Goal: Task Accomplishment & Management: Manage account settings

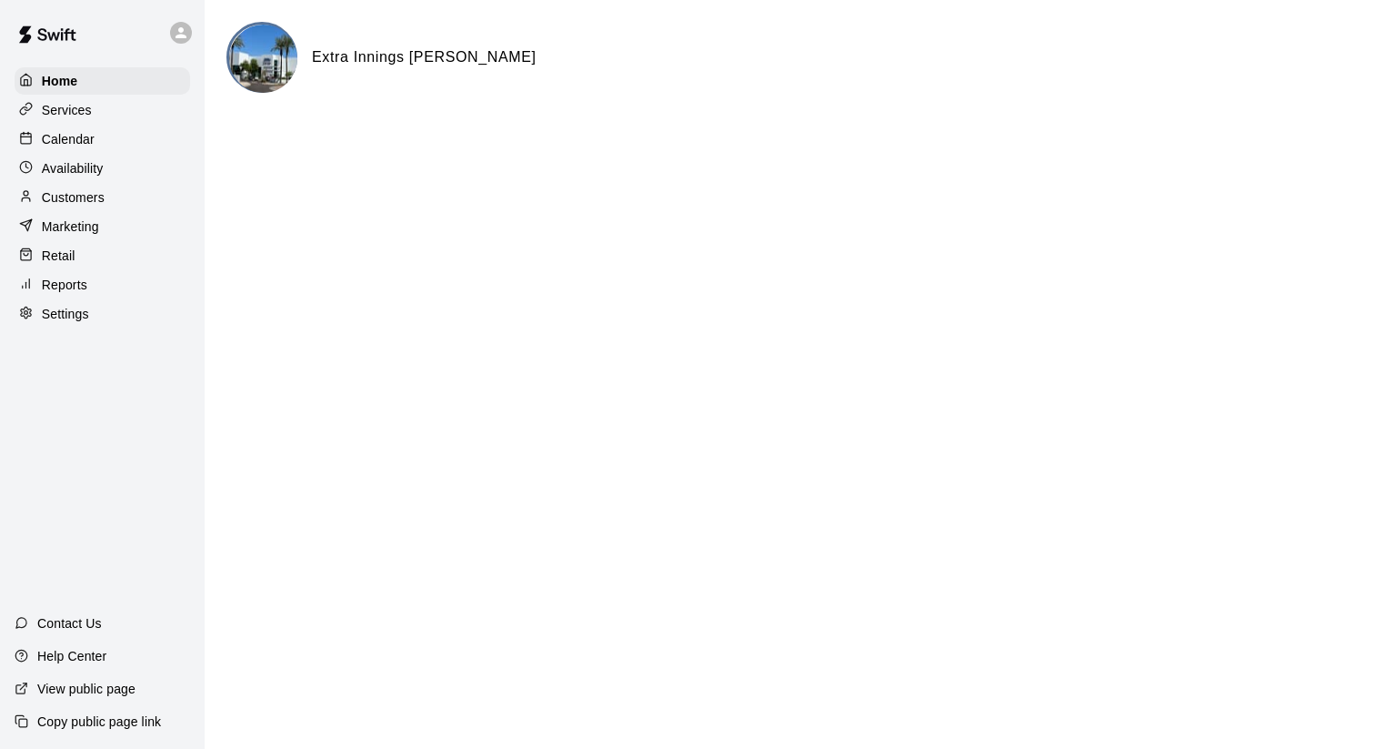
click at [95, 133] on div "Calendar" at bounding box center [103, 139] width 176 height 27
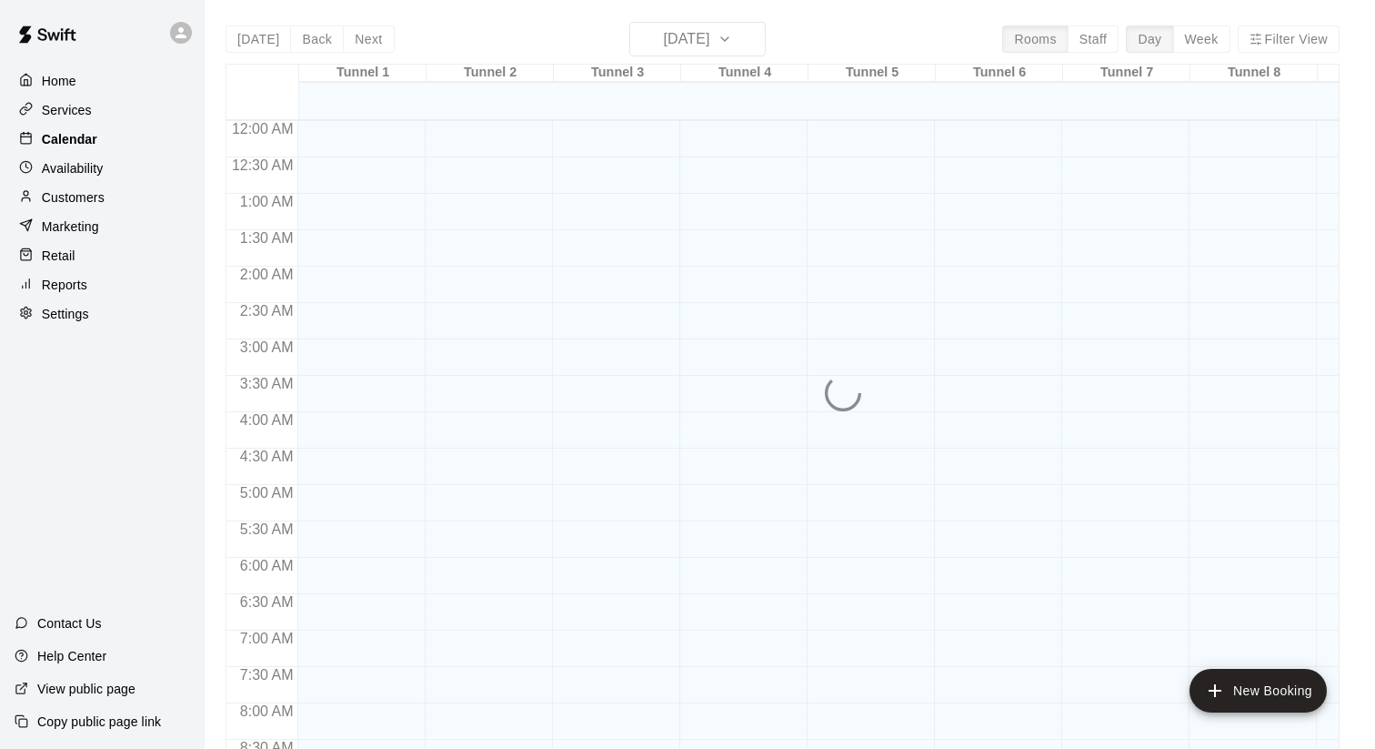
scroll to position [936, 0]
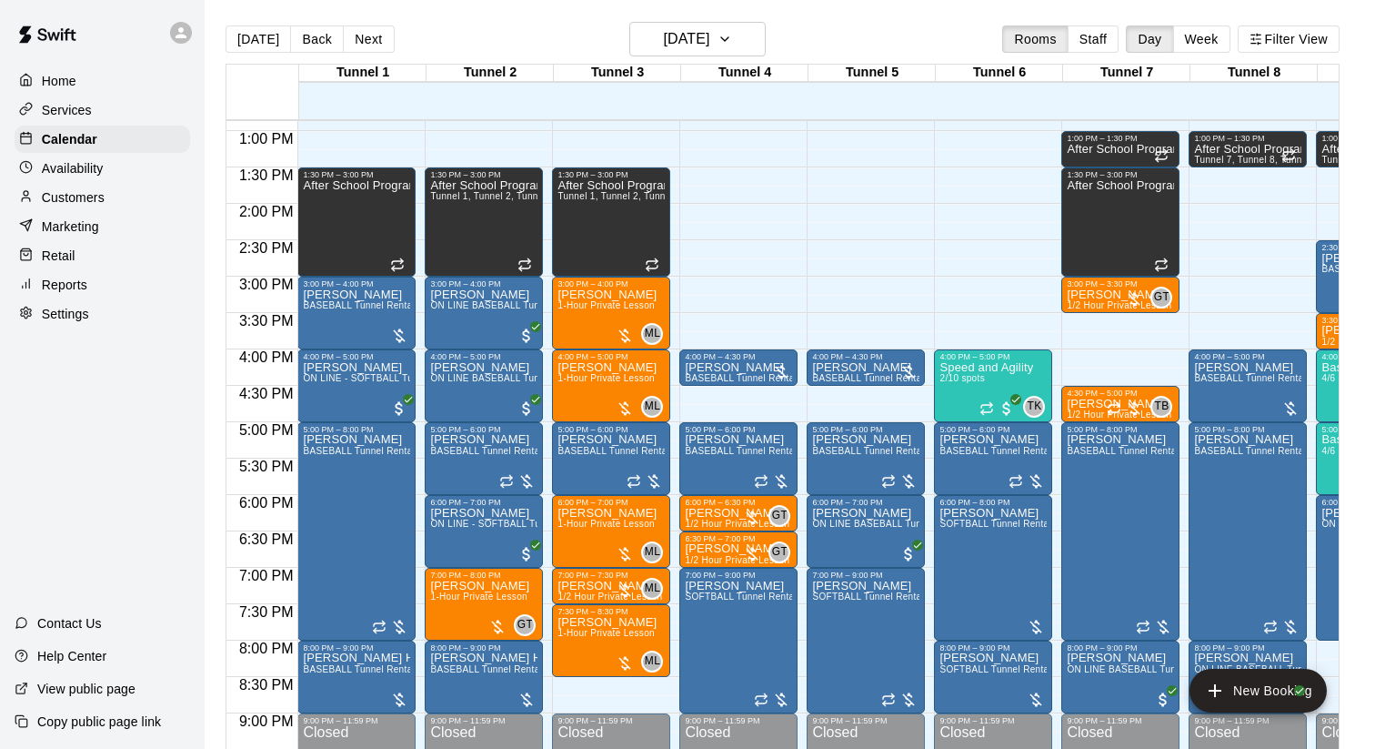
click at [93, 194] on p "Customers" at bounding box center [73, 197] width 63 height 18
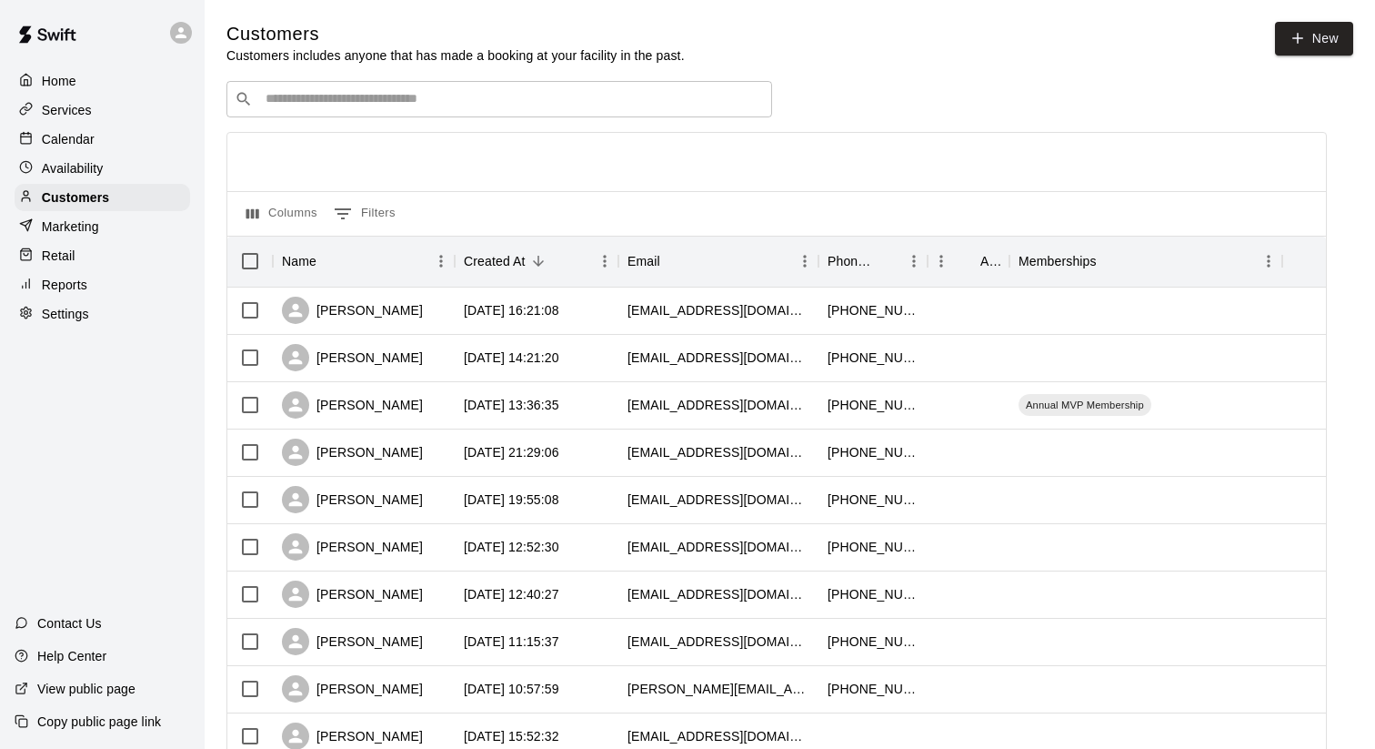
click at [540, 91] on input "Search customers by name or email" at bounding box center [512, 99] width 504 height 18
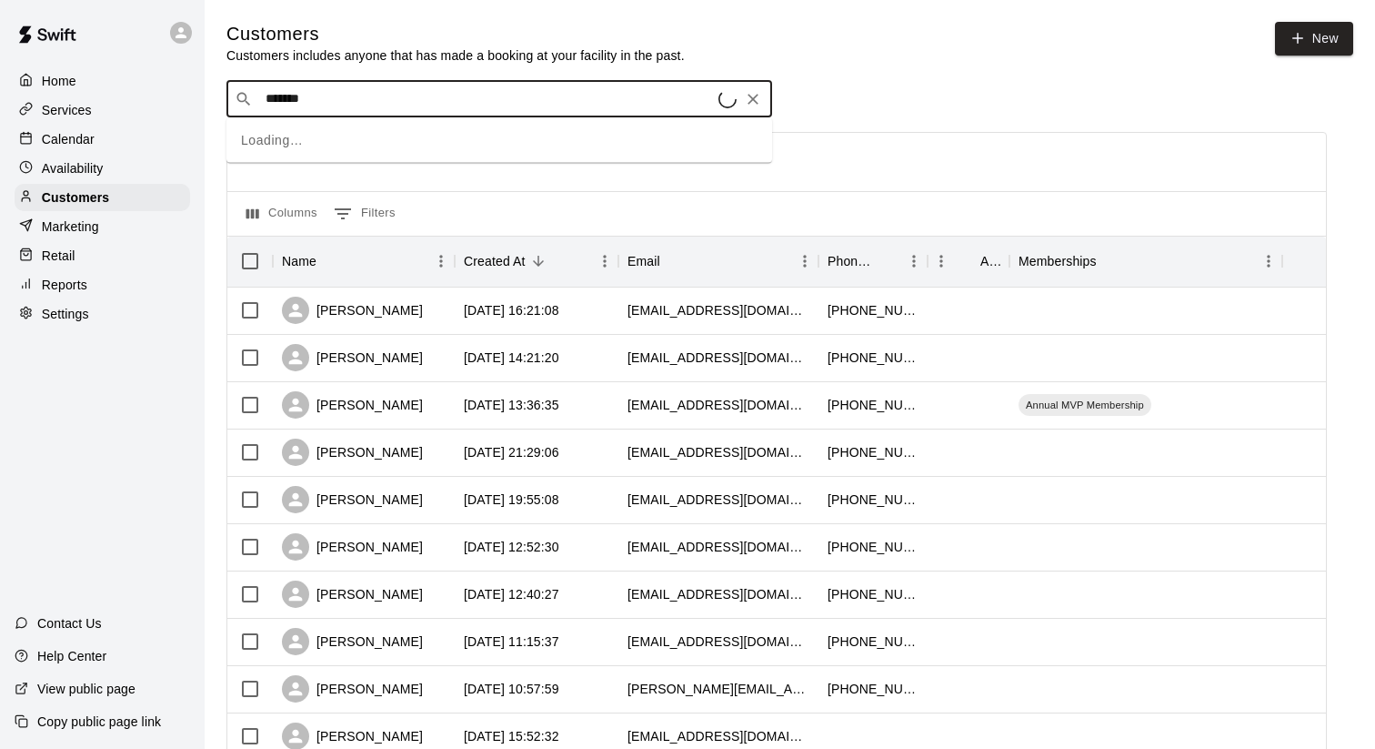
type input "********"
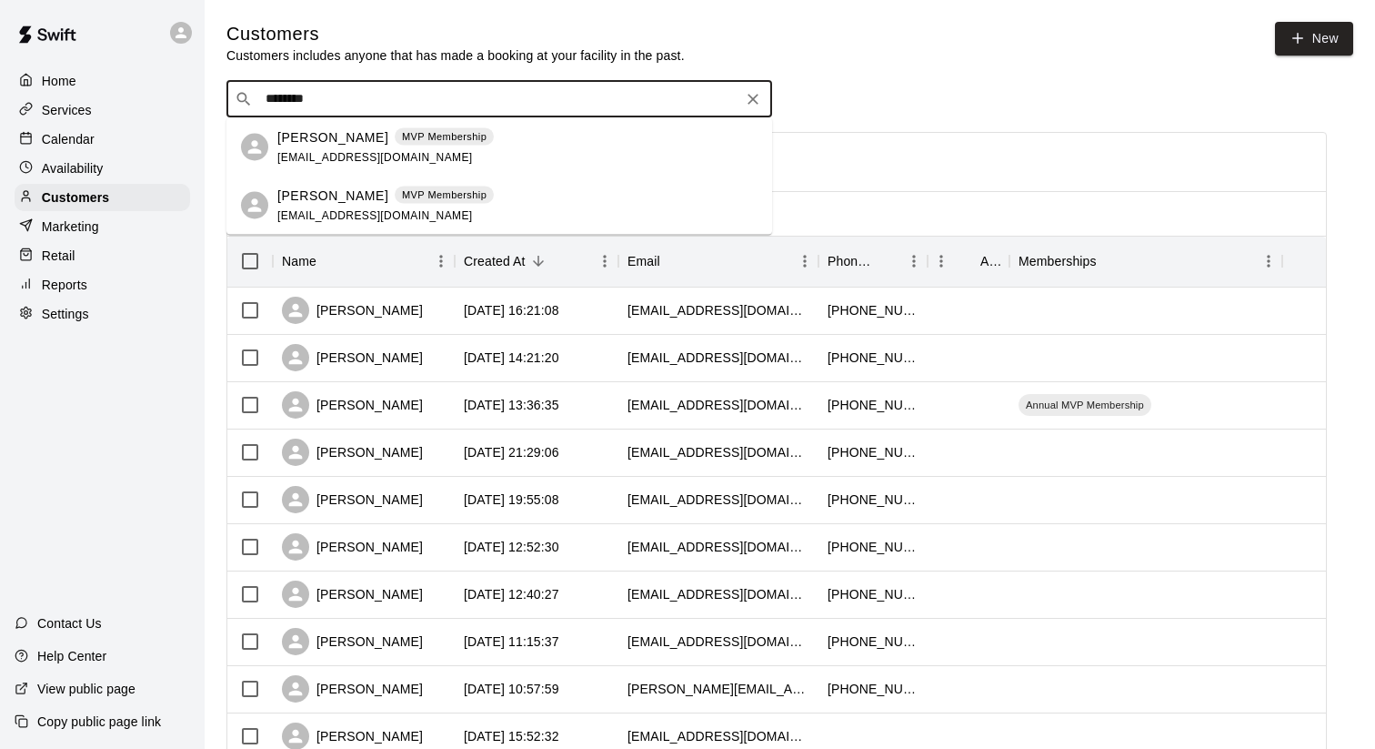
click at [438, 196] on p "MVP Membership" at bounding box center [444, 194] width 85 height 15
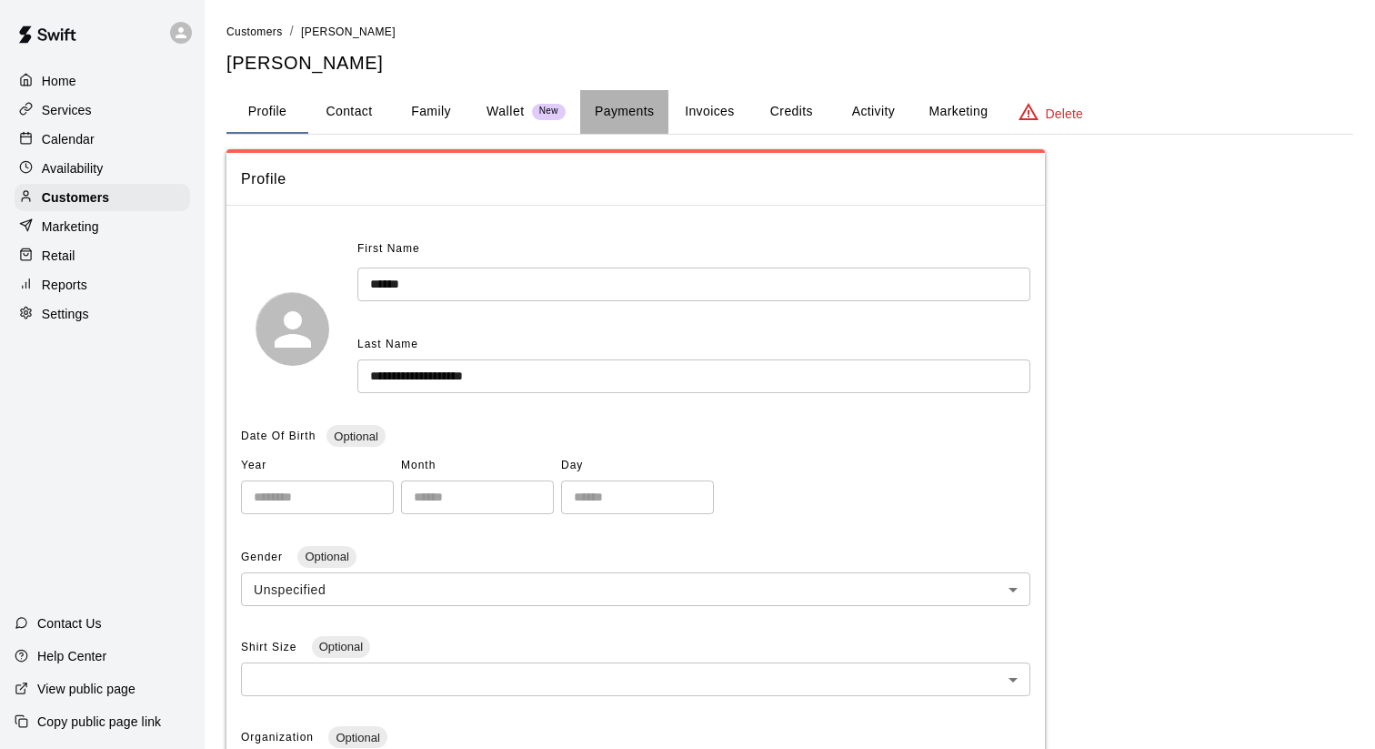
click at [641, 104] on button "Payments" at bounding box center [624, 112] width 88 height 44
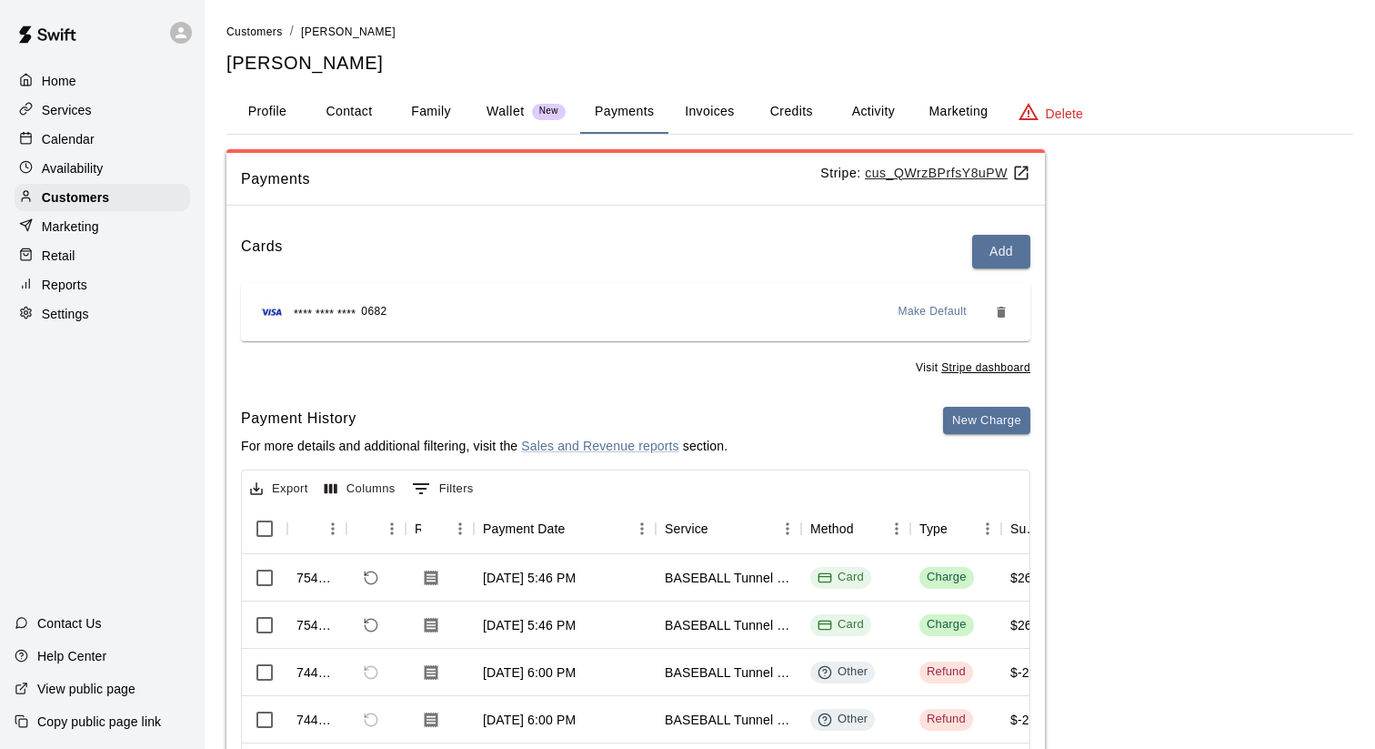
click at [816, 110] on button "Credits" at bounding box center [792, 112] width 82 height 44
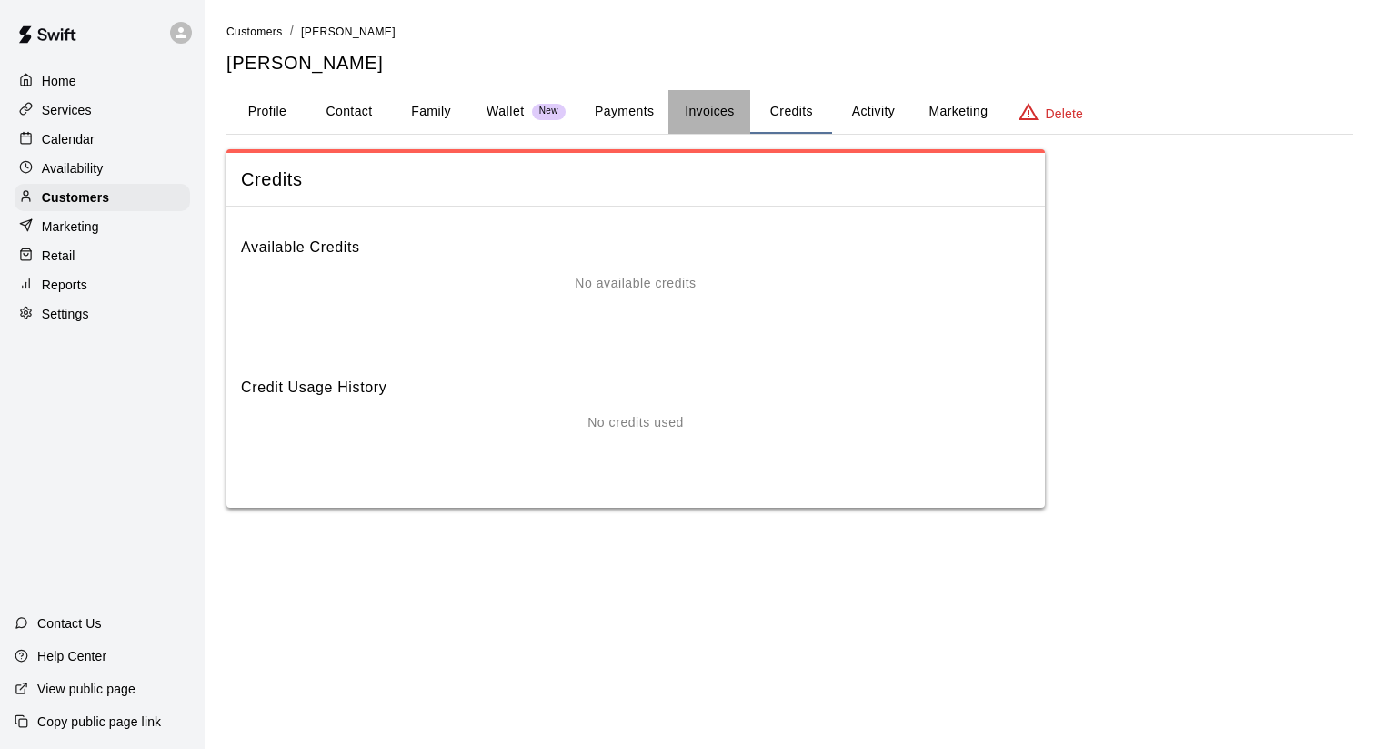
click at [728, 112] on button "Invoices" at bounding box center [710, 112] width 82 height 44
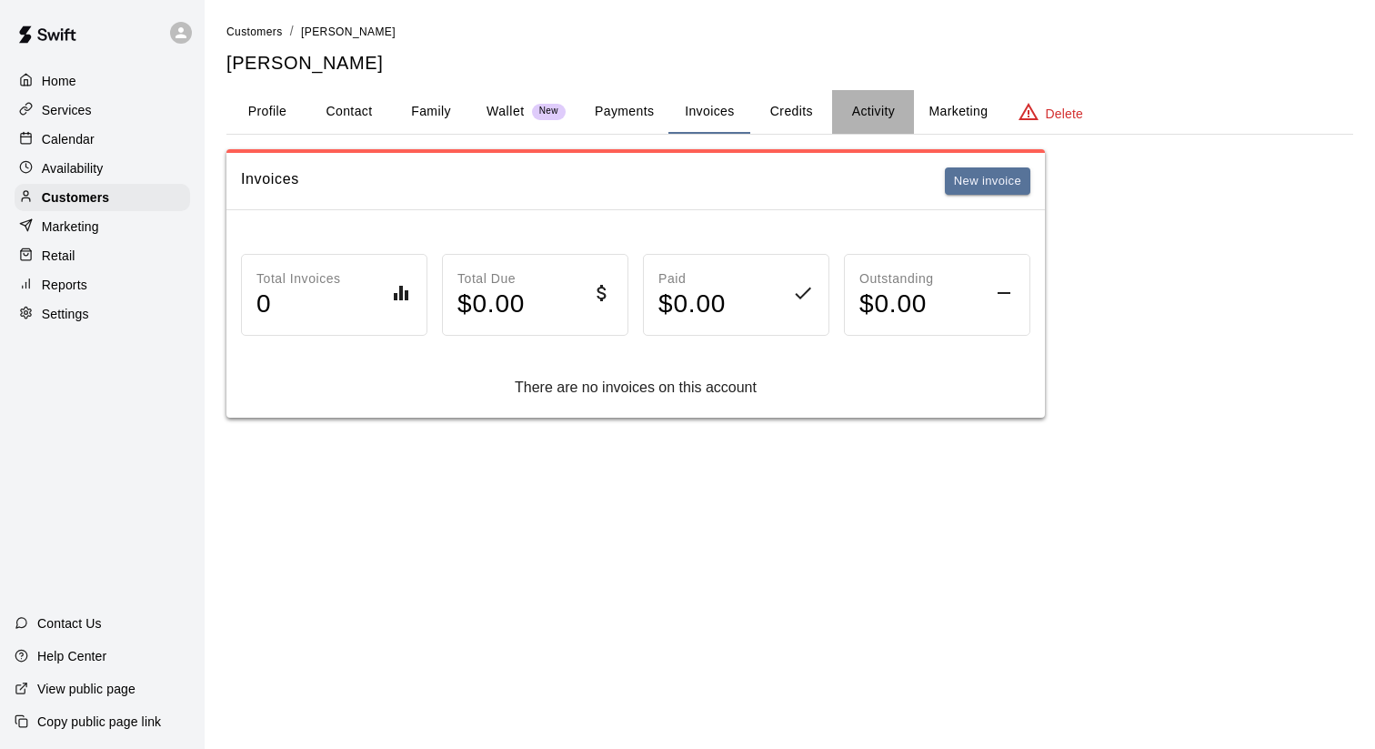
click at [877, 110] on button "Activity" at bounding box center [873, 112] width 82 height 44
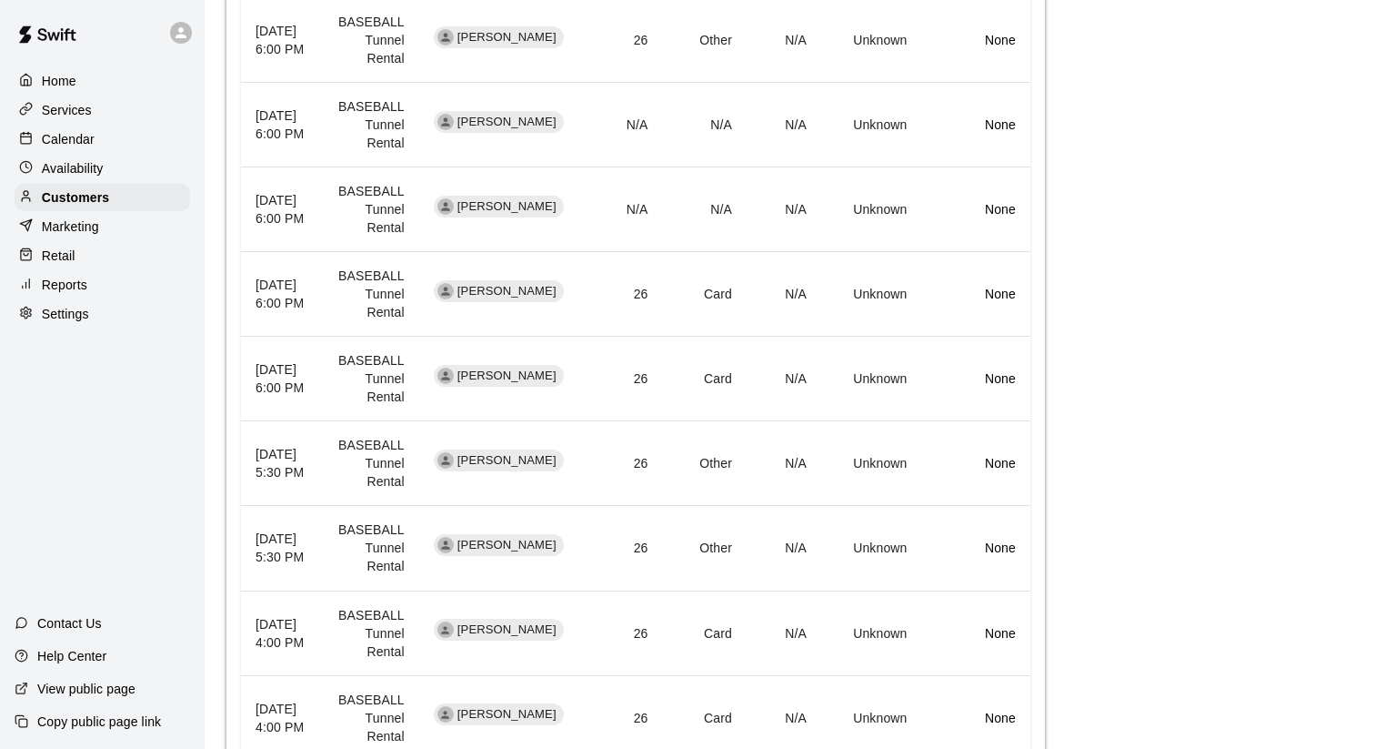
scroll to position [839, 0]
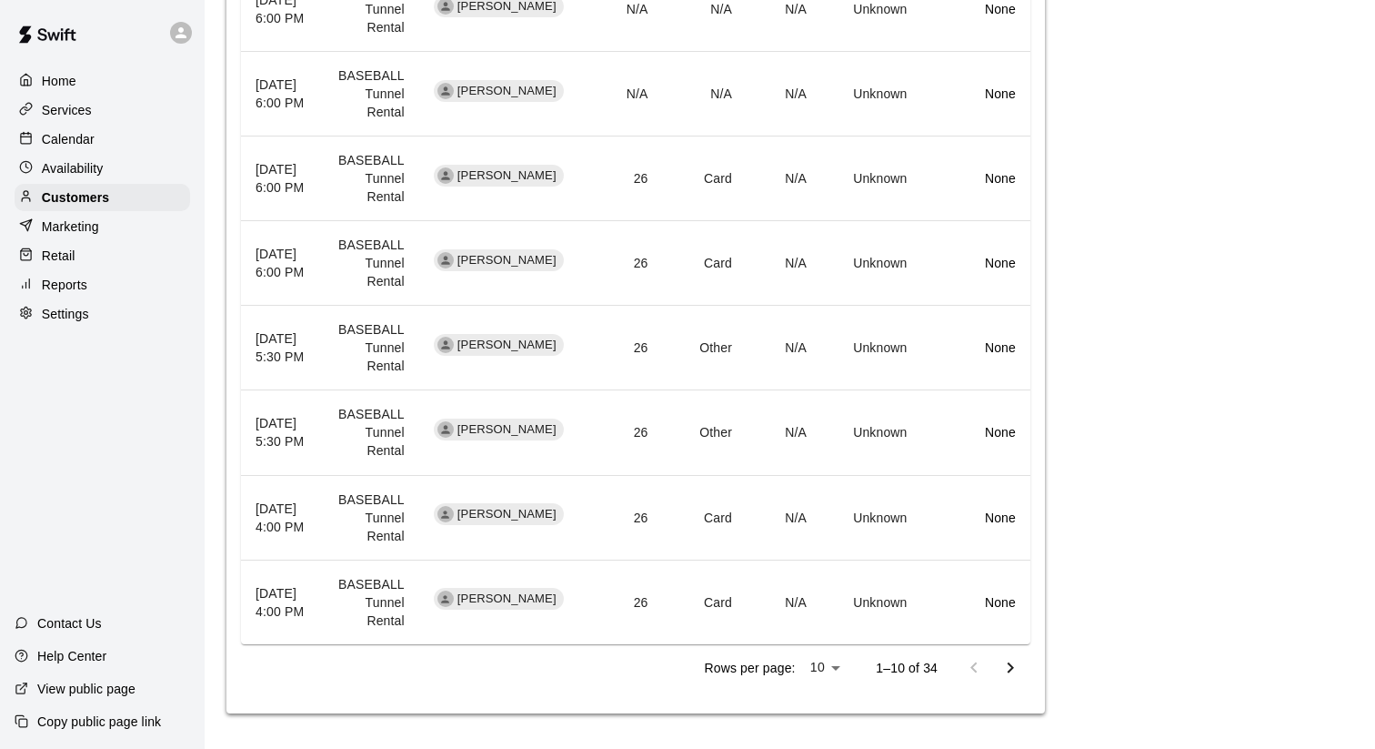
click at [826, 710] on li "25" at bounding box center [824, 712] width 45 height 30
type input "**"
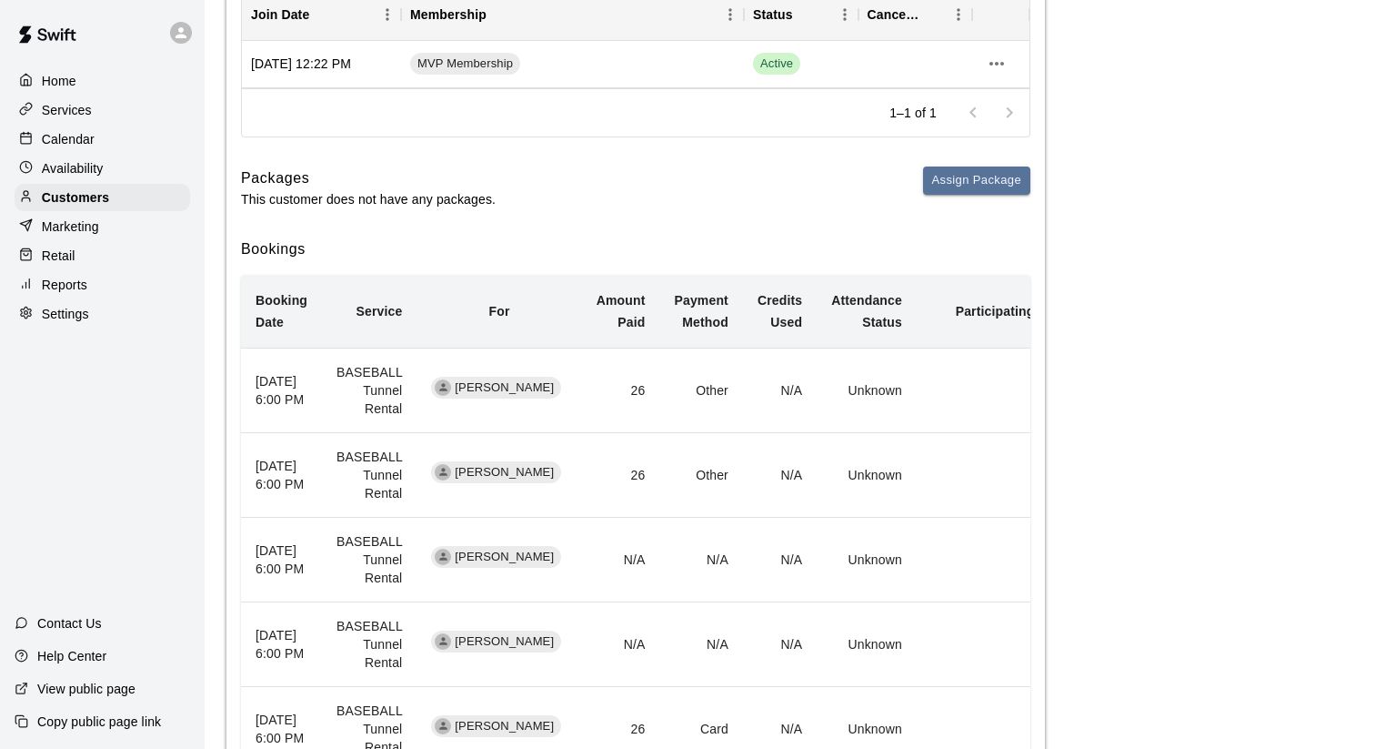
scroll to position [0, 0]
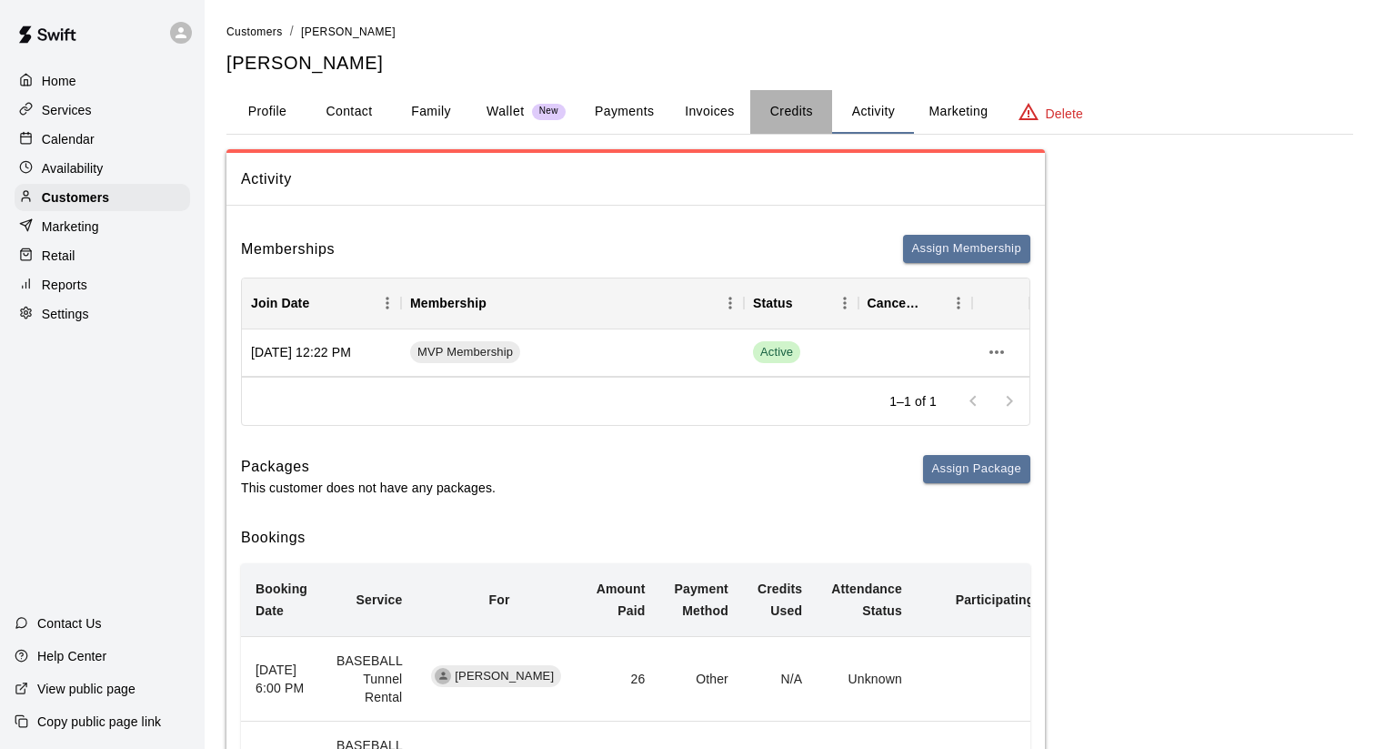
click at [784, 114] on button "Credits" at bounding box center [792, 112] width 82 height 44
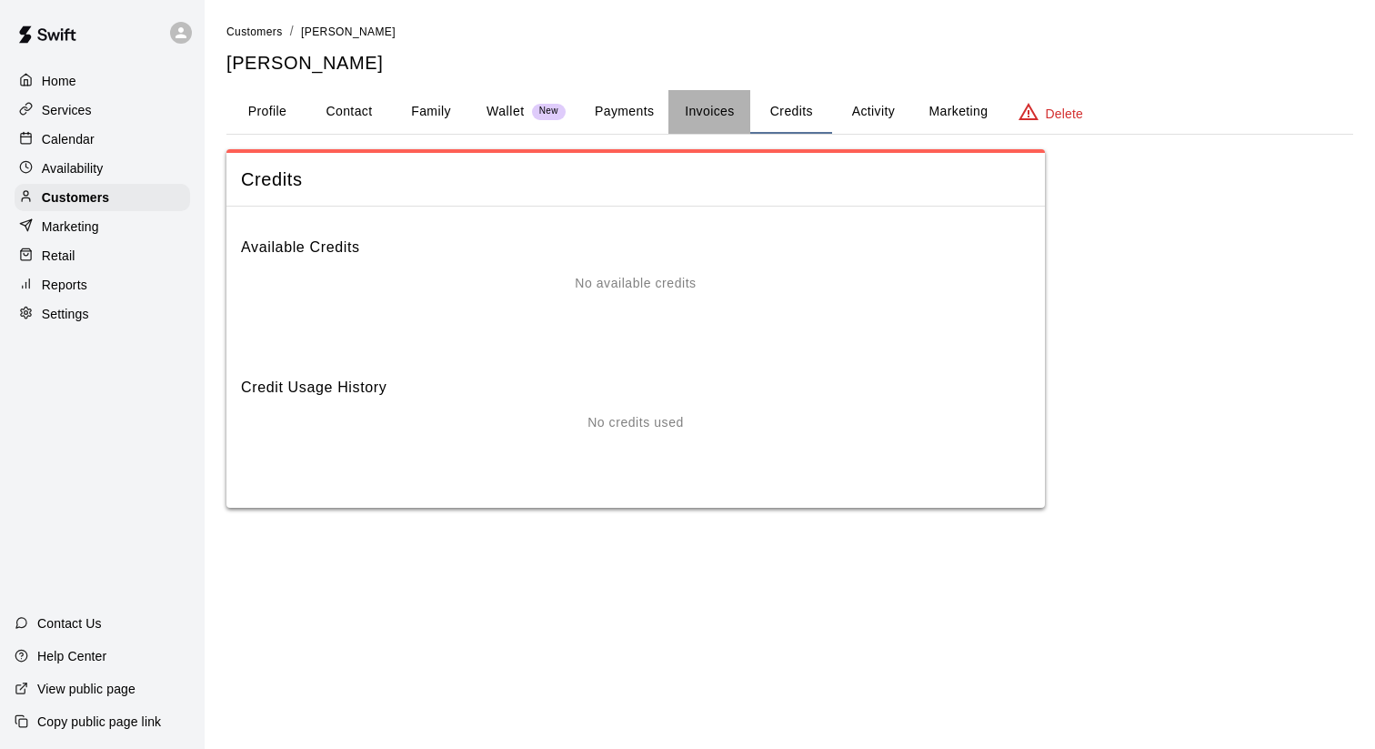
click at [710, 105] on button "Invoices" at bounding box center [710, 112] width 82 height 44
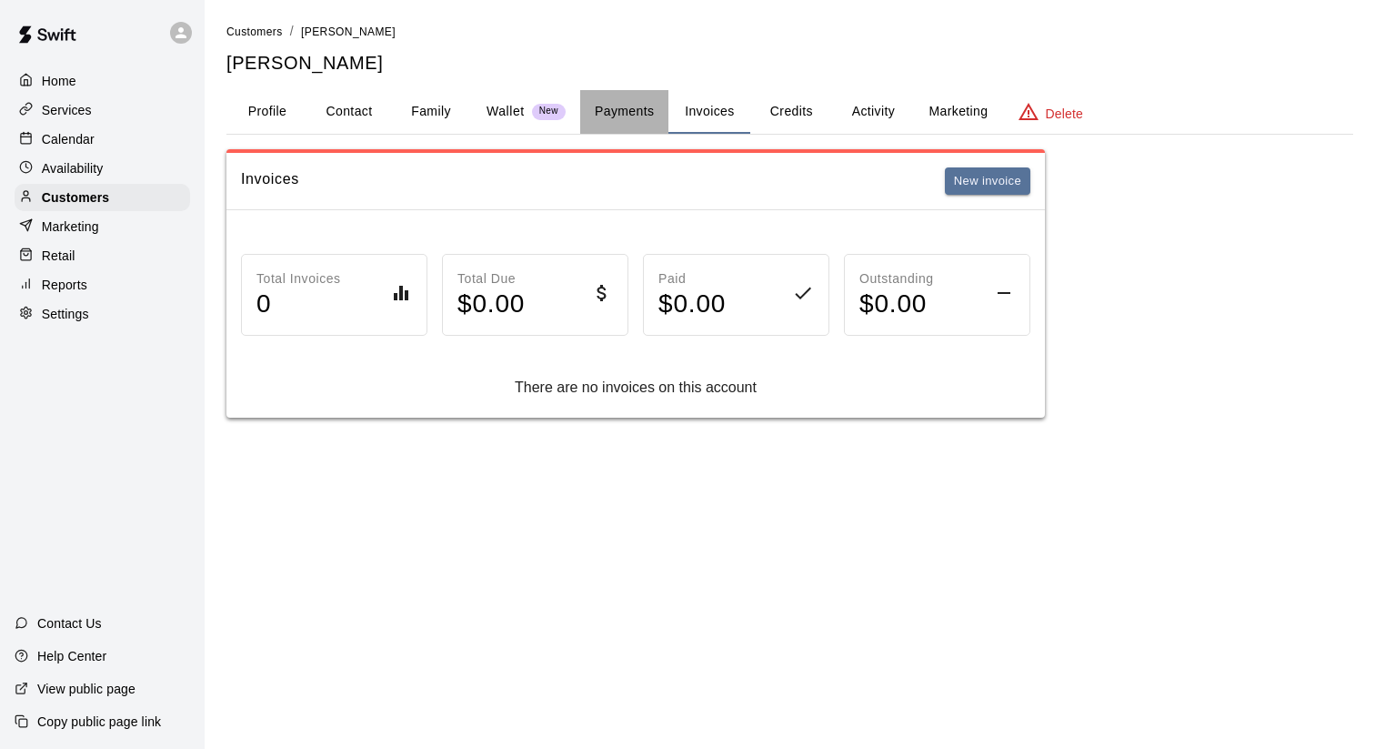
click at [630, 113] on button "Payments" at bounding box center [624, 112] width 88 height 44
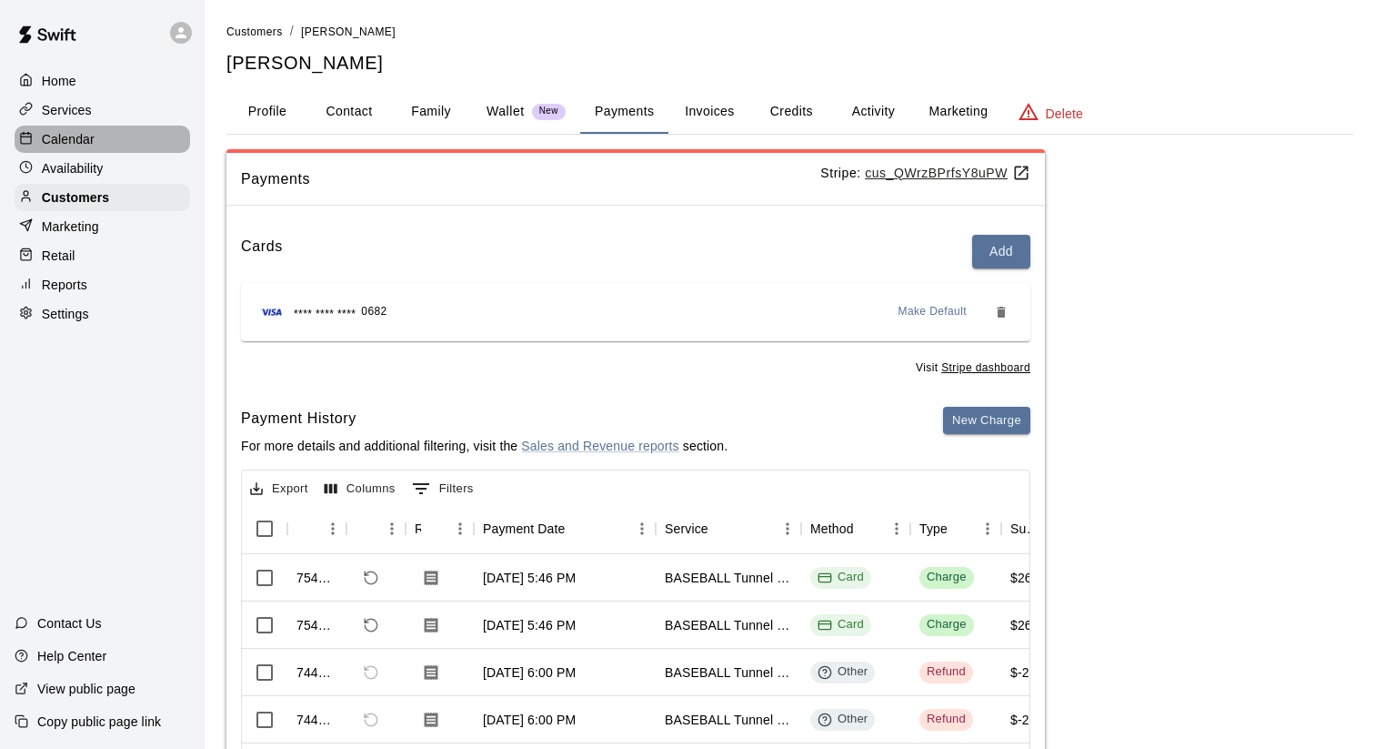
click at [81, 138] on p "Calendar" at bounding box center [68, 139] width 53 height 18
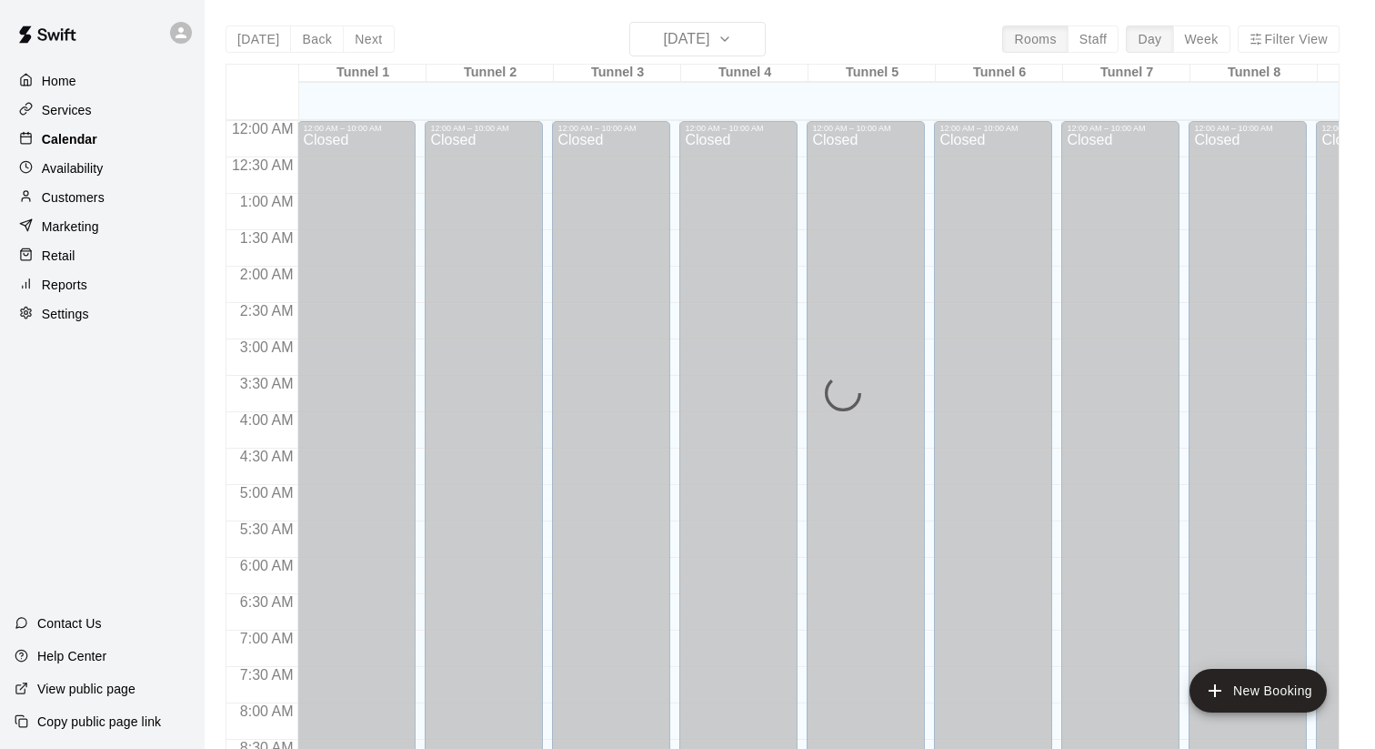
scroll to position [938, 0]
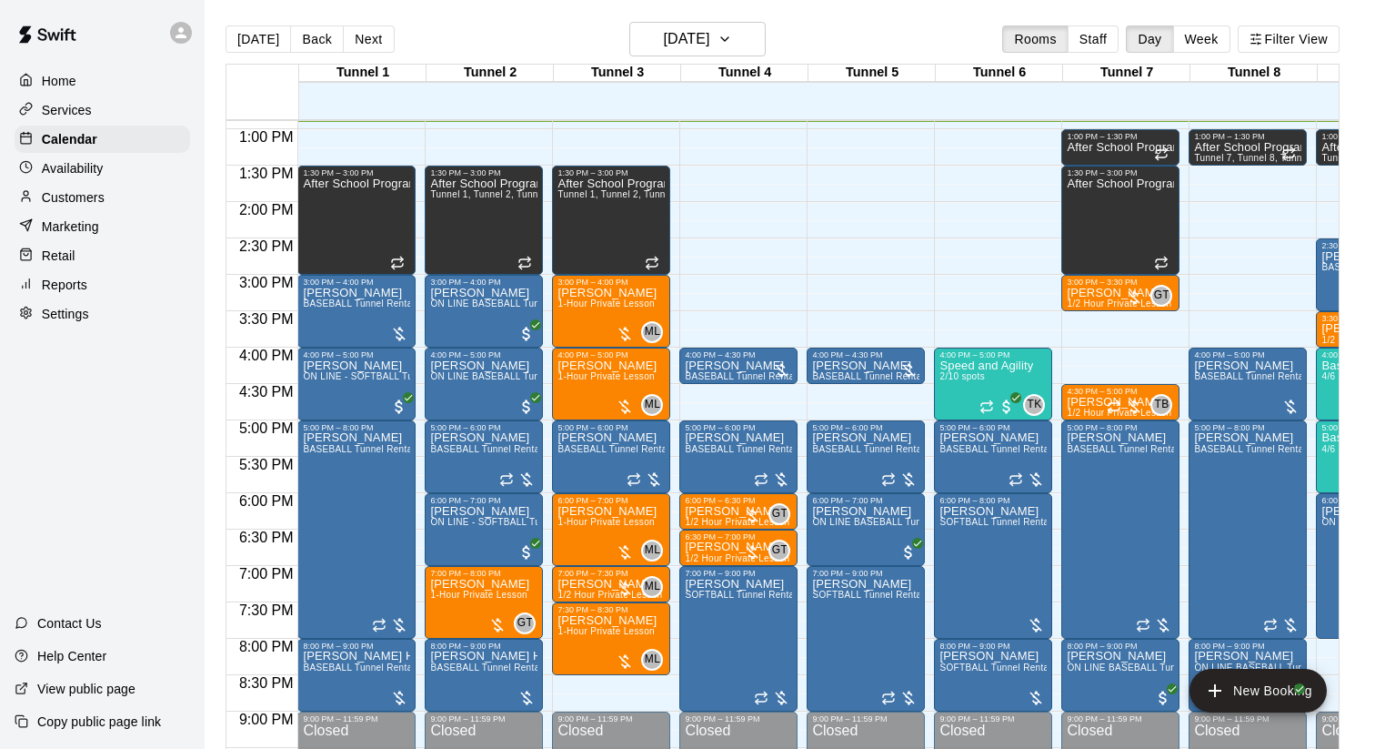
click at [105, 198] on div "Customers" at bounding box center [103, 197] width 176 height 27
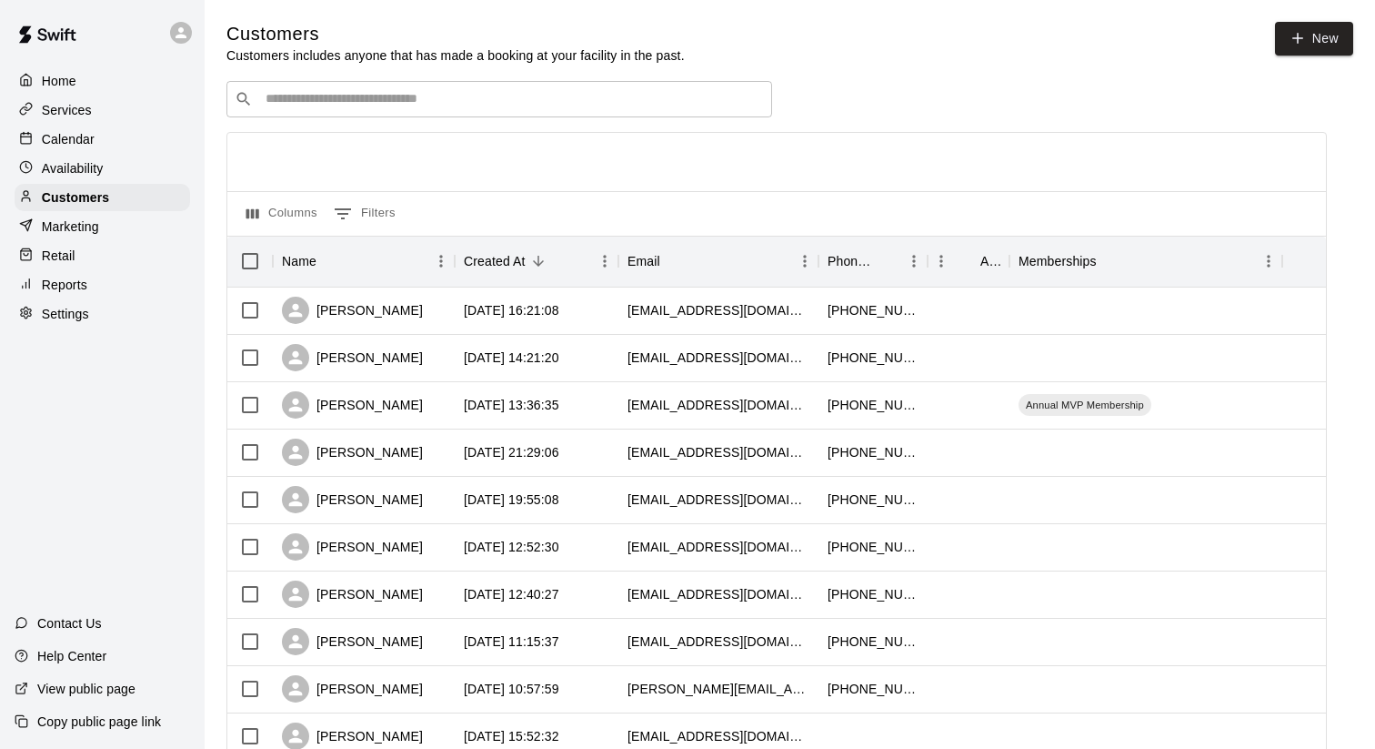
click at [353, 105] on input "Search customers by name or email" at bounding box center [512, 99] width 504 height 18
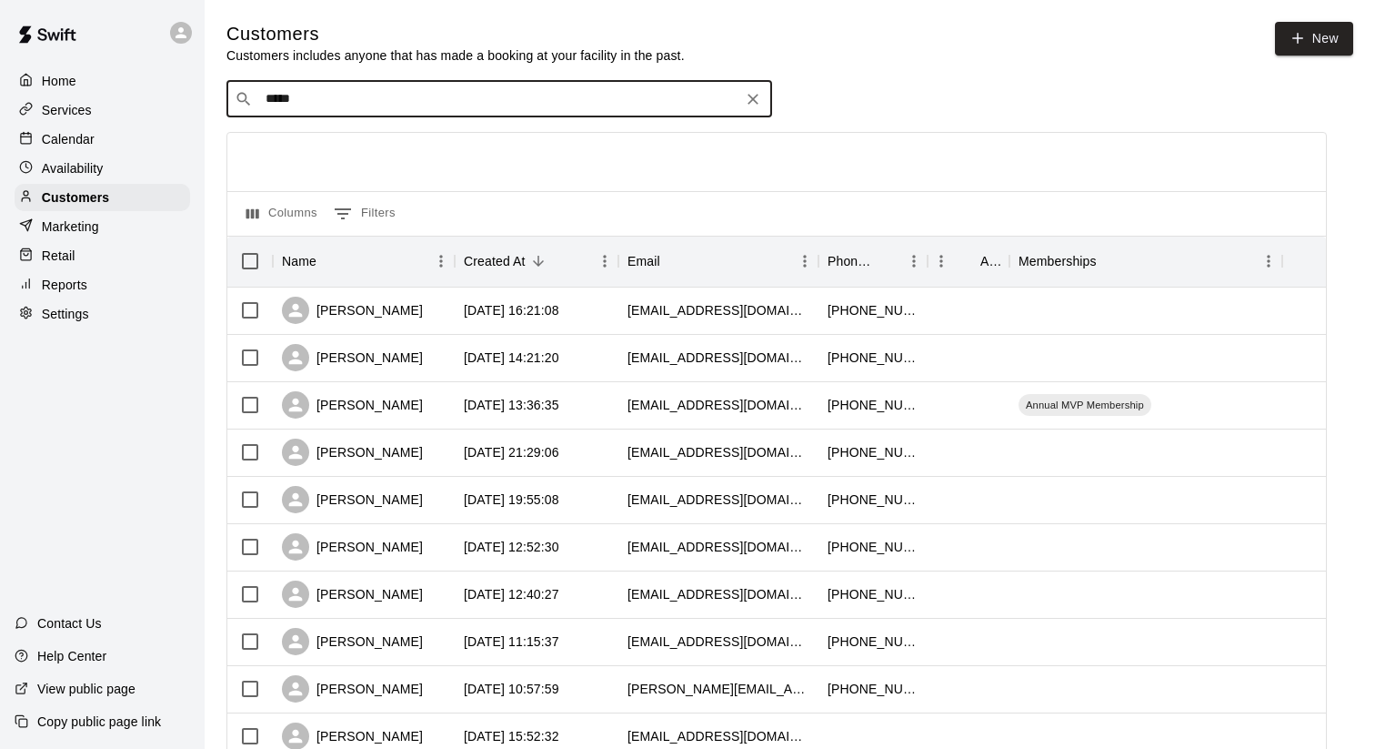
type input "******"
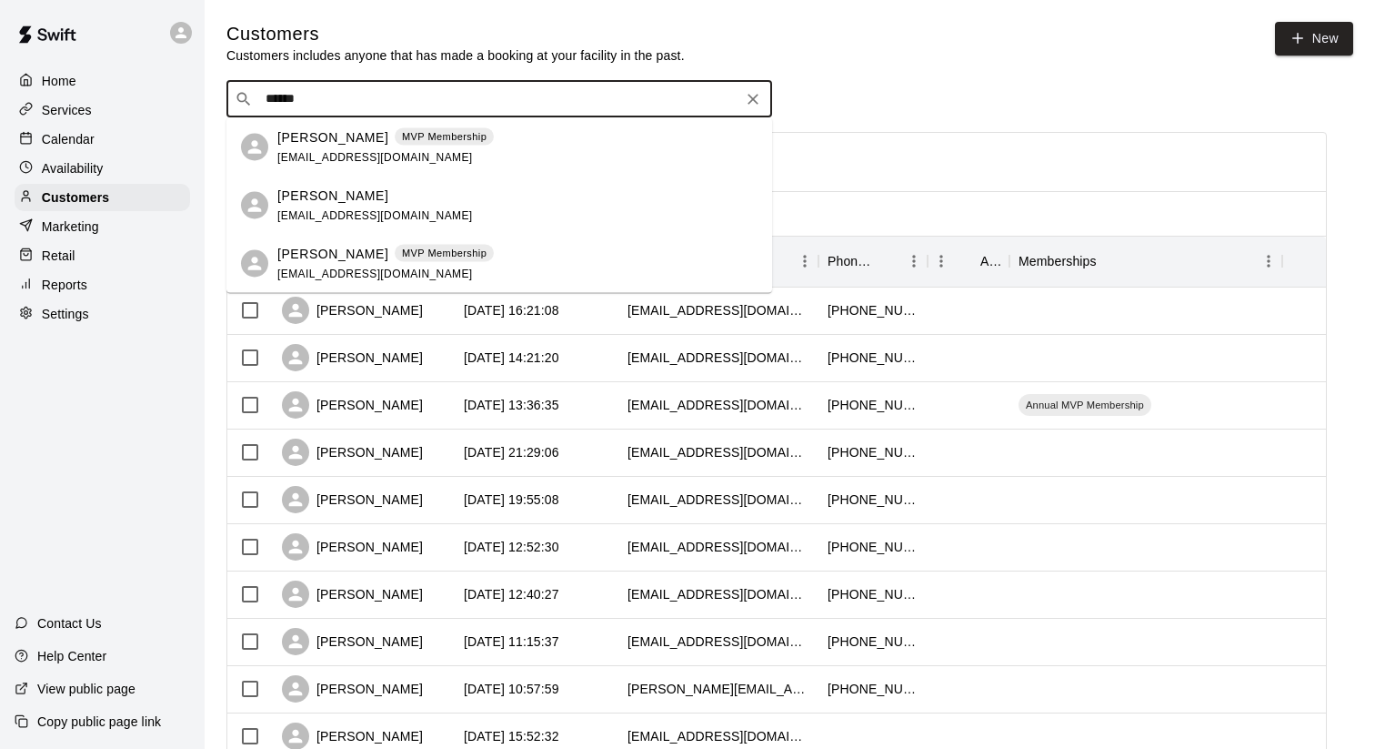
click at [344, 262] on p "[PERSON_NAME]" at bounding box center [332, 253] width 111 height 19
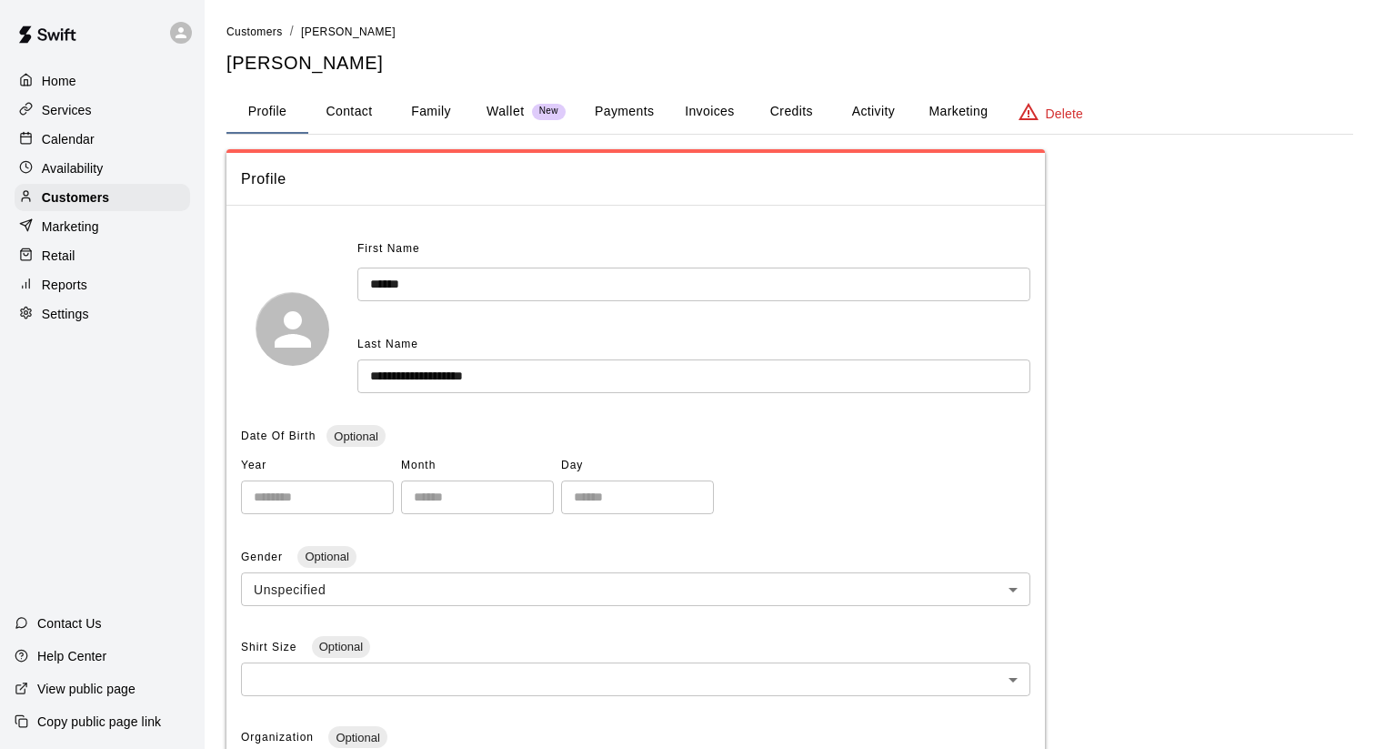
click at [621, 108] on button "Payments" at bounding box center [624, 112] width 88 height 44
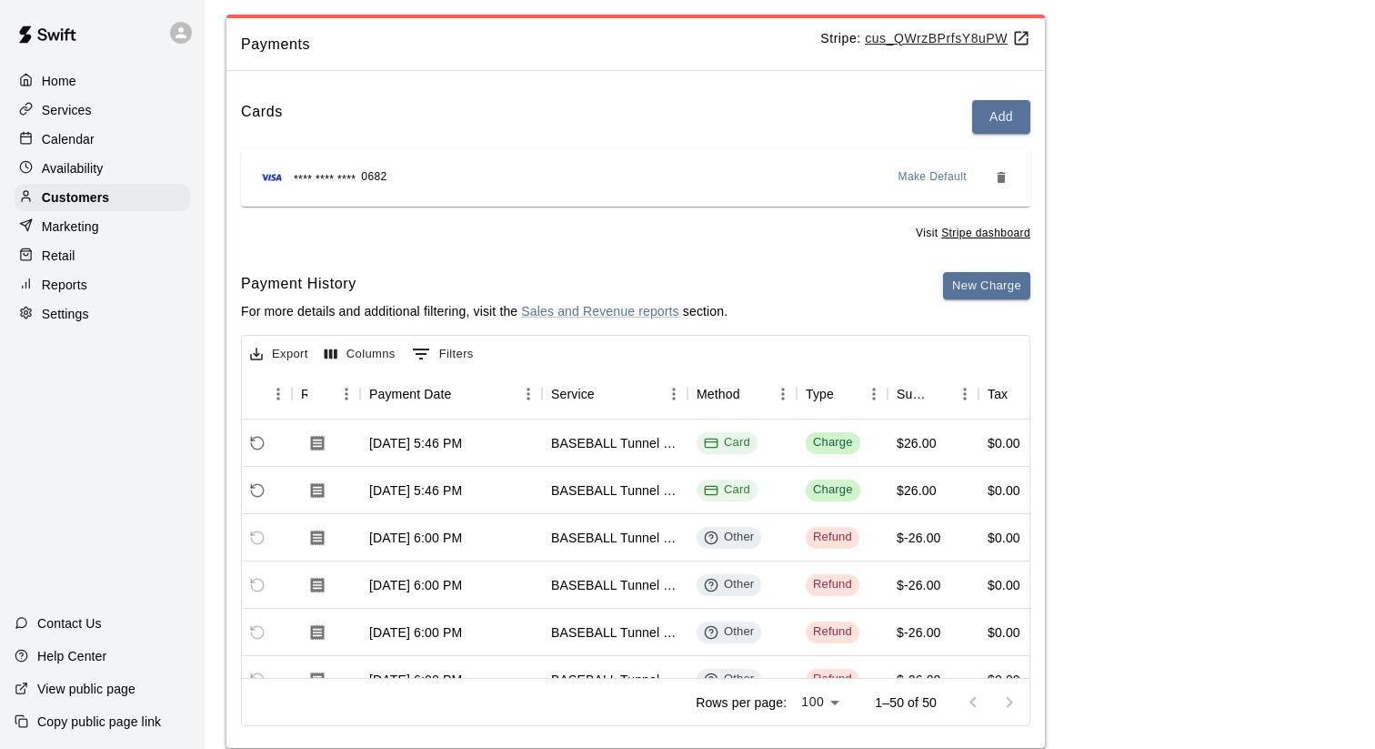
scroll to position [139, 0]
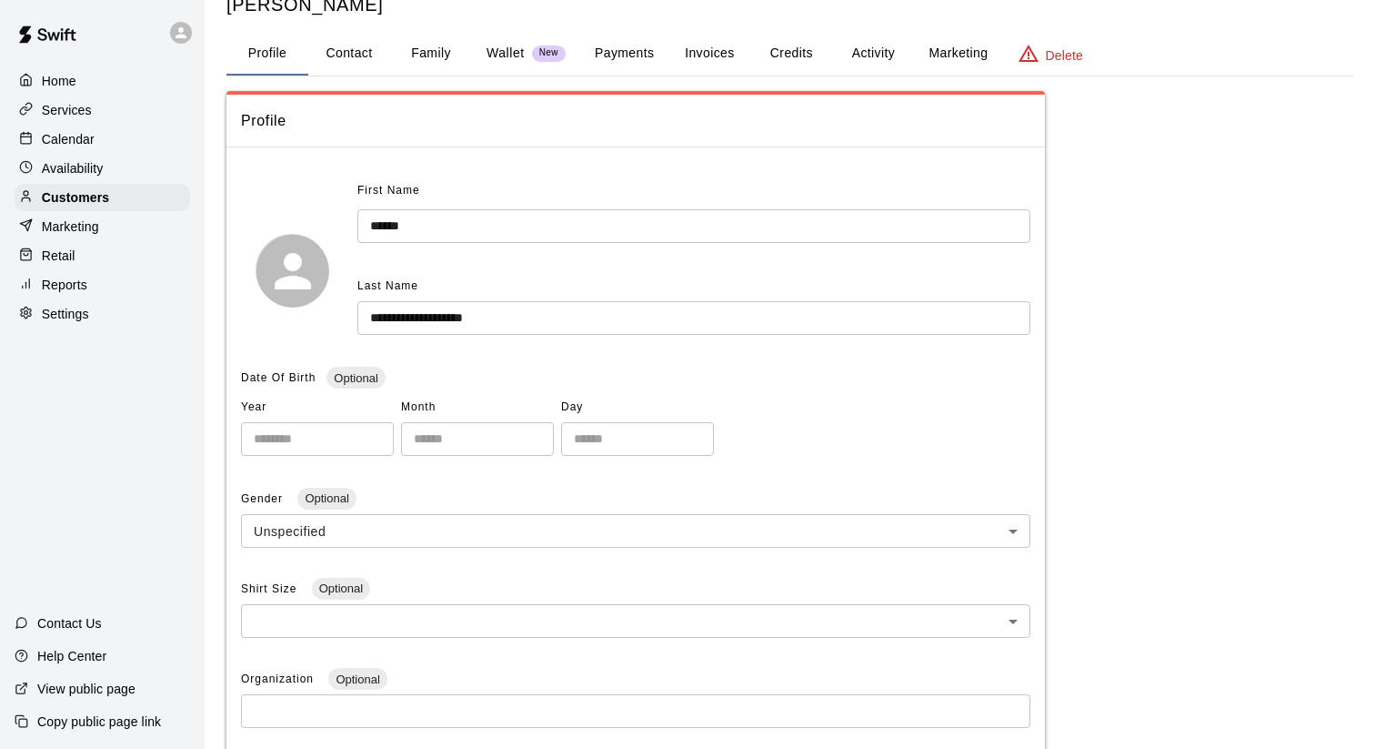
scroll to position [72, 0]
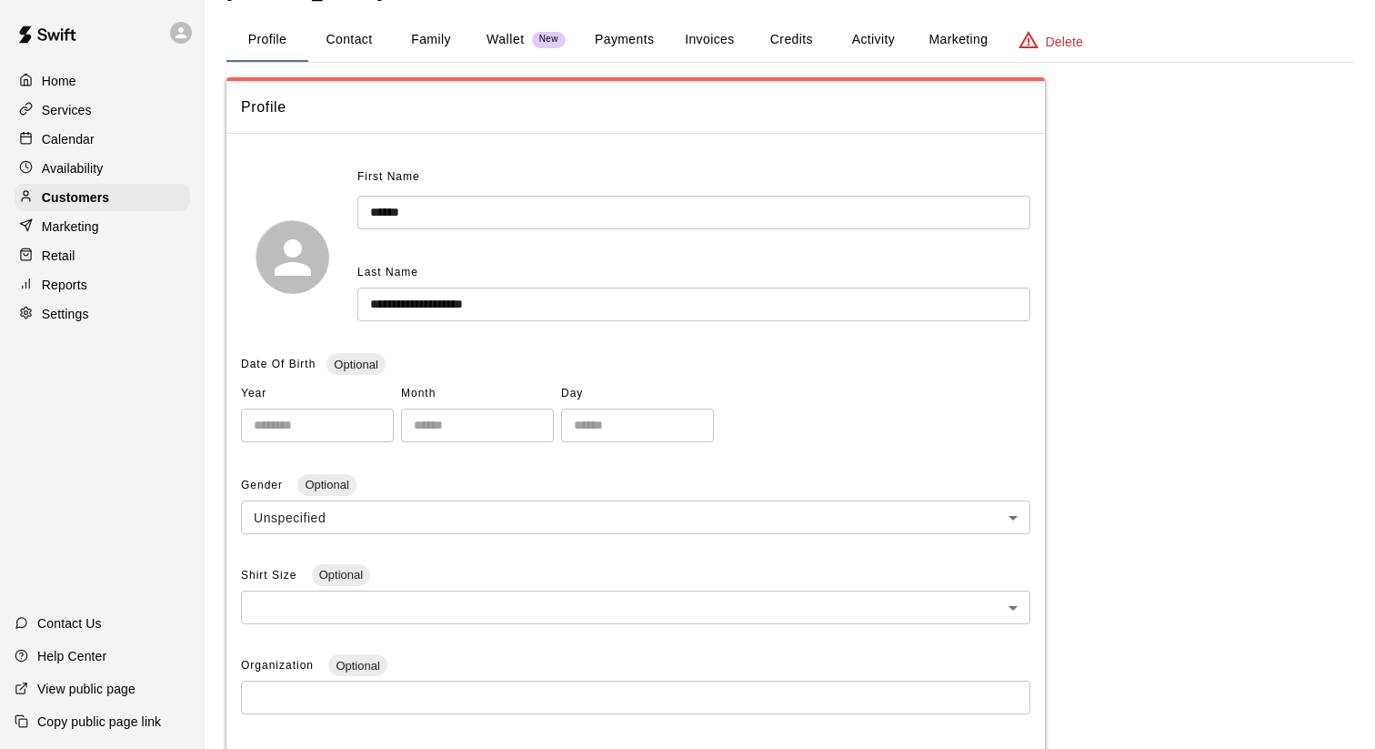
click at [126, 143] on div "Calendar" at bounding box center [103, 139] width 176 height 27
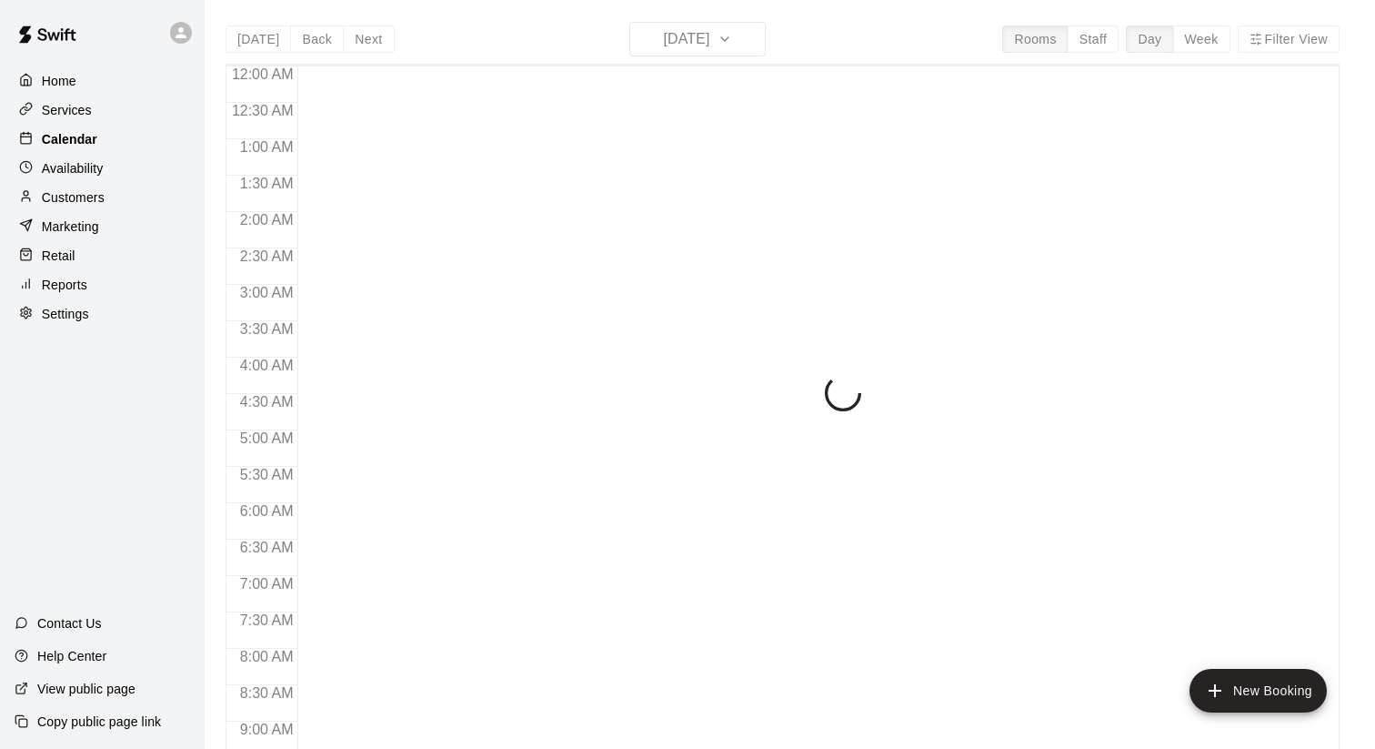
scroll to position [941, 0]
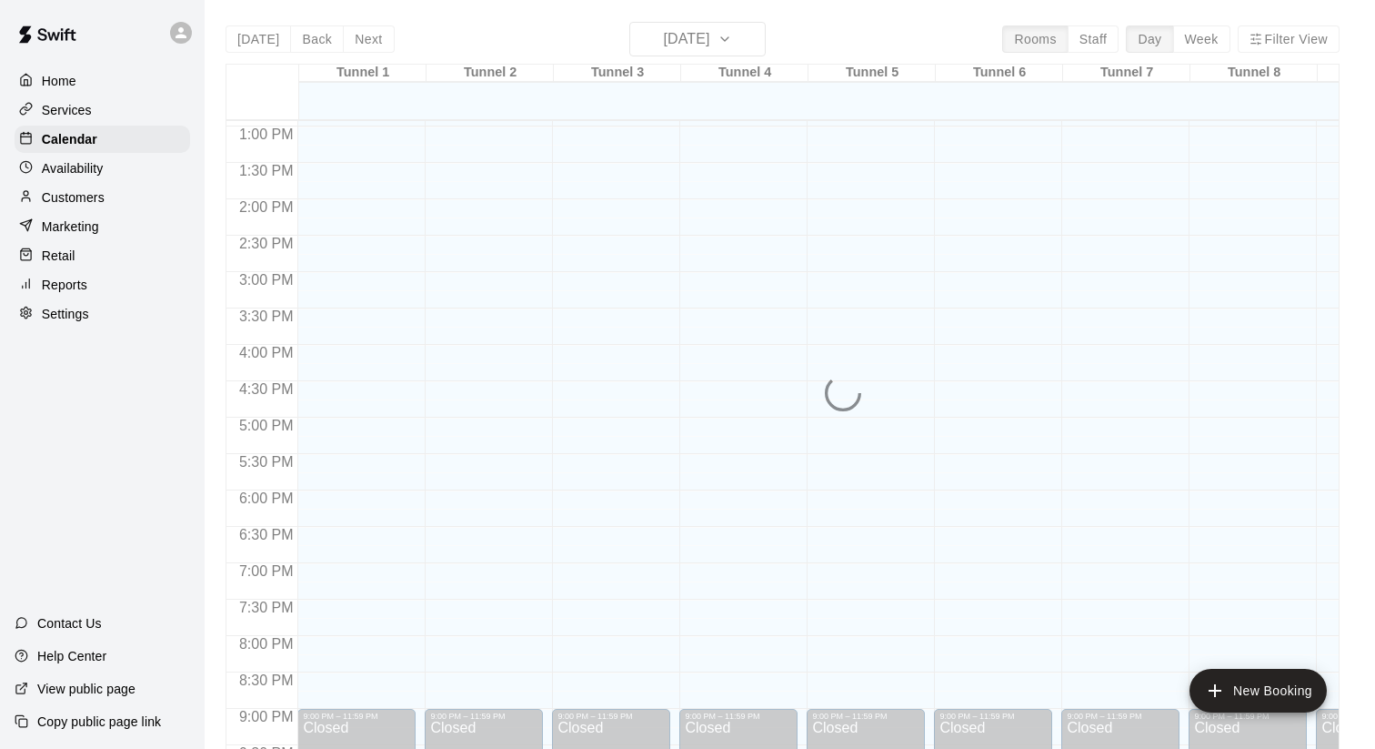
click at [726, 45] on div "[DATE] Back [DATE][DATE] Rooms Staff Day Week Filter View Tunnel 1 14 [GEOGRAPH…" at bounding box center [783, 396] width 1114 height 749
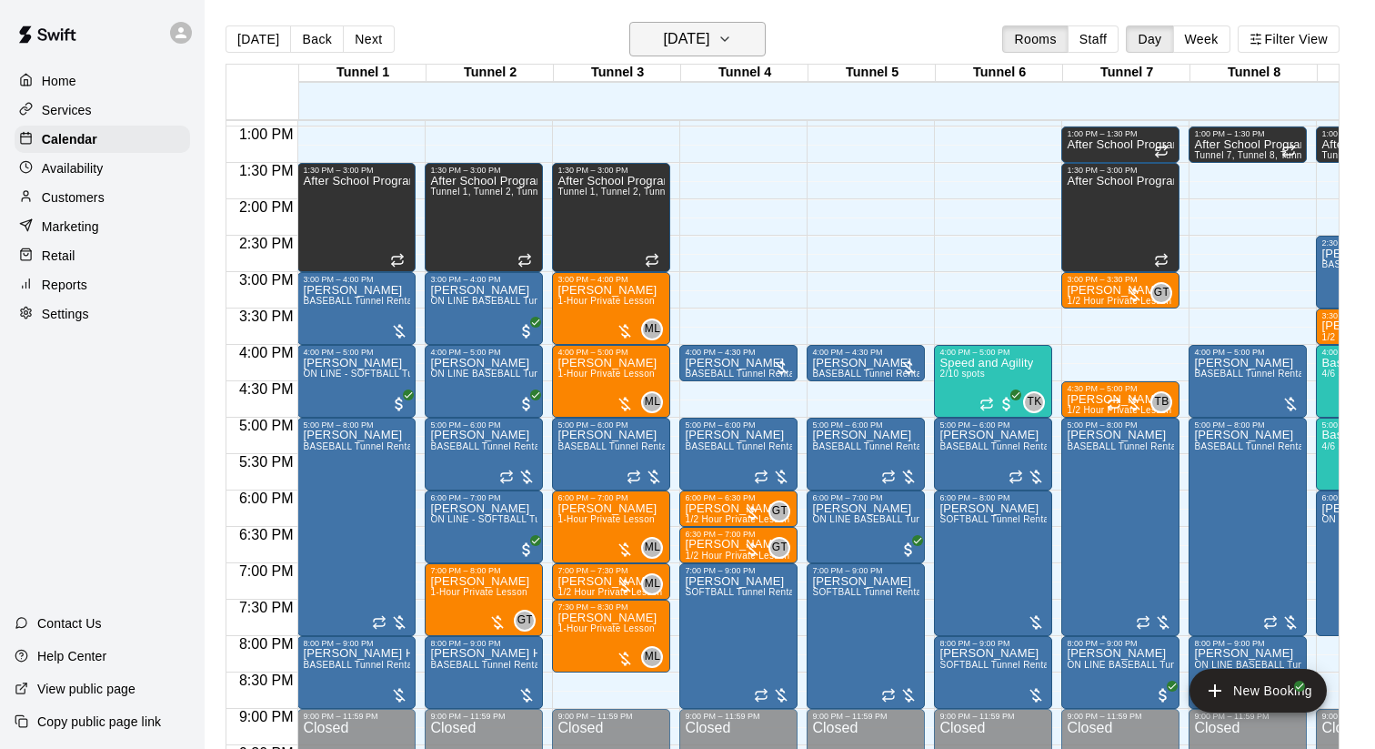
click at [710, 41] on h6 "[DATE]" at bounding box center [686, 38] width 46 height 25
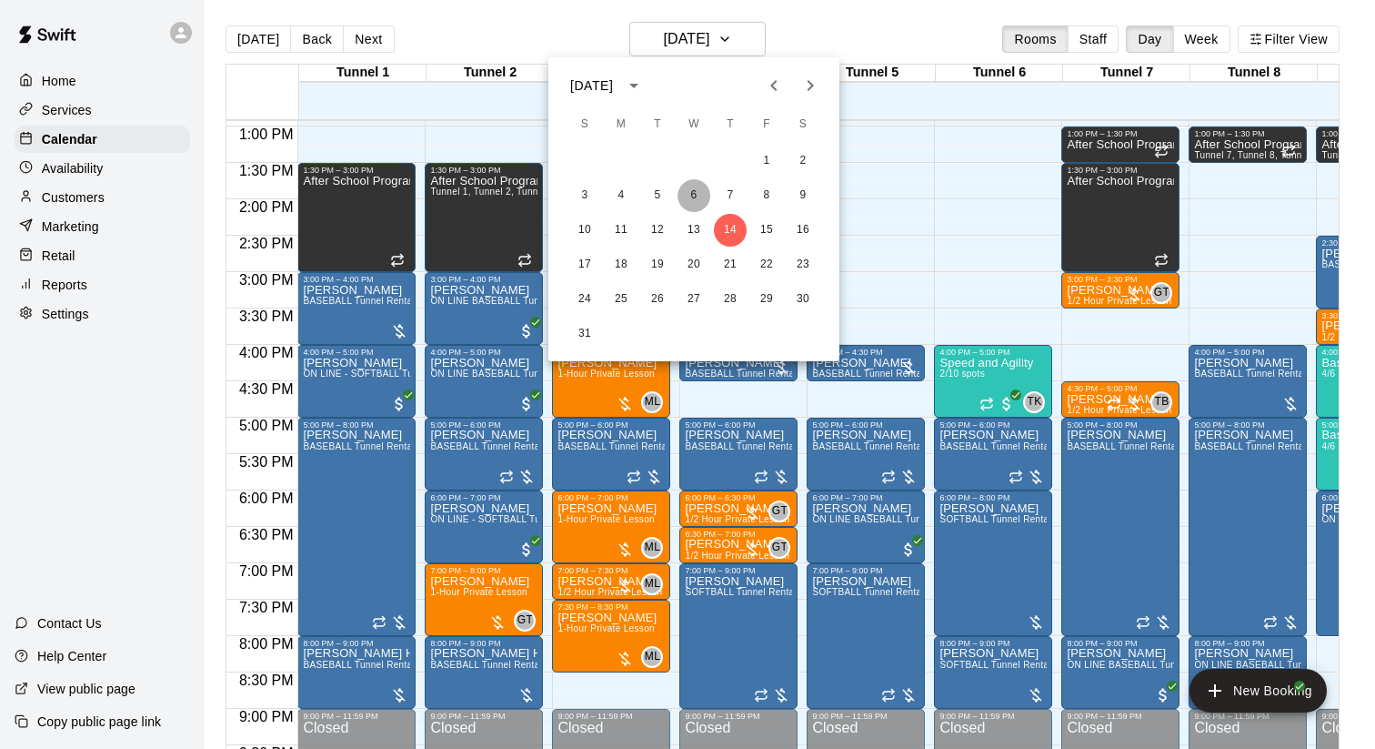
click at [686, 196] on button "6" at bounding box center [694, 195] width 33 height 33
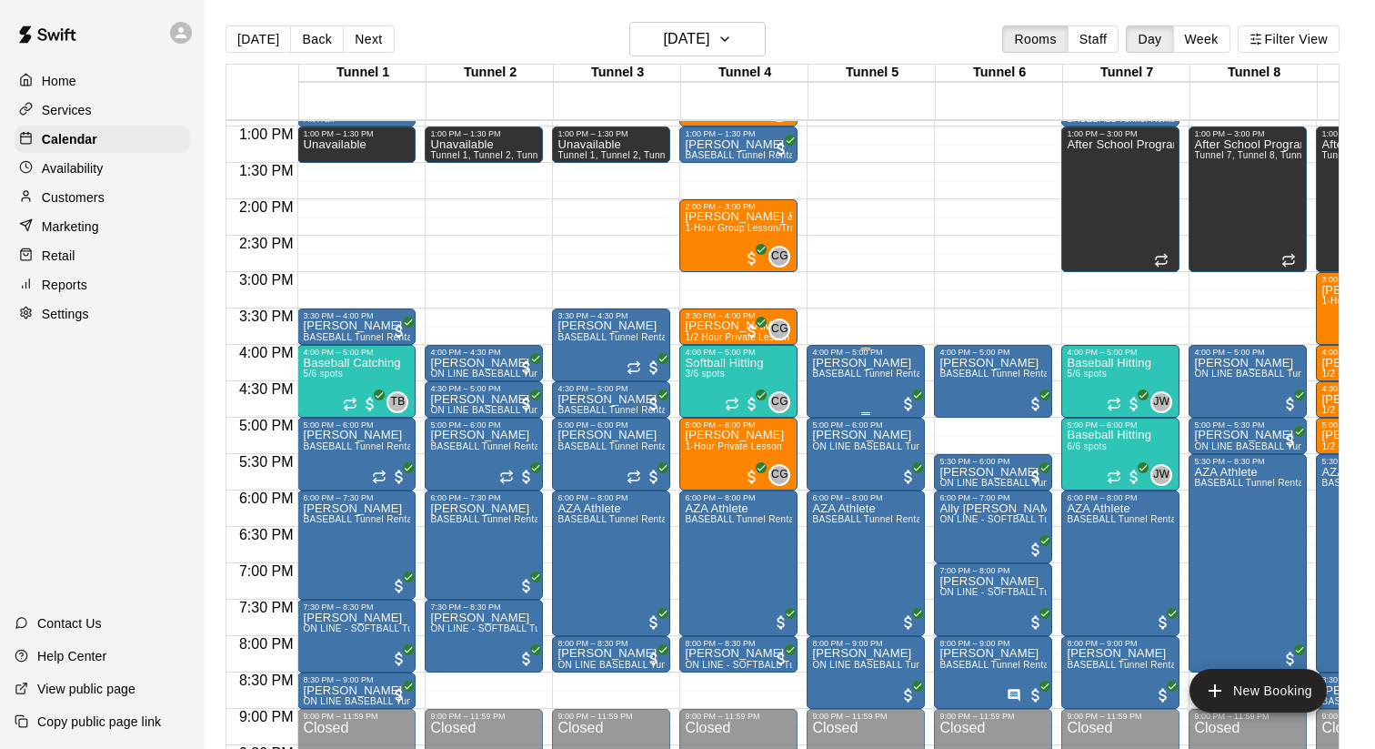
click at [867, 389] on div "[PERSON_NAME] BASEBALL Tunnel Rental" at bounding box center [865, 731] width 107 height 749
click at [831, 376] on icon "edit" at bounding box center [831, 376] width 16 height 16
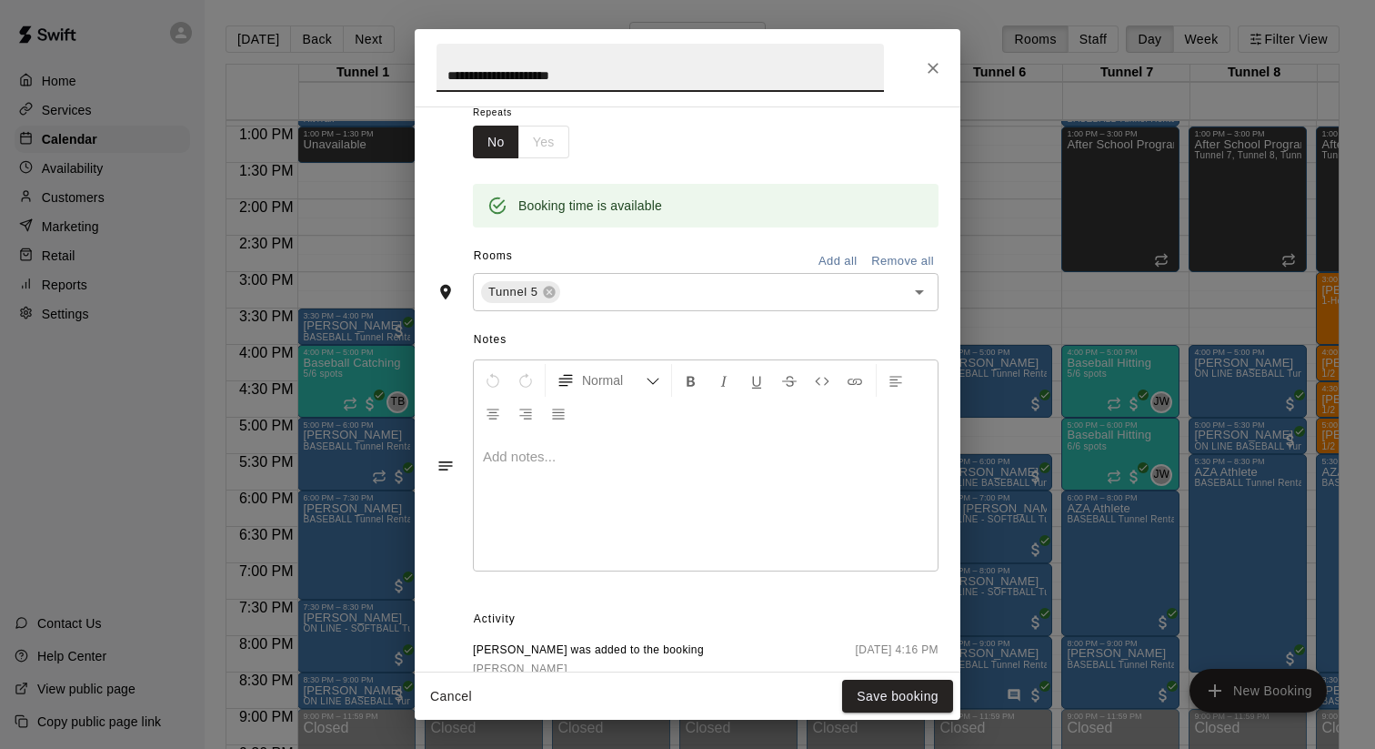
scroll to position [406, 0]
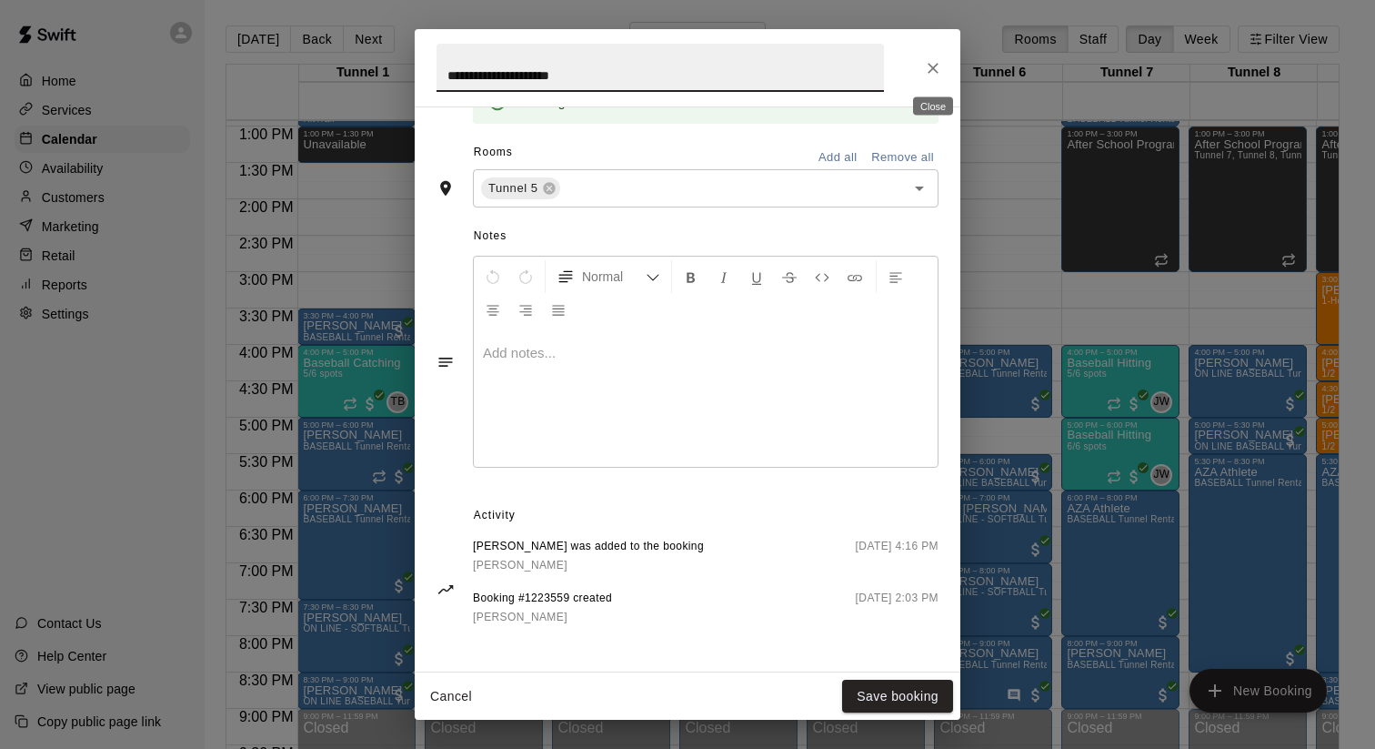
click at [938, 65] on icon "Close" at bounding box center [933, 68] width 18 height 18
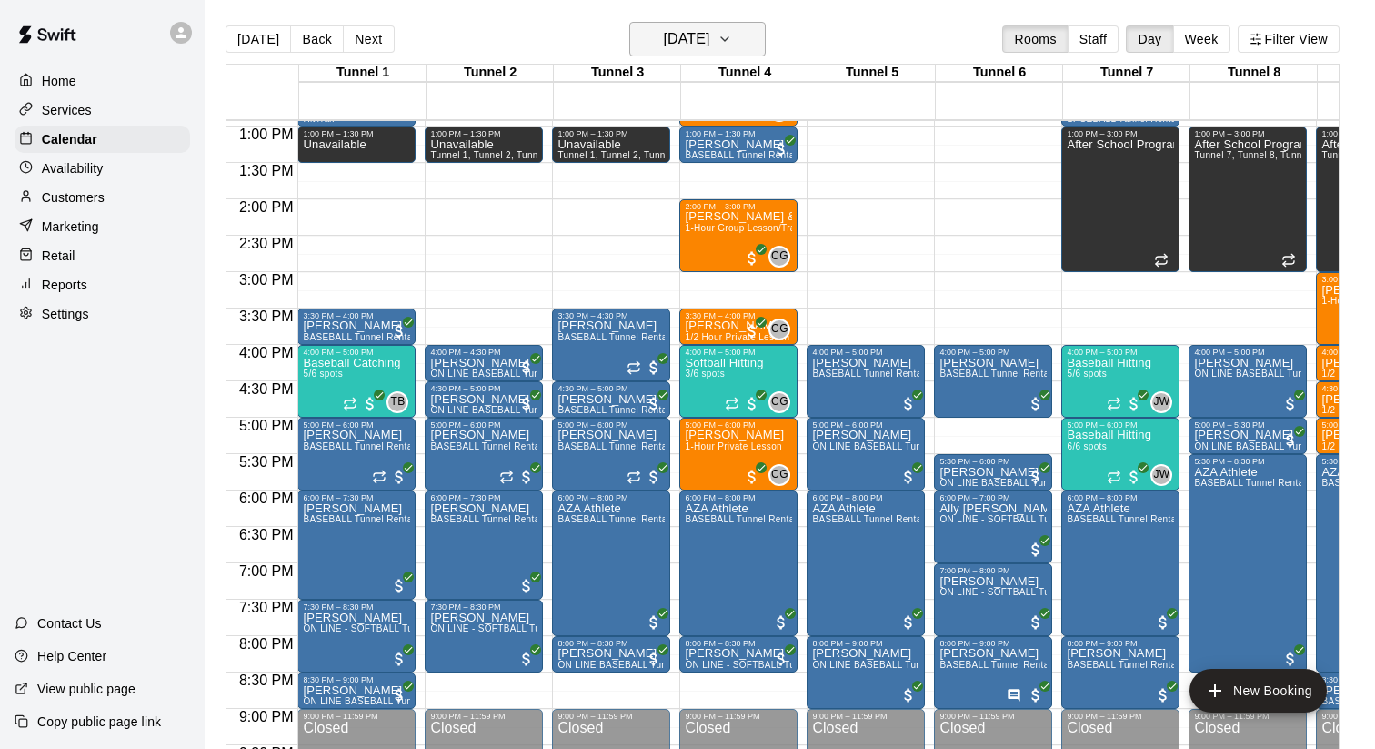
click at [672, 36] on h6 "[DATE]" at bounding box center [686, 38] width 46 height 25
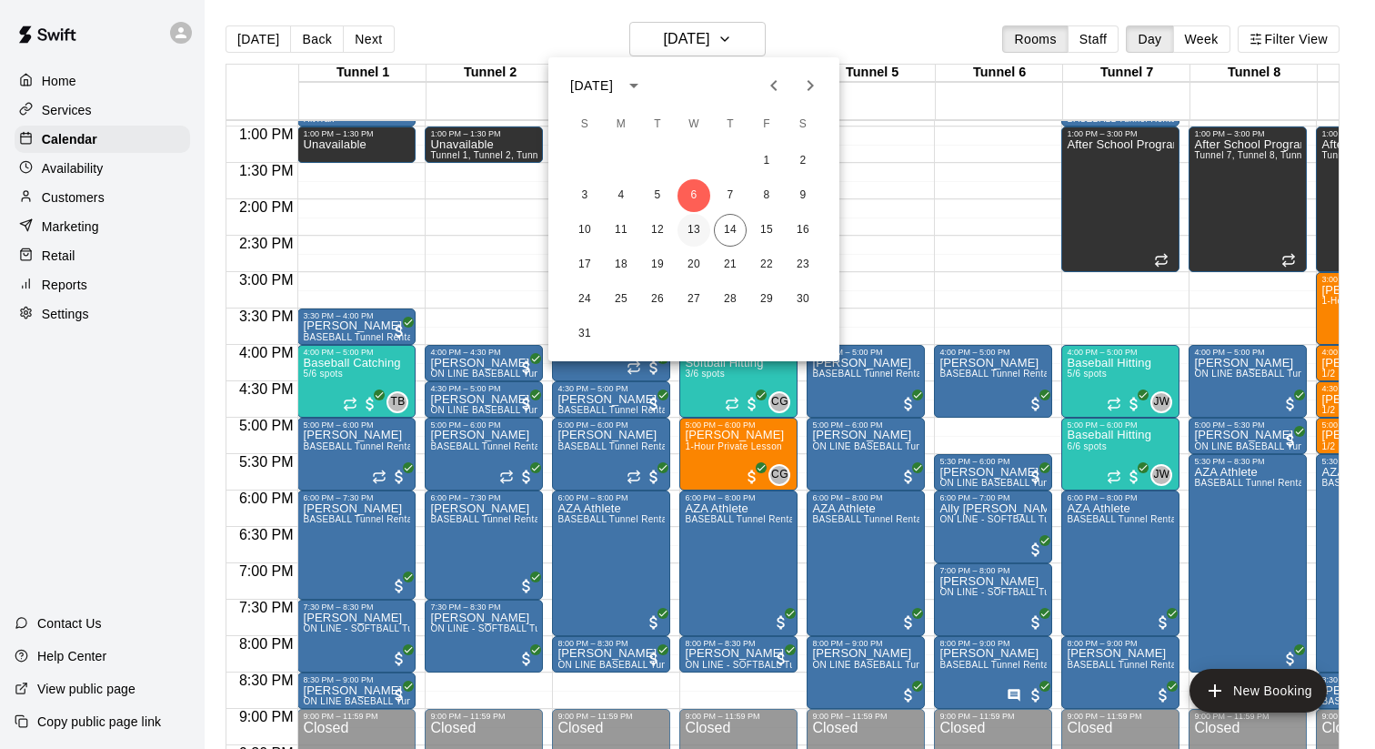
click at [689, 231] on button "13" at bounding box center [694, 230] width 33 height 33
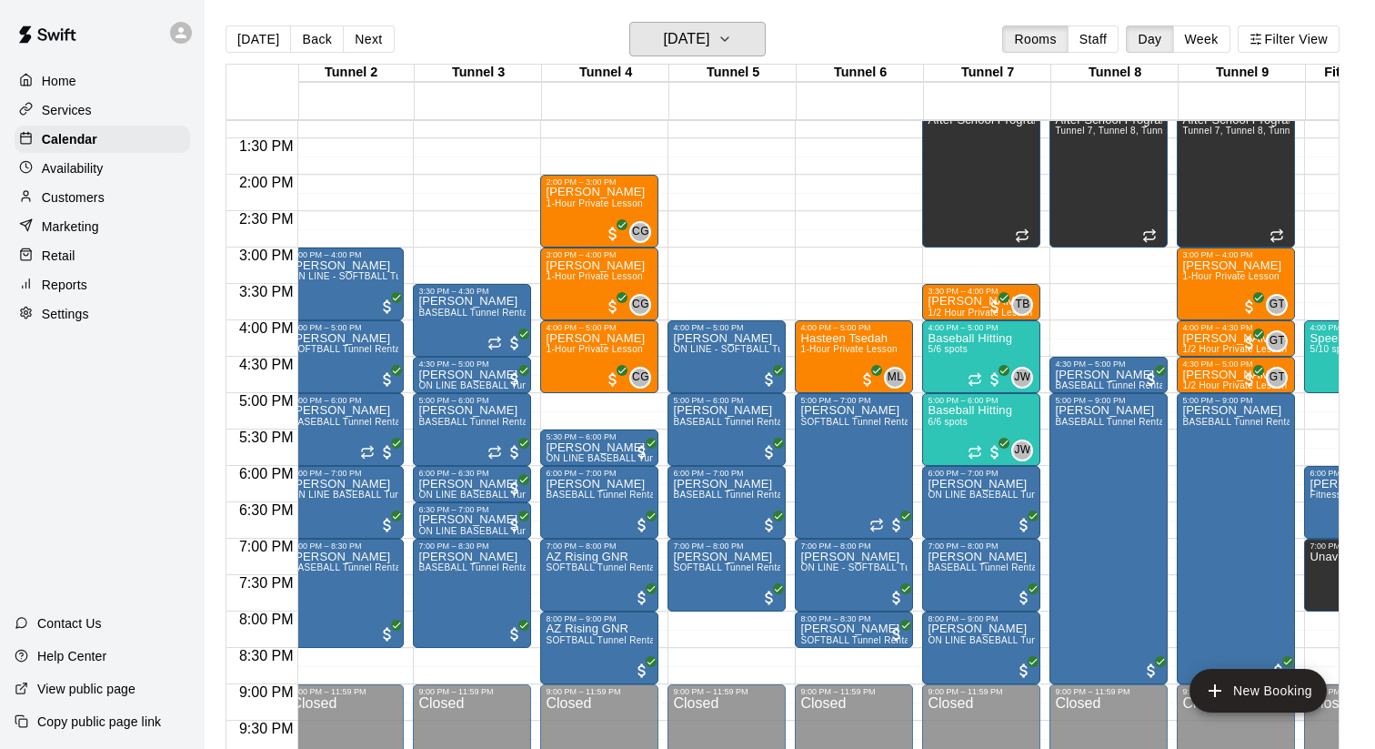
scroll to position [0, 233]
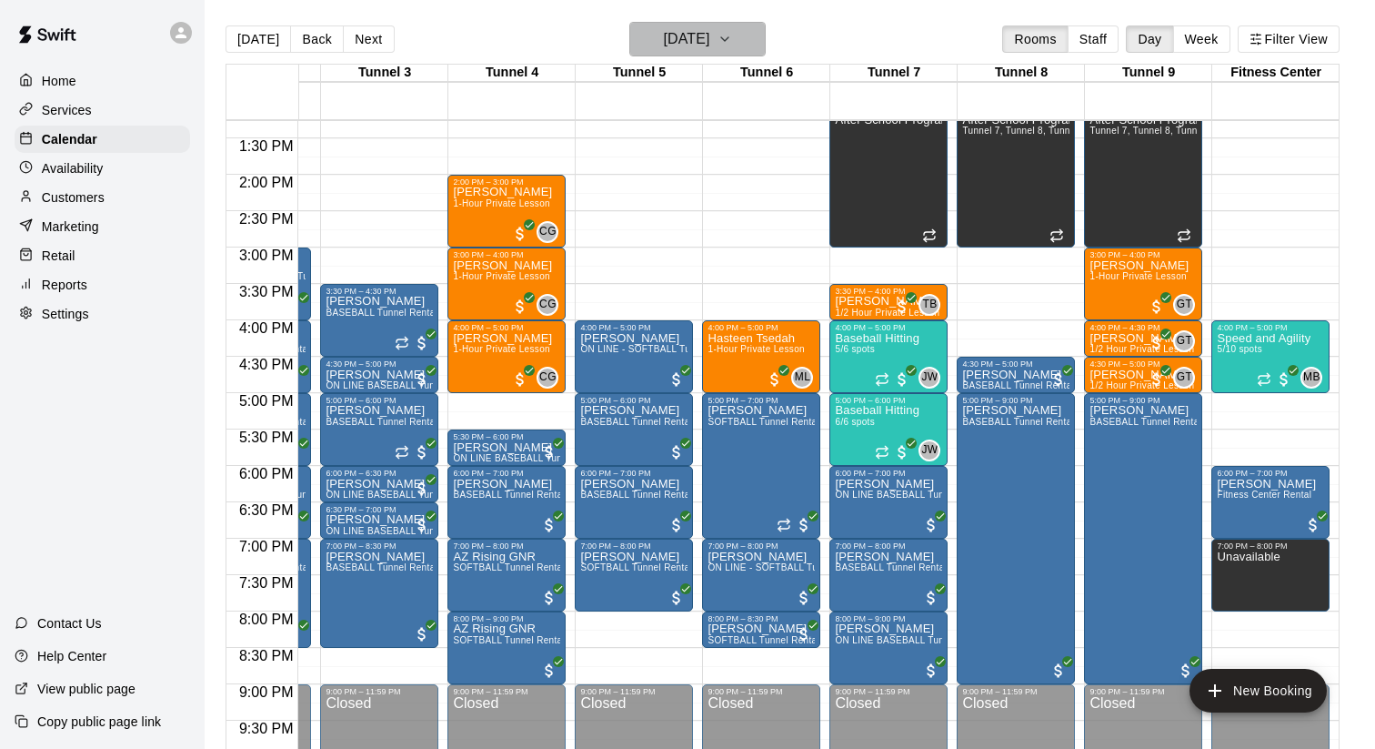
click at [730, 25] on button "[DATE]" at bounding box center [698, 39] width 136 height 35
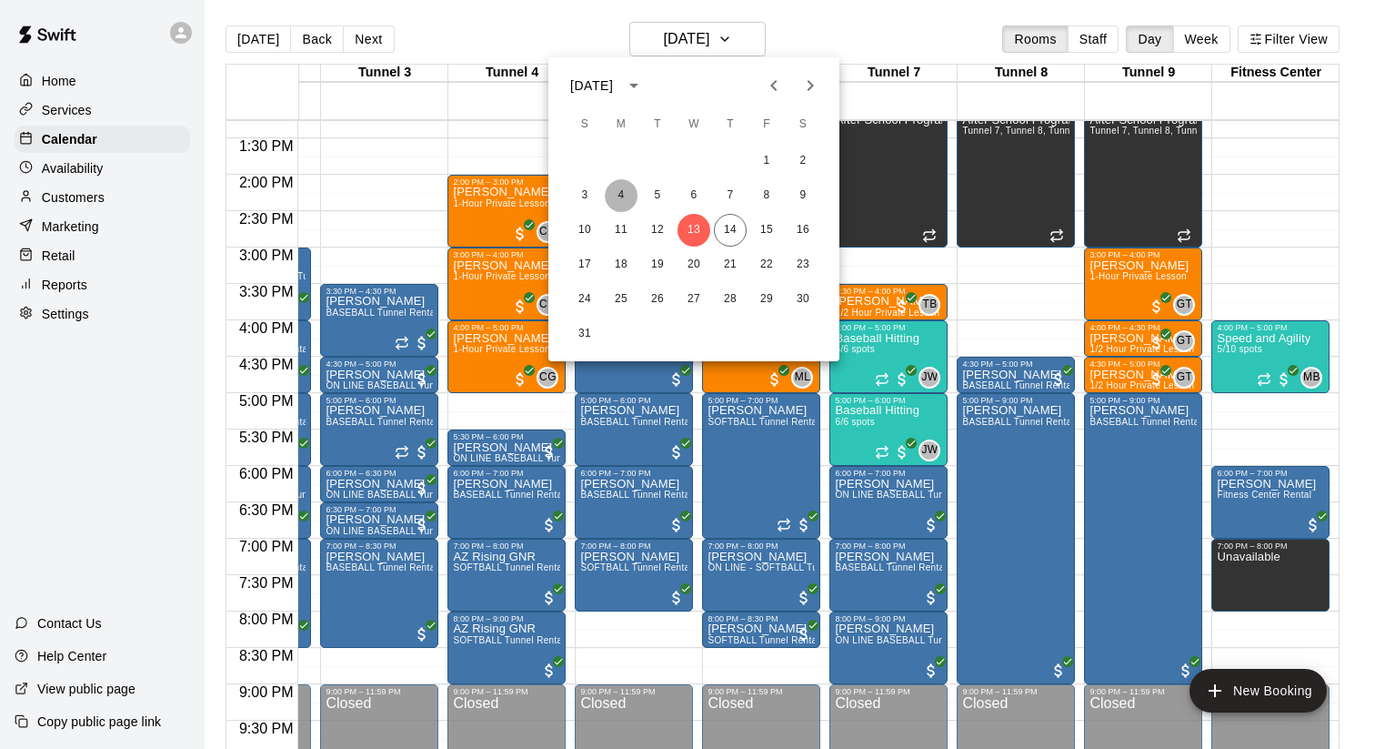
click at [616, 202] on button "4" at bounding box center [621, 195] width 33 height 33
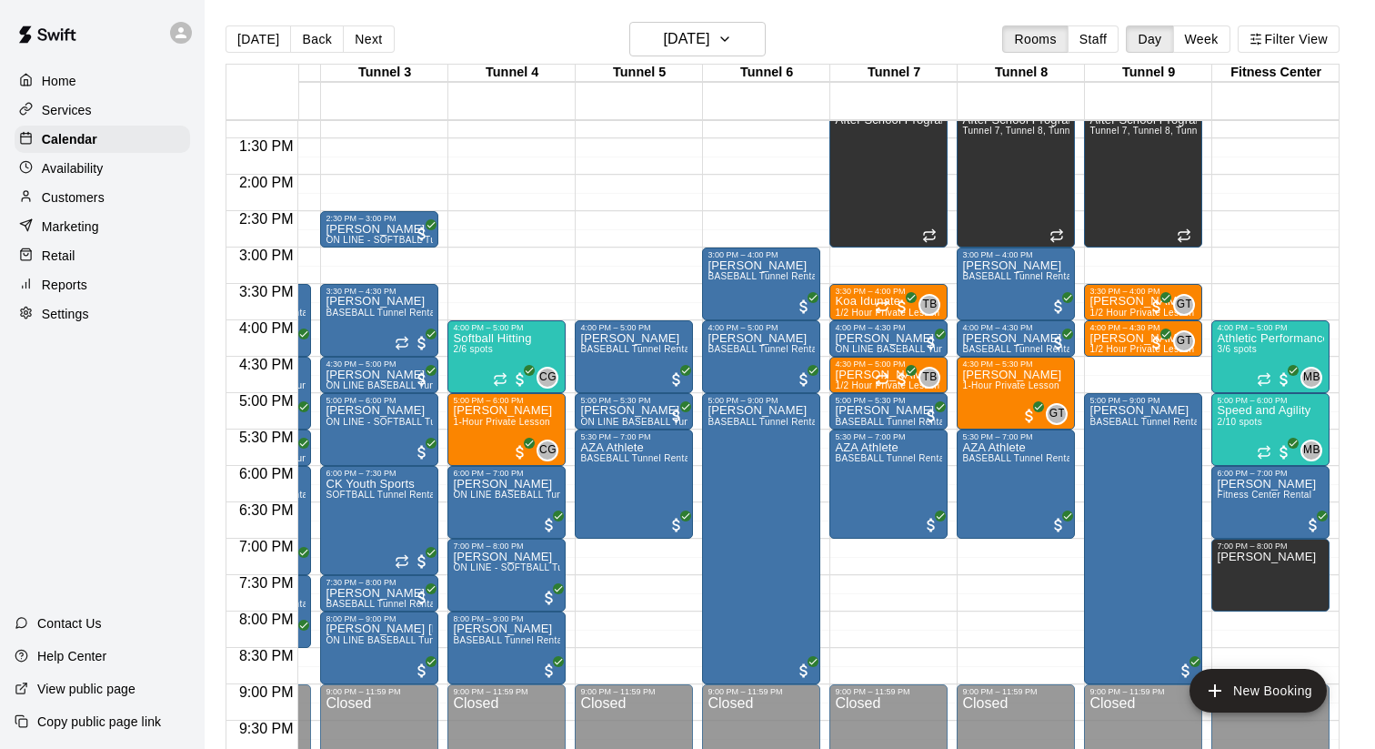
click at [640, 390] on div at bounding box center [633, 390] width 107 height 0
click at [608, 446] on img "edit" at bounding box center [599, 449] width 21 height 21
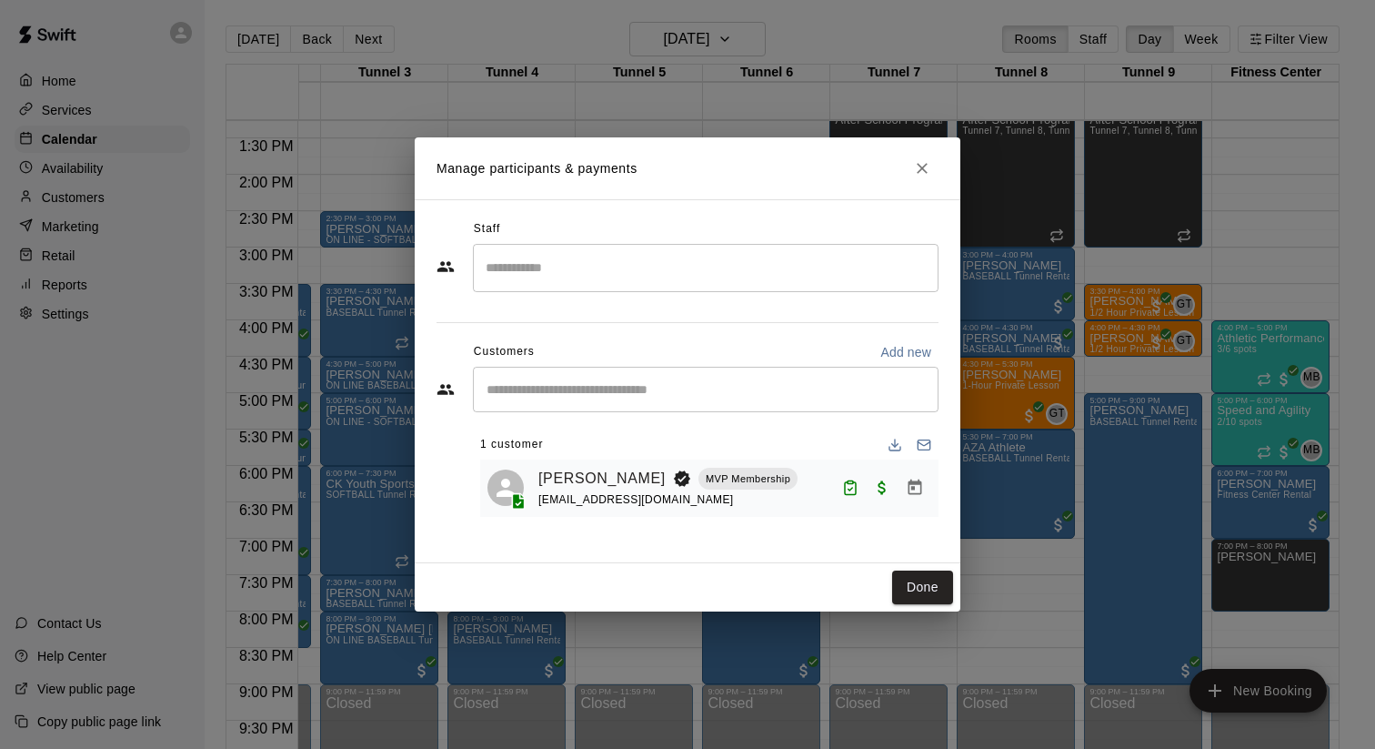
click at [929, 159] on icon "Close" at bounding box center [922, 168] width 18 height 18
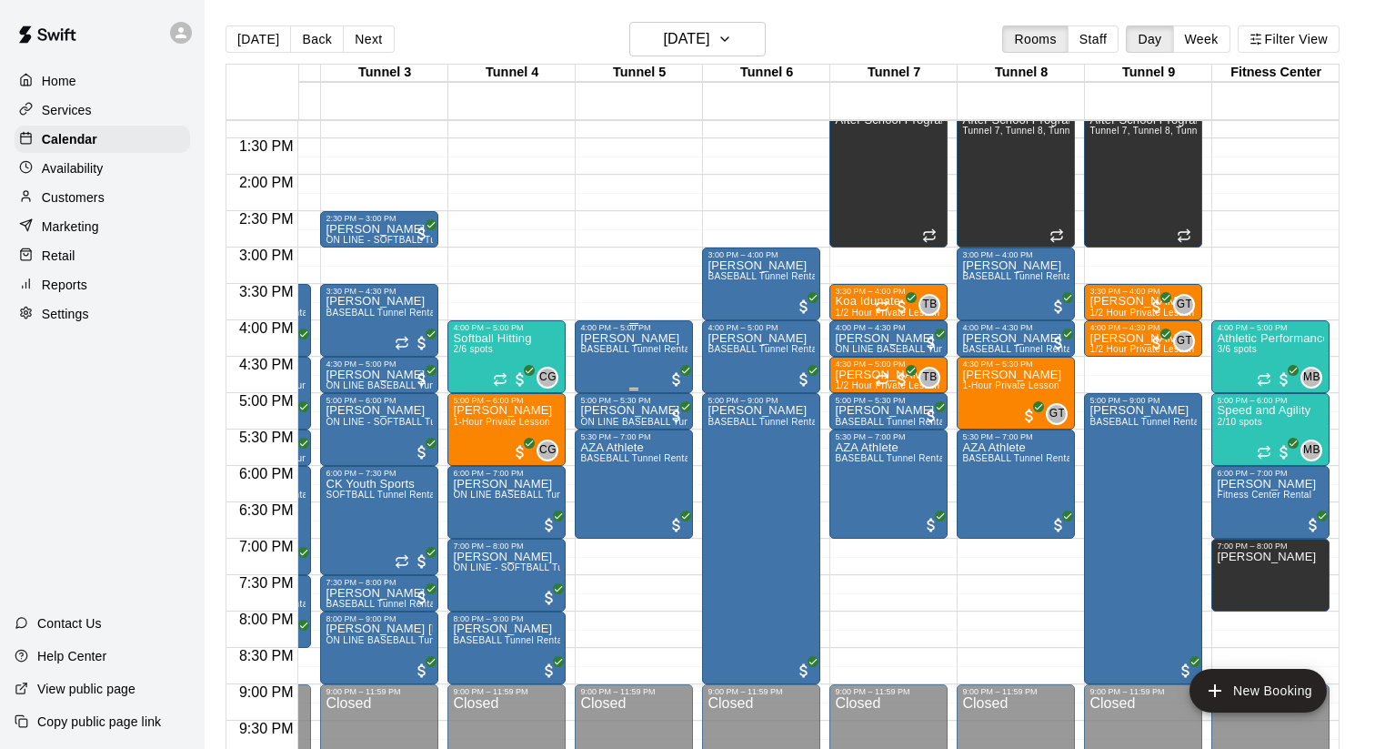
click at [603, 360] on div "[PERSON_NAME] BASEBALL Tunnel Rental" at bounding box center [633, 706] width 107 height 749
click at [598, 338] on button "edit" at bounding box center [598, 351] width 36 height 36
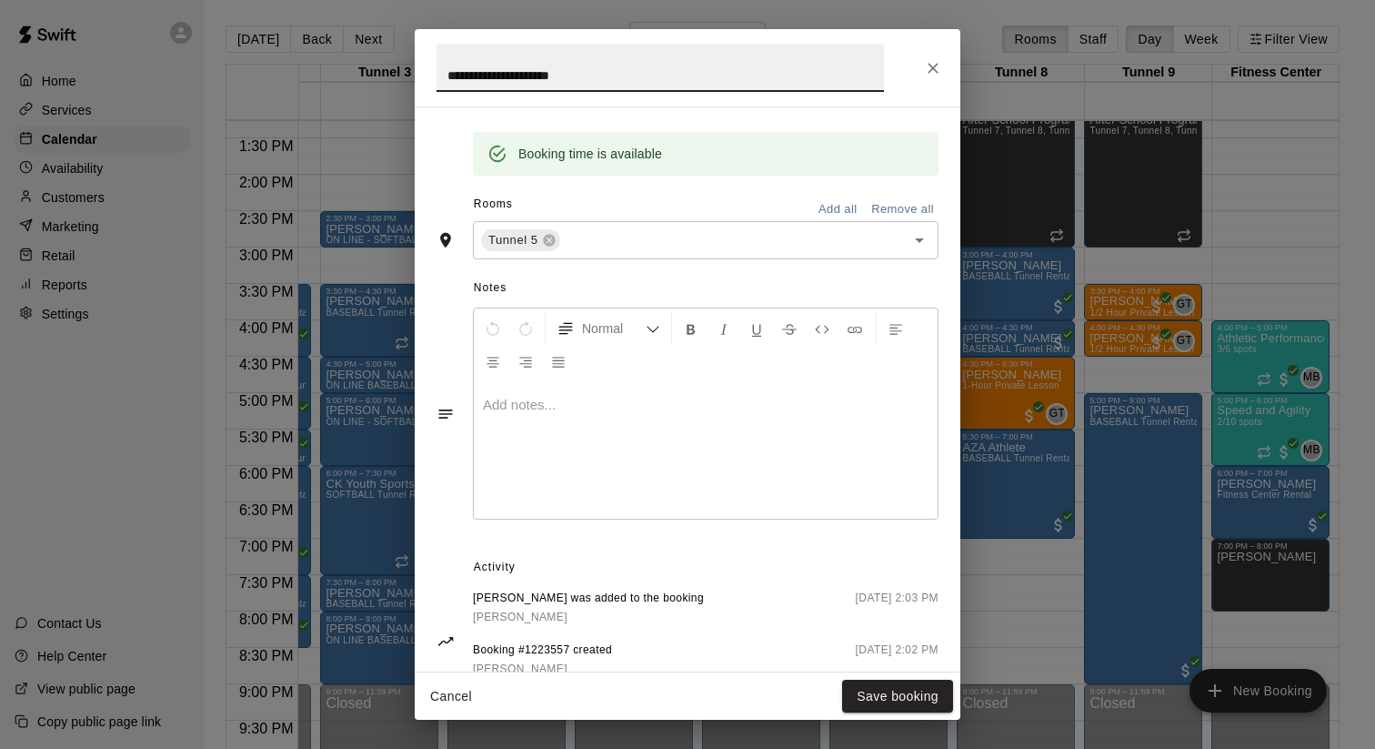
scroll to position [406, 0]
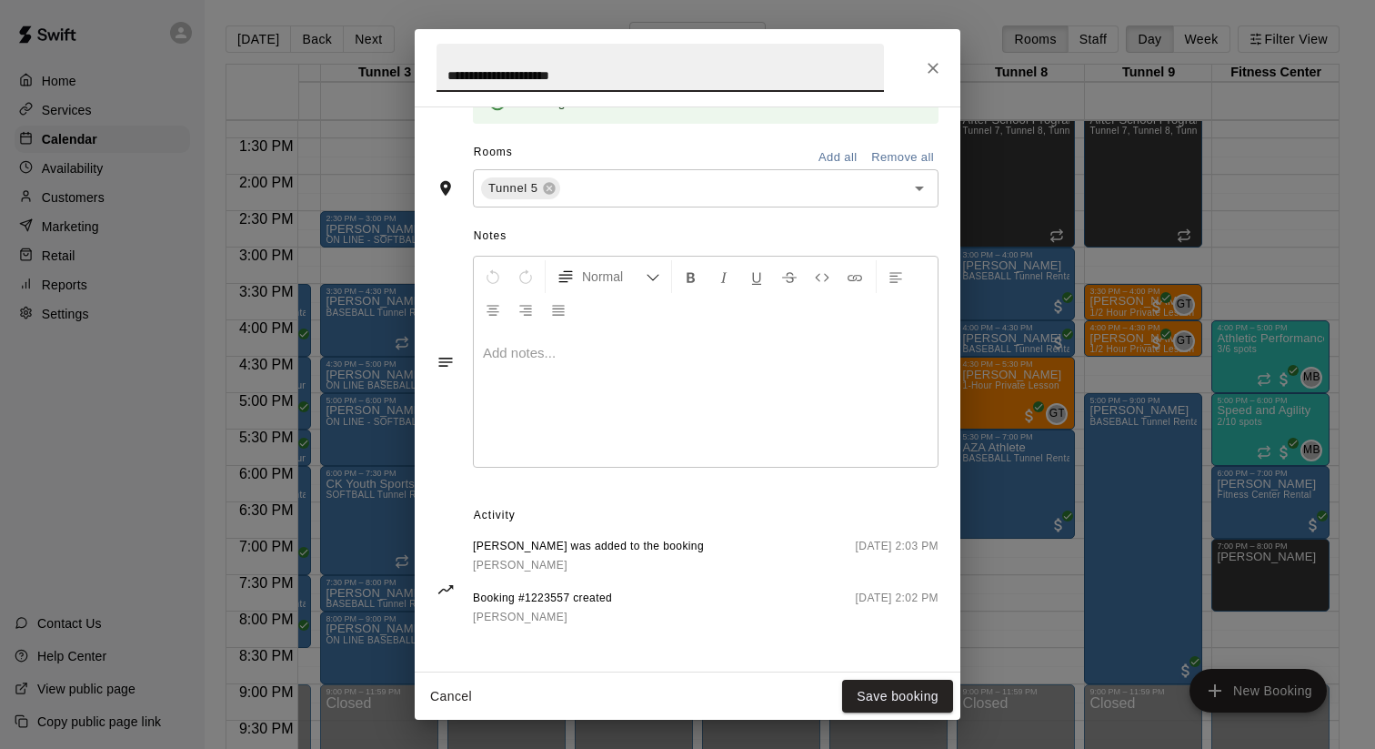
click at [932, 59] on icon "Close" at bounding box center [933, 68] width 18 height 18
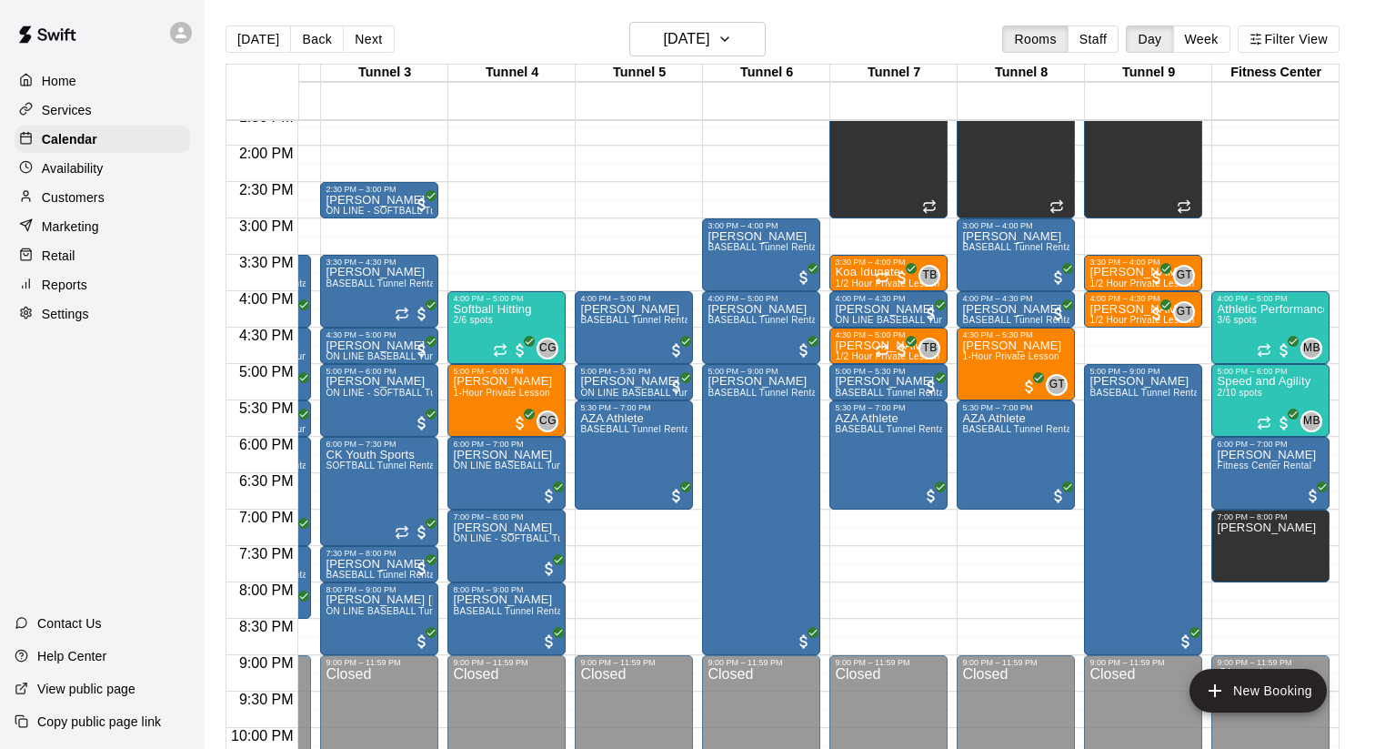
scroll to position [1015, 233]
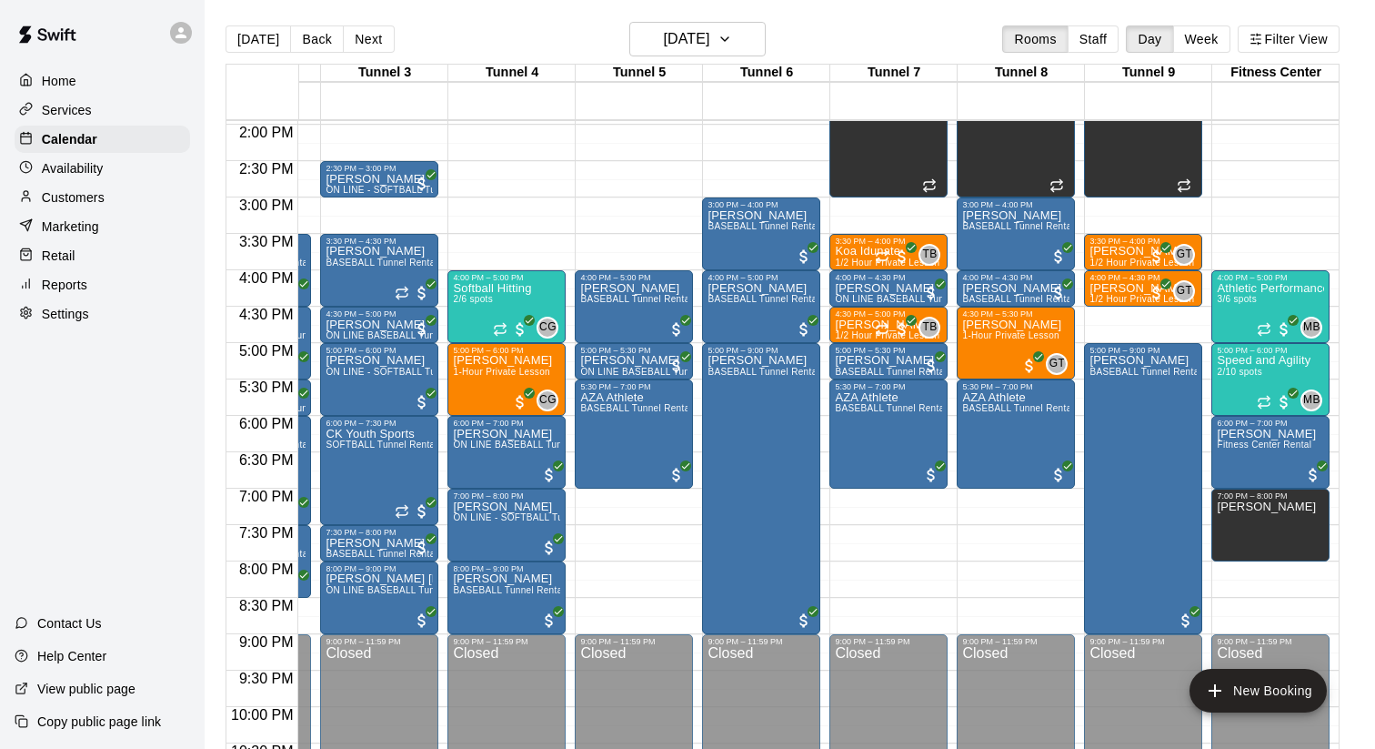
click at [124, 202] on div "Customers" at bounding box center [103, 197] width 176 height 27
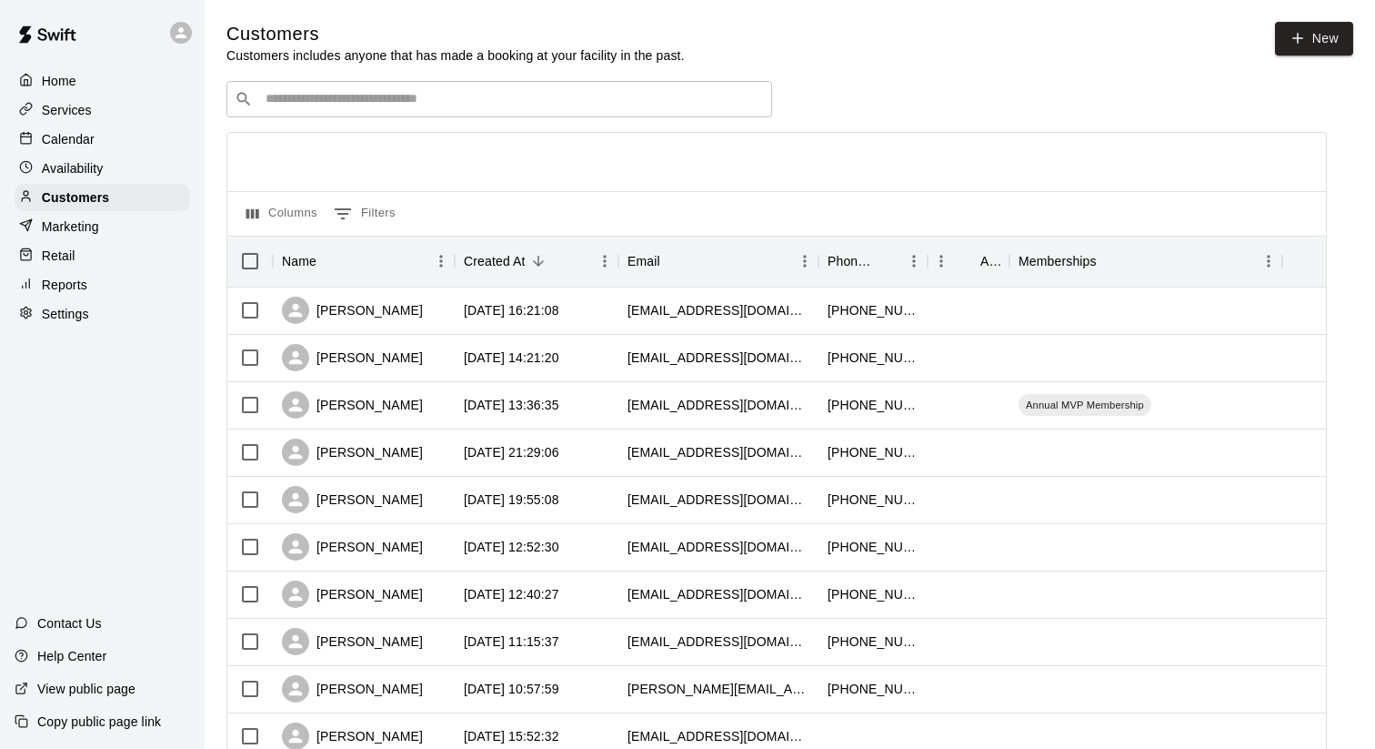
click at [448, 93] on input "Search customers by name or email" at bounding box center [512, 99] width 504 height 18
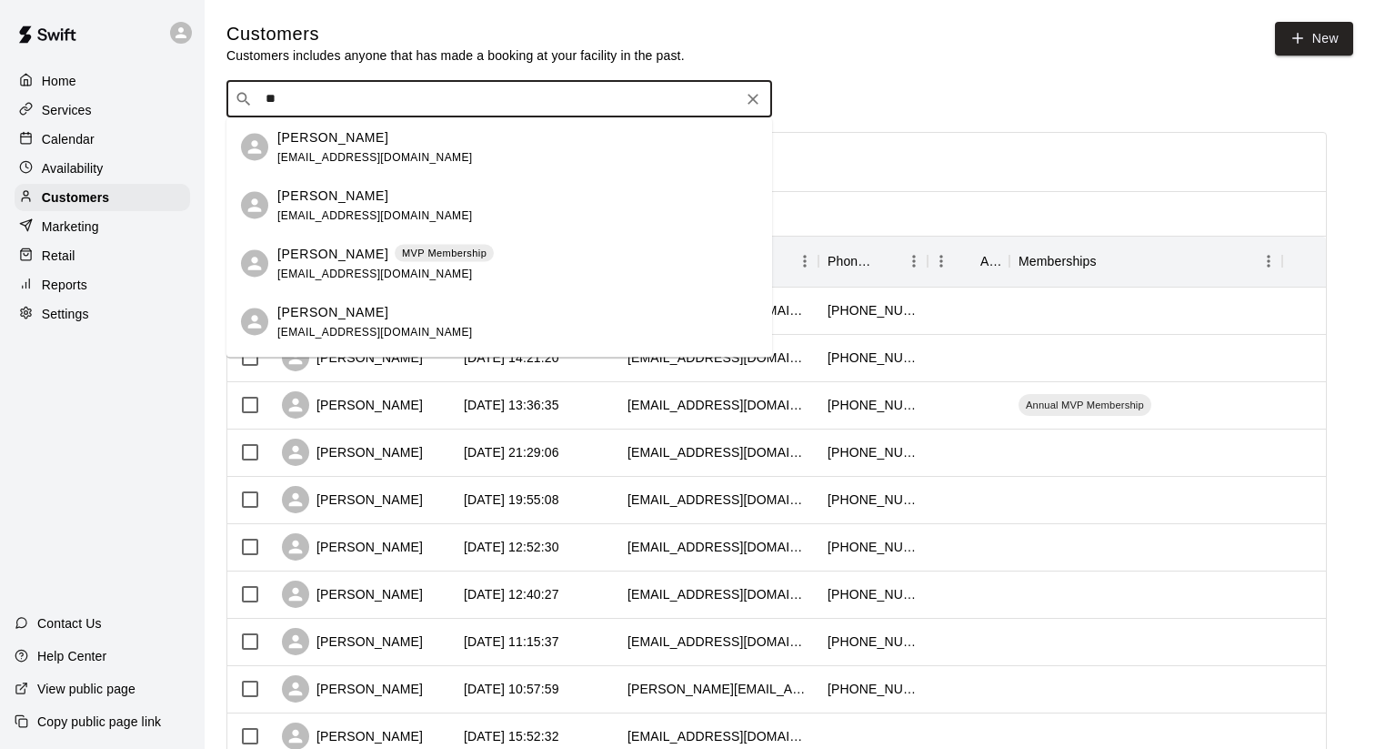
type input "*"
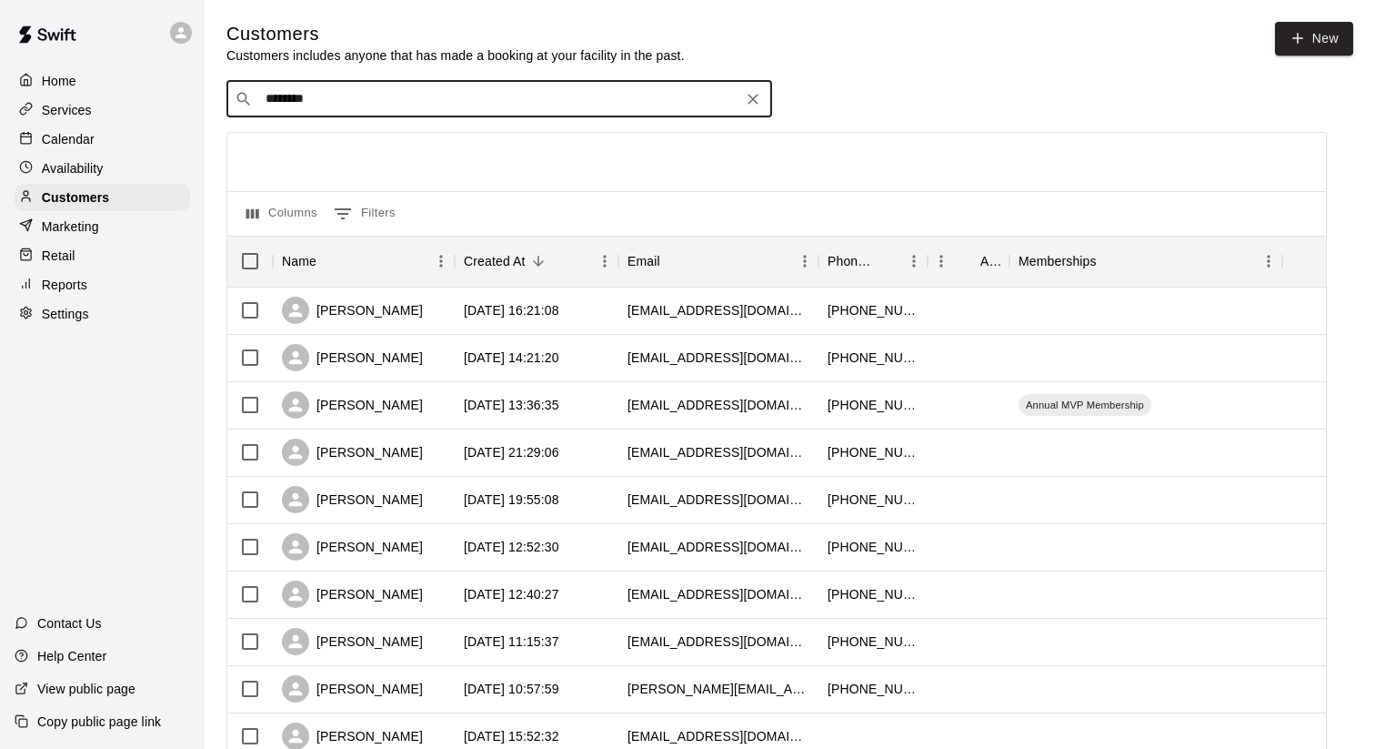
type input "*******"
click at [312, 140] on p "[PERSON_NAME]" at bounding box center [332, 136] width 111 height 19
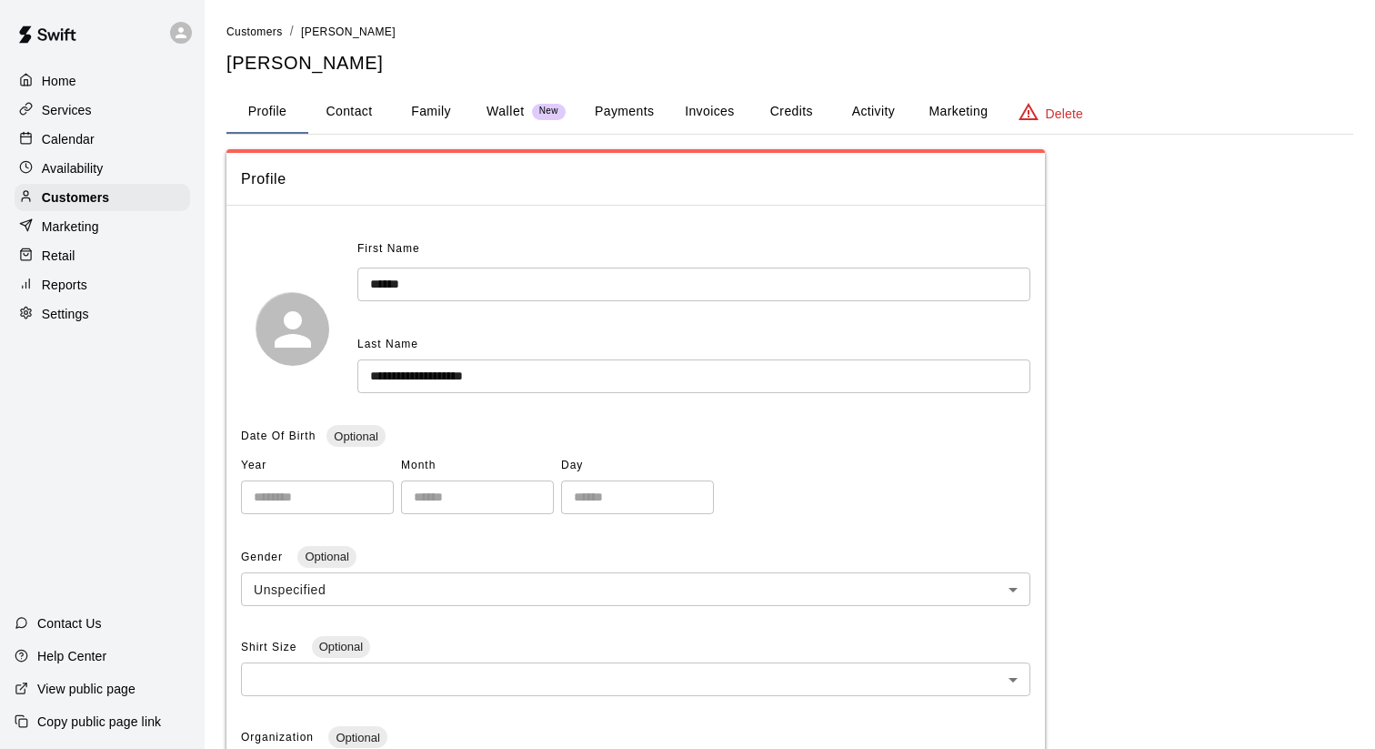
click at [722, 108] on button "Invoices" at bounding box center [710, 112] width 82 height 44
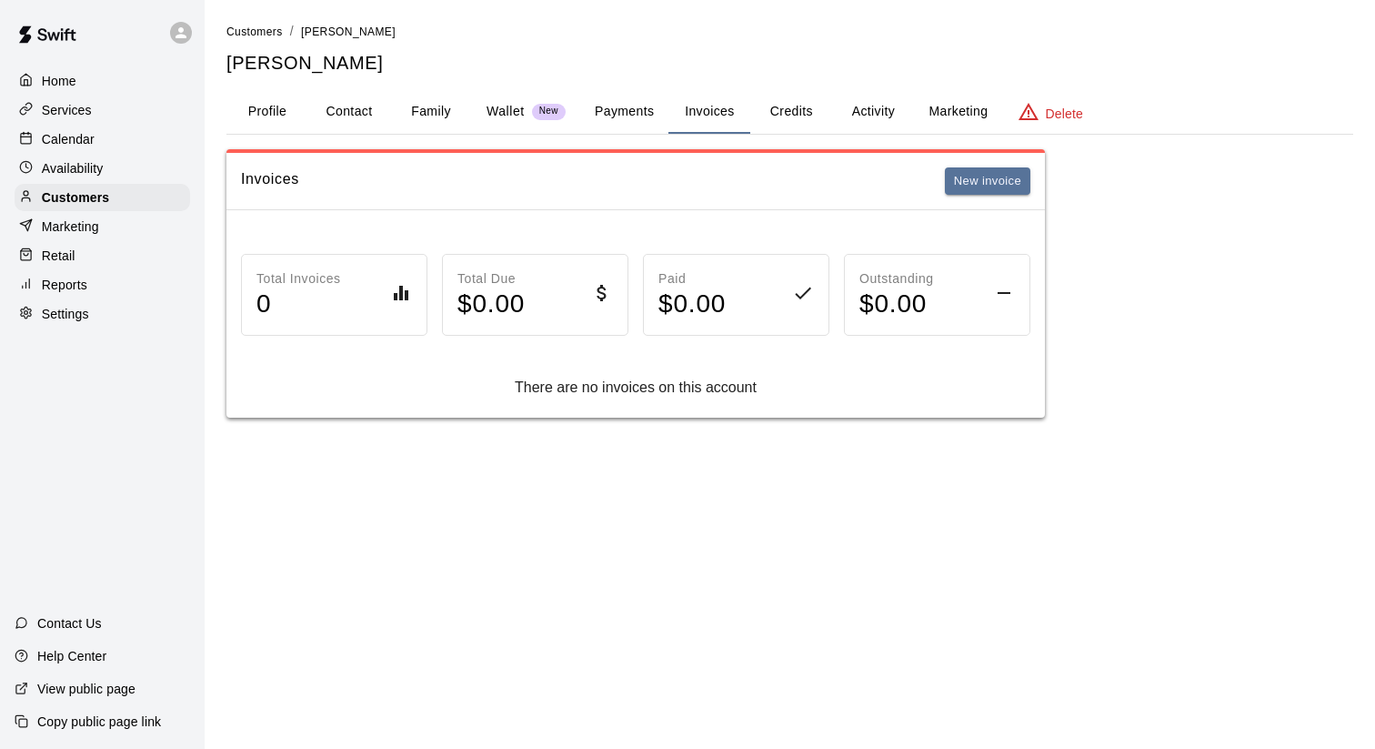
click at [638, 108] on button "Payments" at bounding box center [624, 112] width 88 height 44
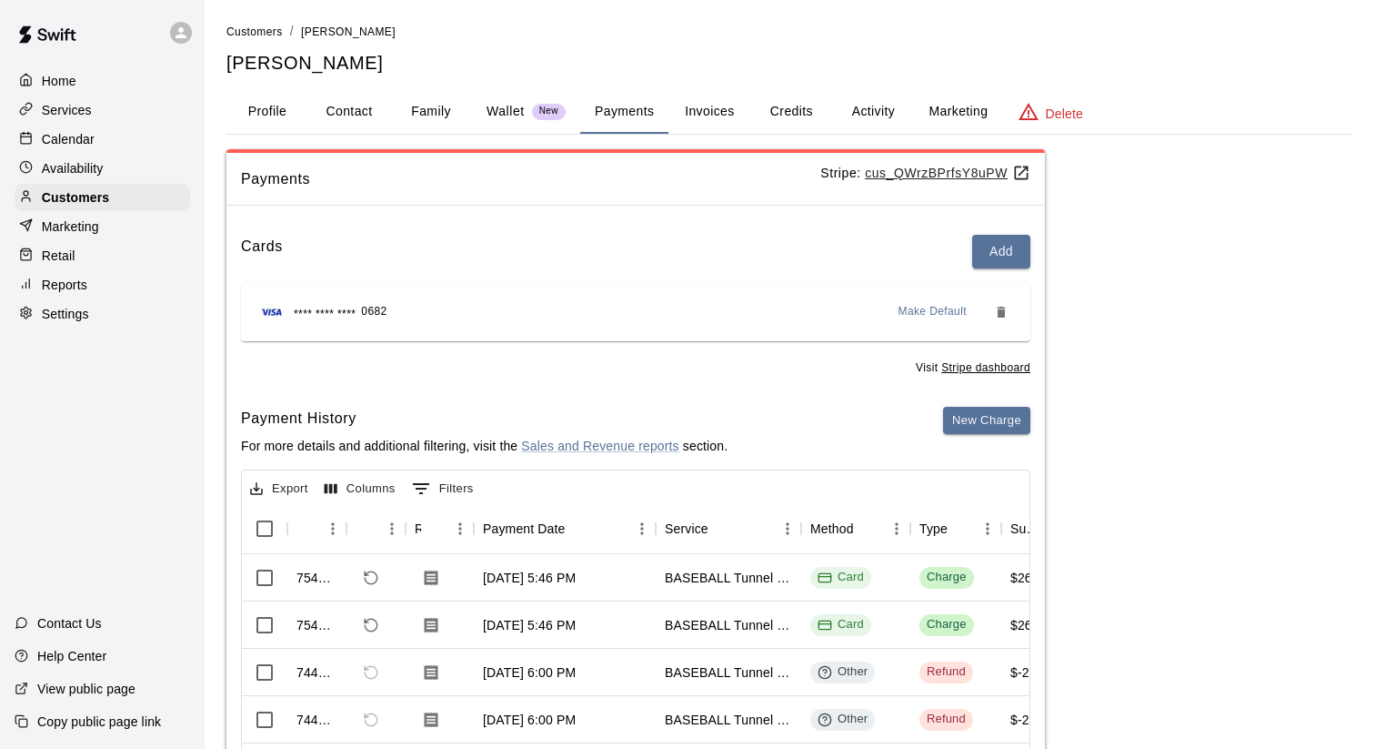
click at [873, 110] on button "Activity" at bounding box center [873, 112] width 82 height 44
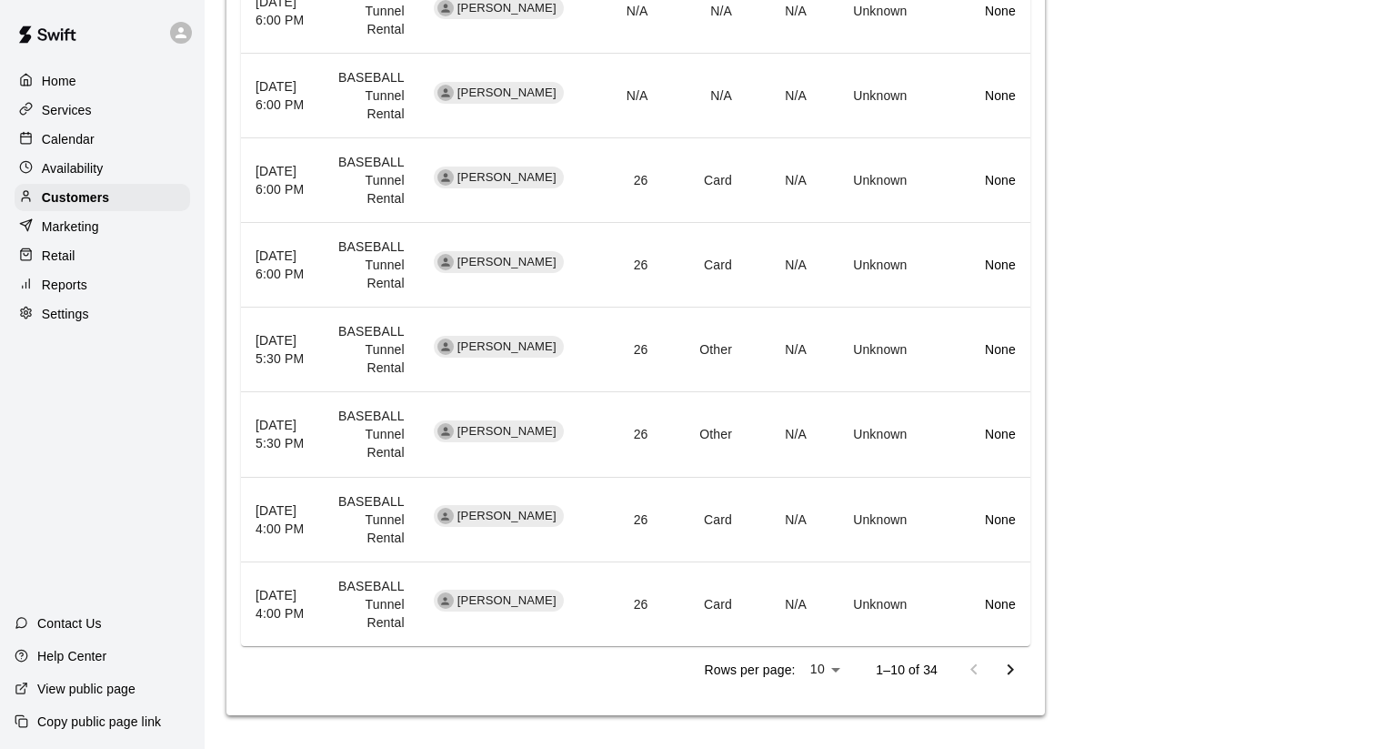
scroll to position [839, 0]
click at [827, 709] on li "25" at bounding box center [824, 712] width 45 height 30
type input "**"
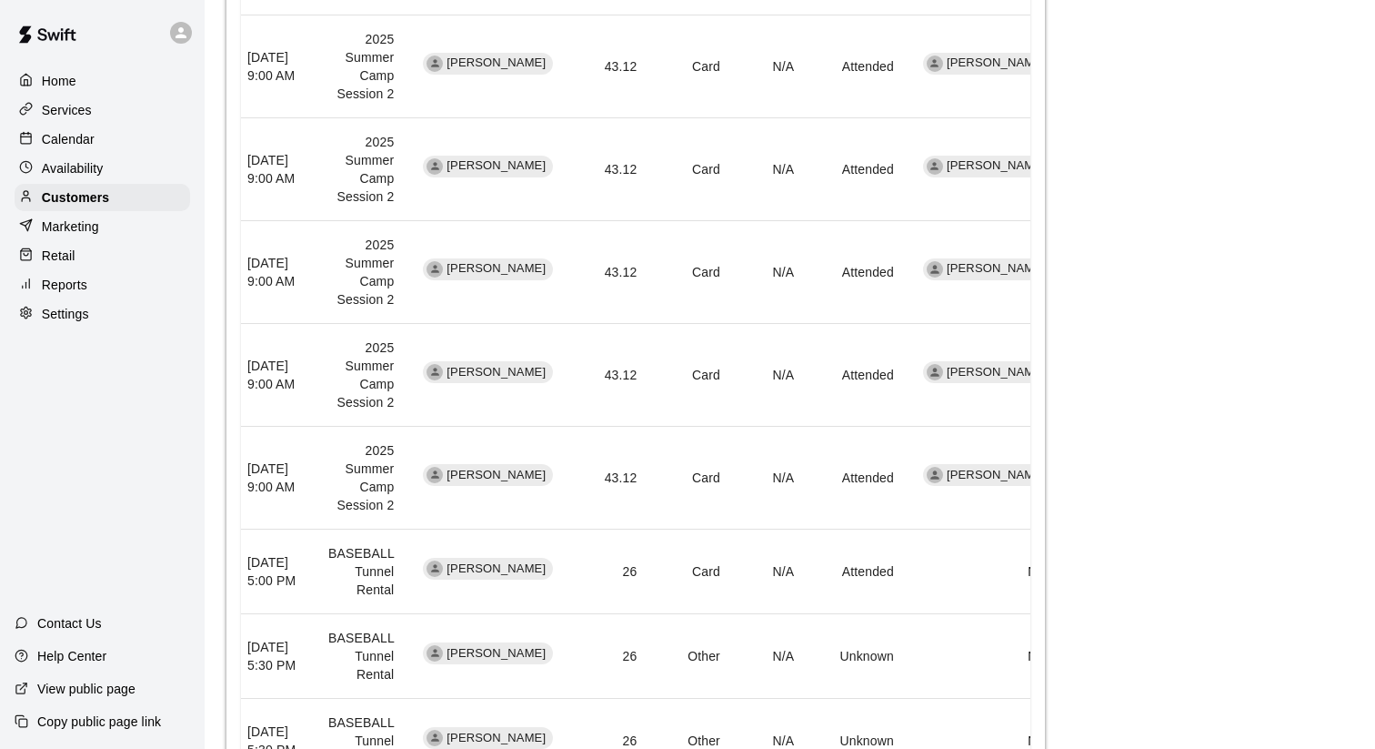
scroll to position [2254, 0]
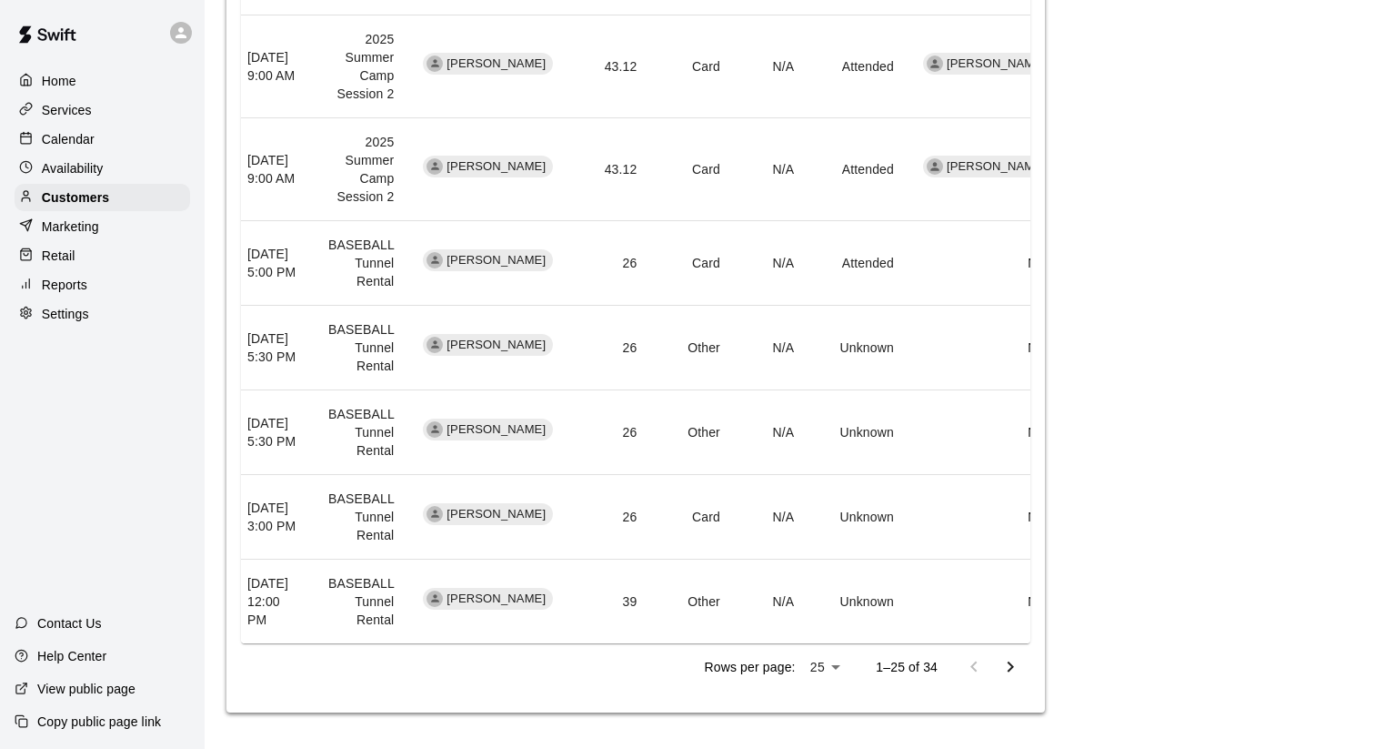
click at [1007, 670] on icon "Go to next page" at bounding box center [1011, 667] width 22 height 22
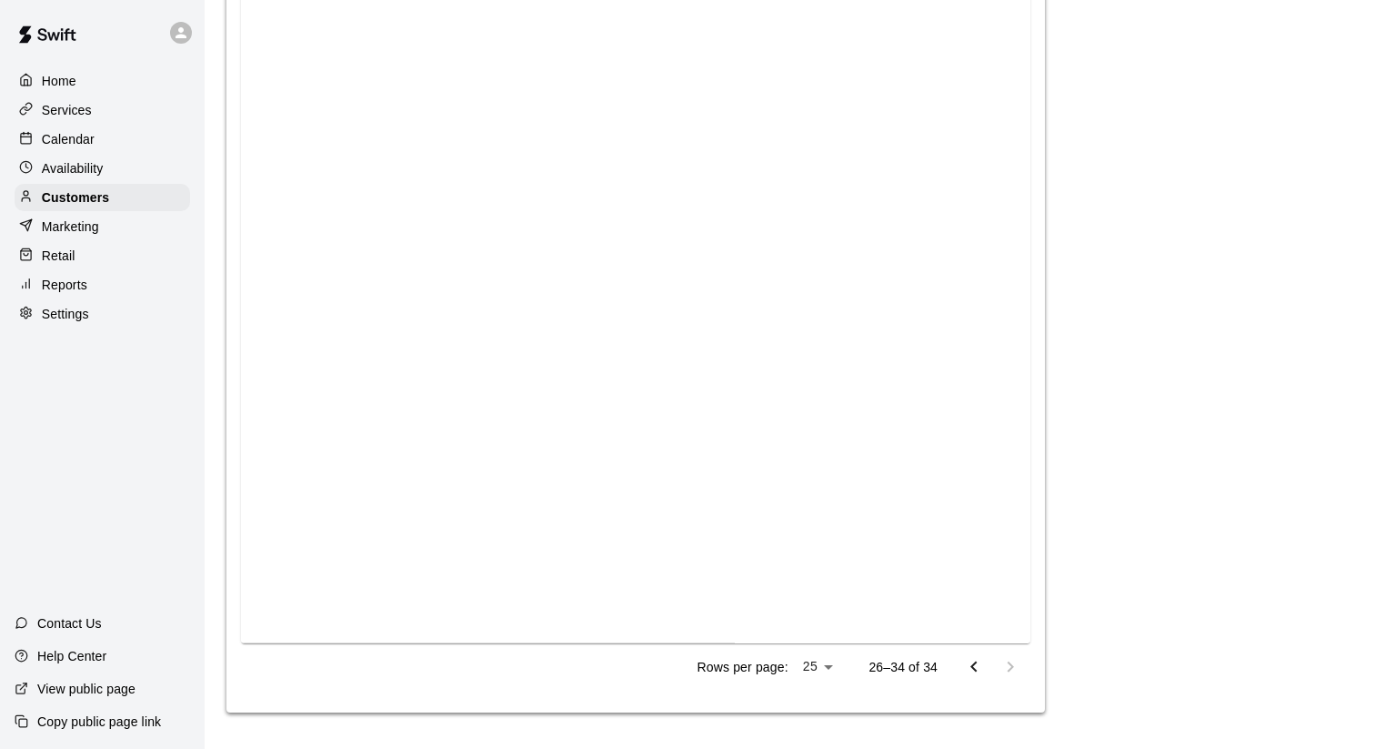
scroll to position [1545, 0]
click at [970, 661] on icon "Go to previous page" at bounding box center [974, 667] width 22 height 22
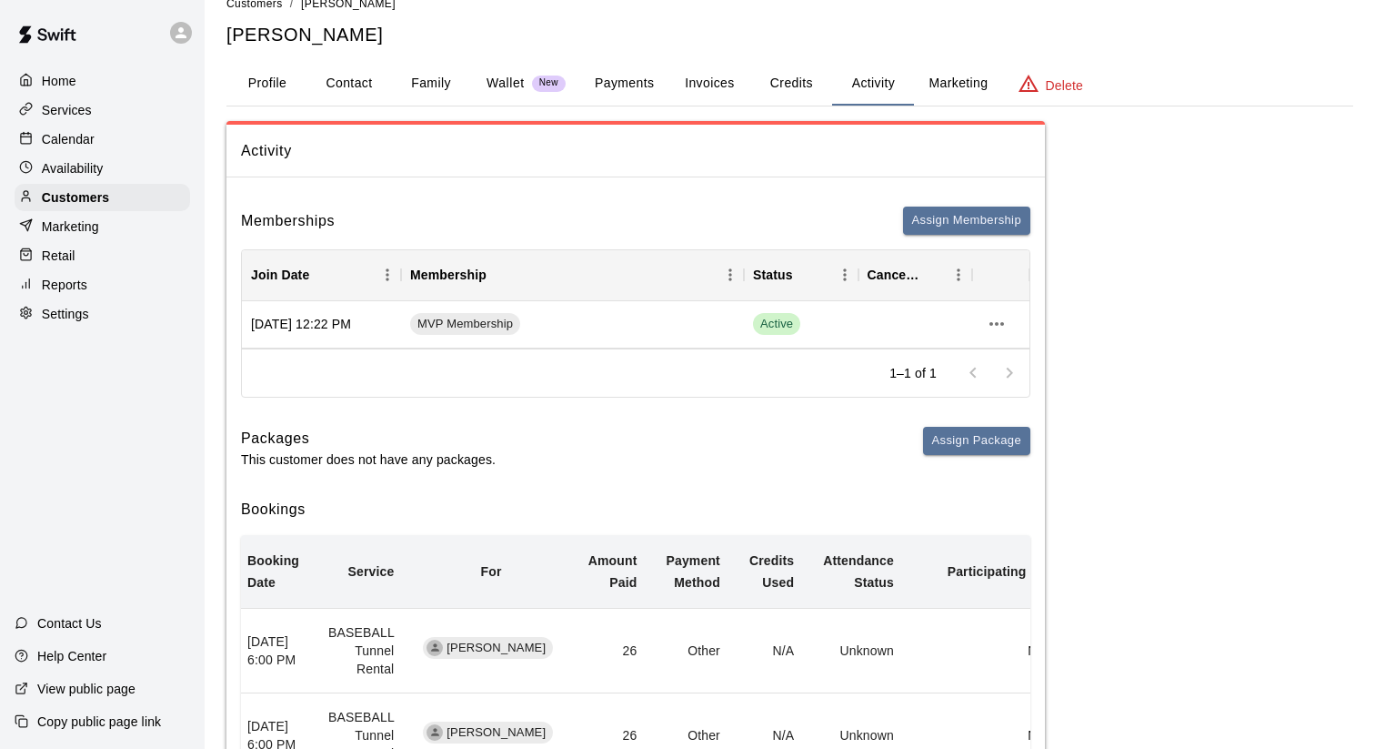
scroll to position [0, 0]
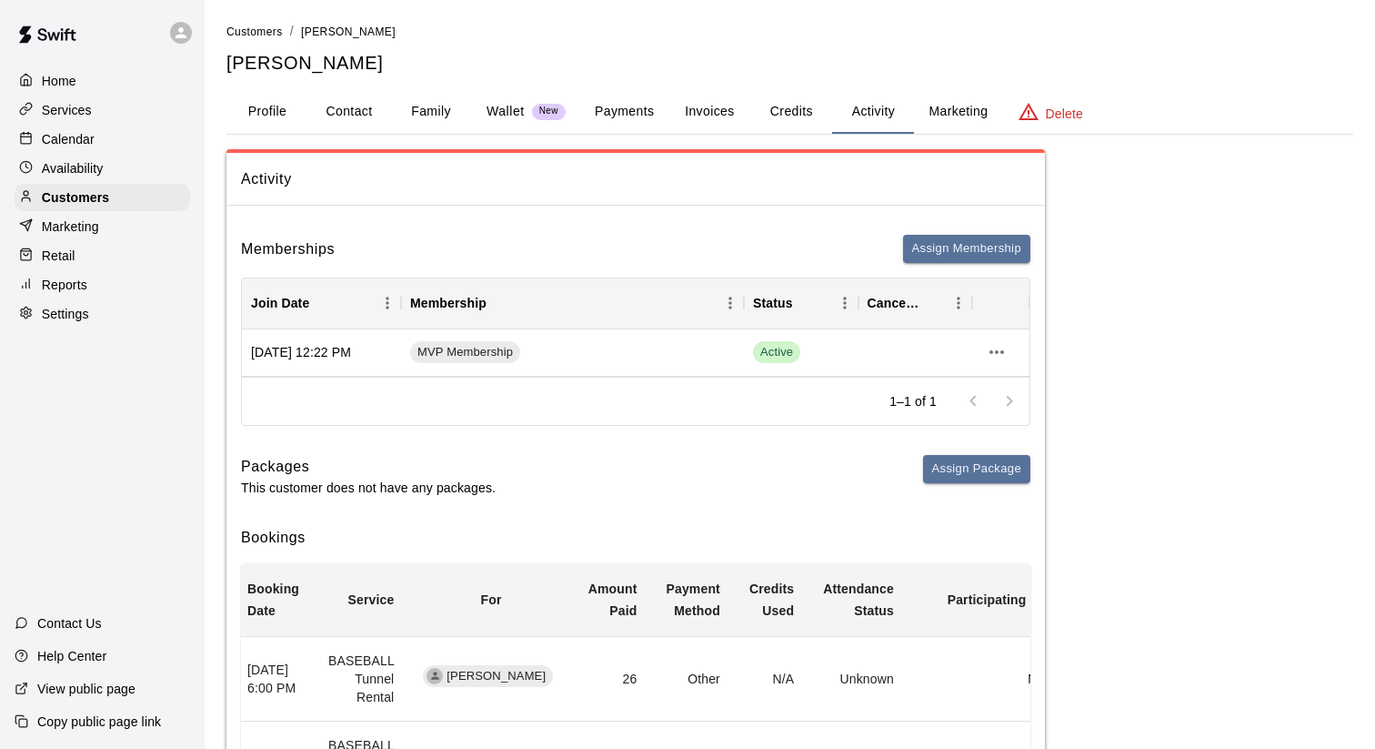
click at [508, 118] on p "Wallet" at bounding box center [506, 111] width 38 height 19
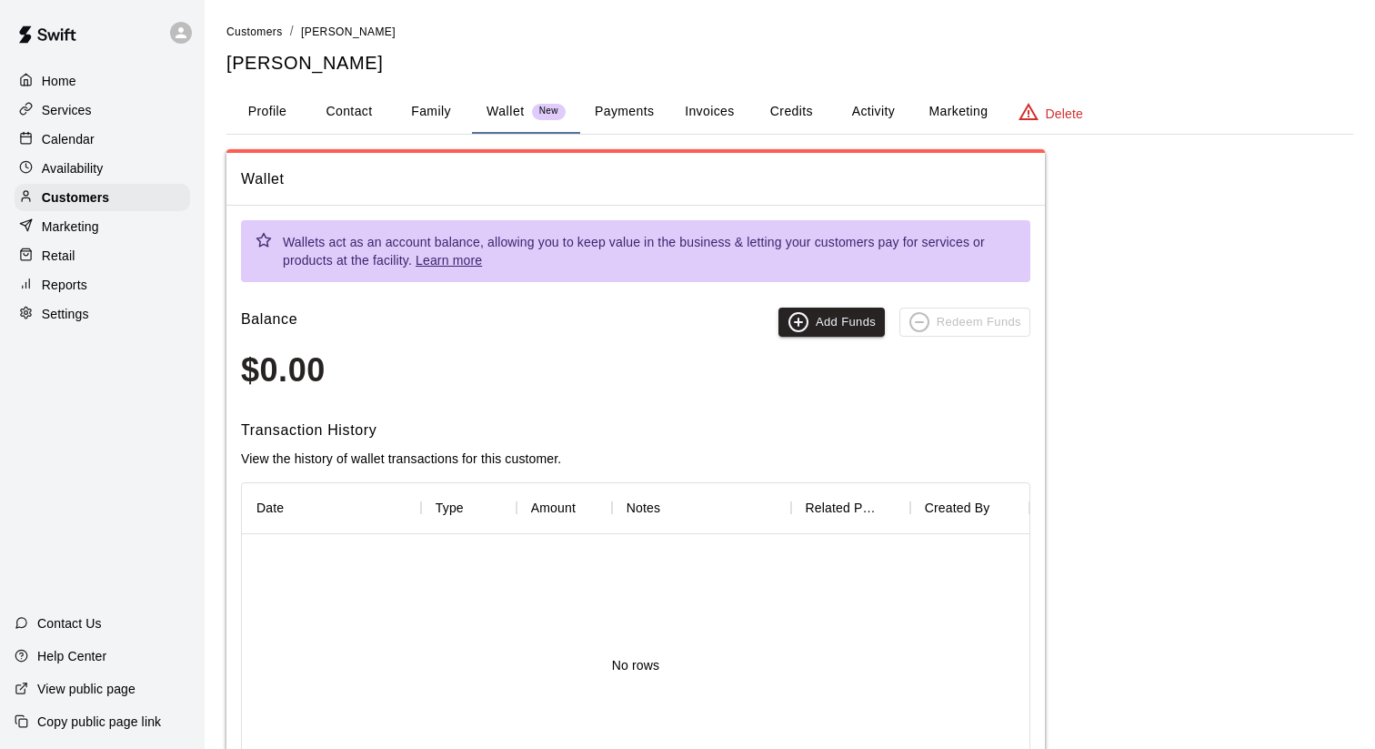
click at [107, 133] on div "Calendar" at bounding box center [103, 139] width 176 height 27
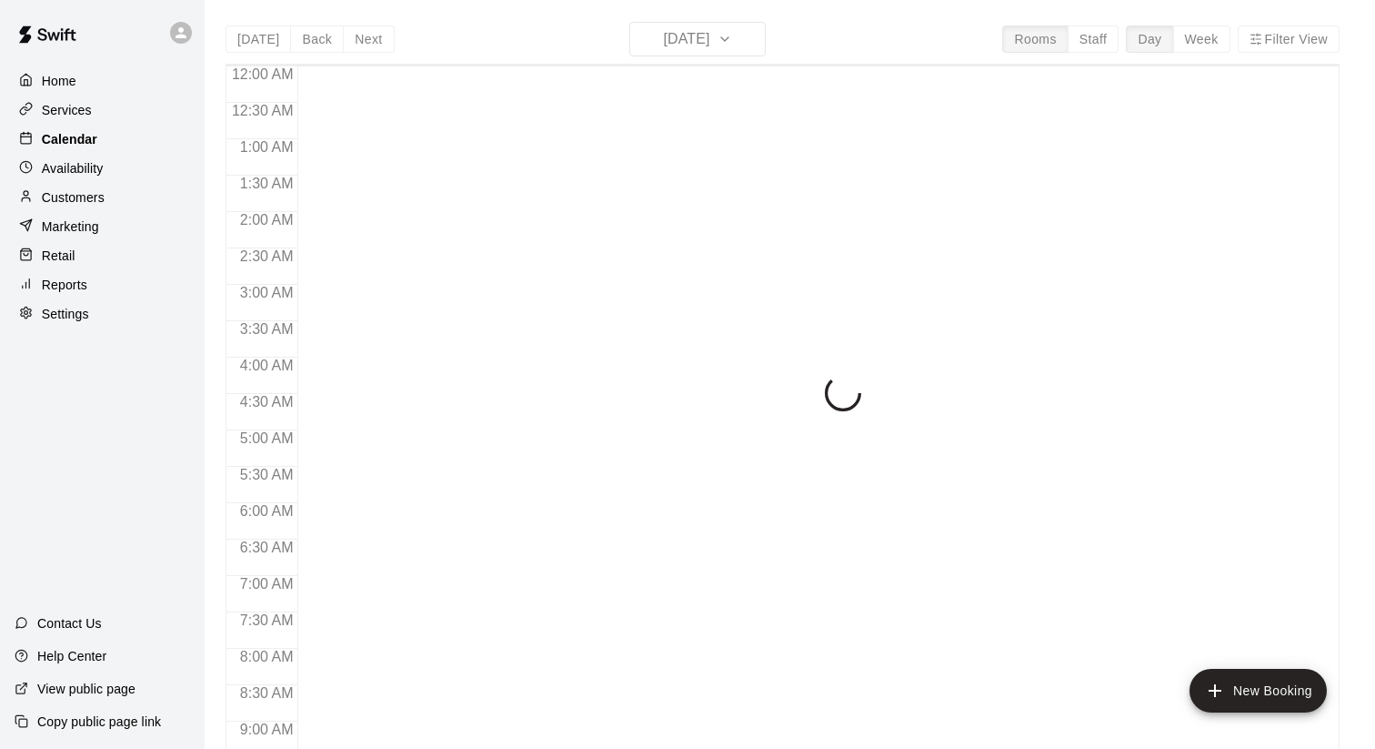
scroll to position [943, 0]
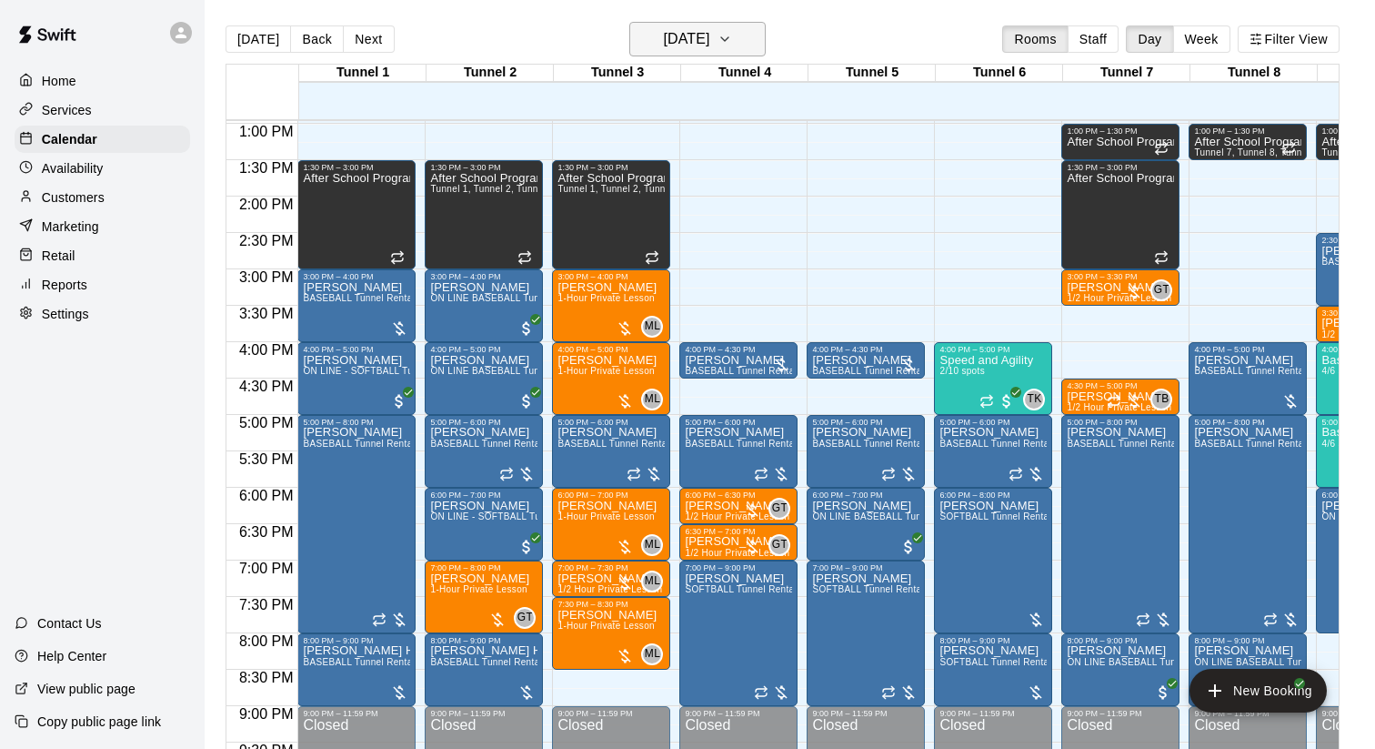
click at [695, 43] on h6 "[DATE]" at bounding box center [686, 38] width 46 height 25
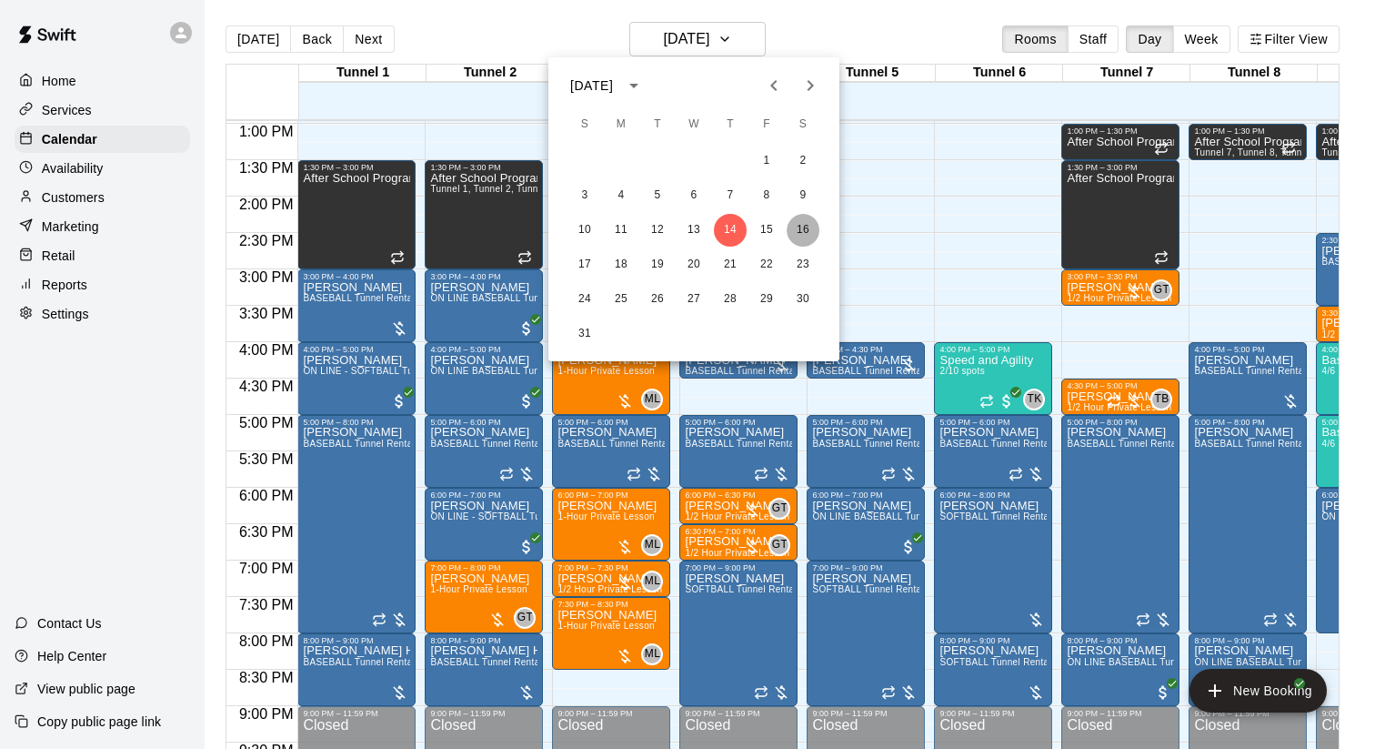
click at [807, 231] on button "16" at bounding box center [803, 230] width 33 height 33
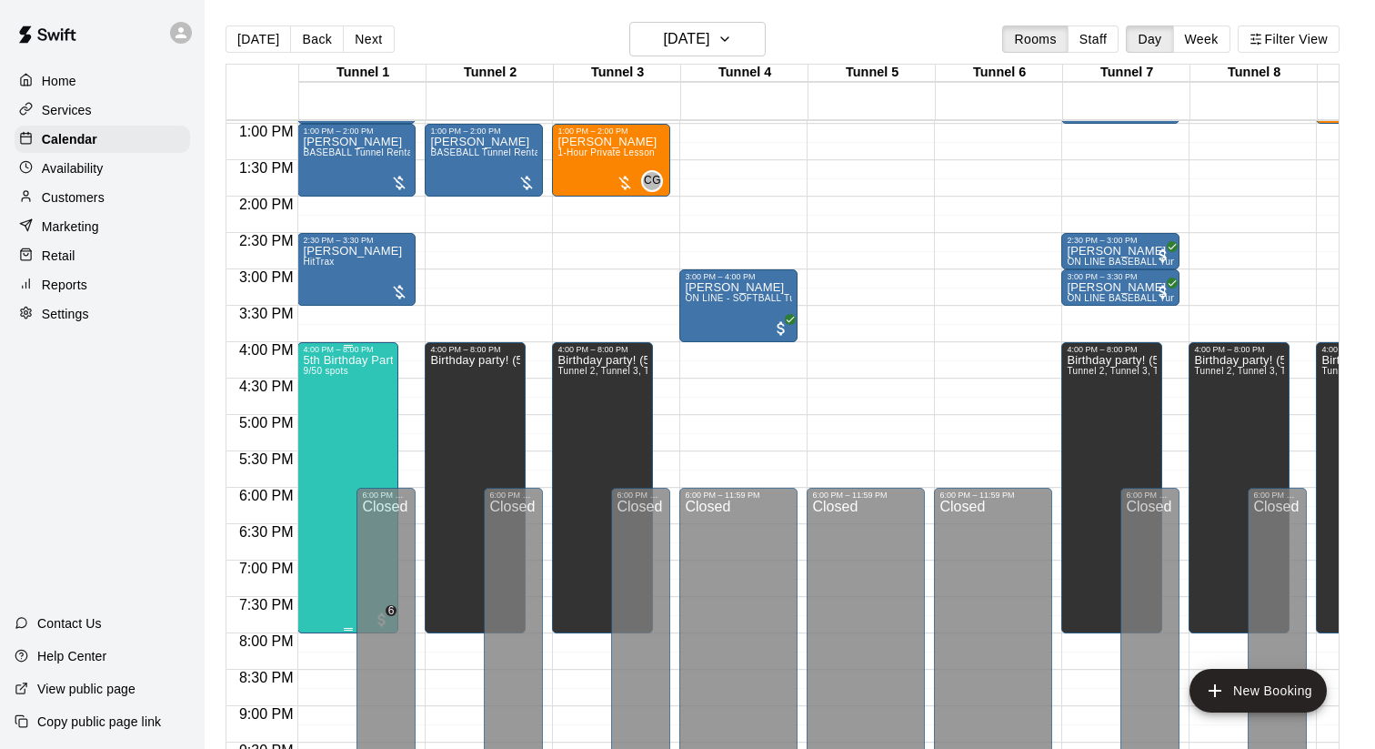
click at [324, 404] on div "5th Birthday Party Open Hitting 9/50 spots" at bounding box center [348, 728] width 90 height 749
click at [318, 415] on img "edit" at bounding box center [322, 416] width 21 height 21
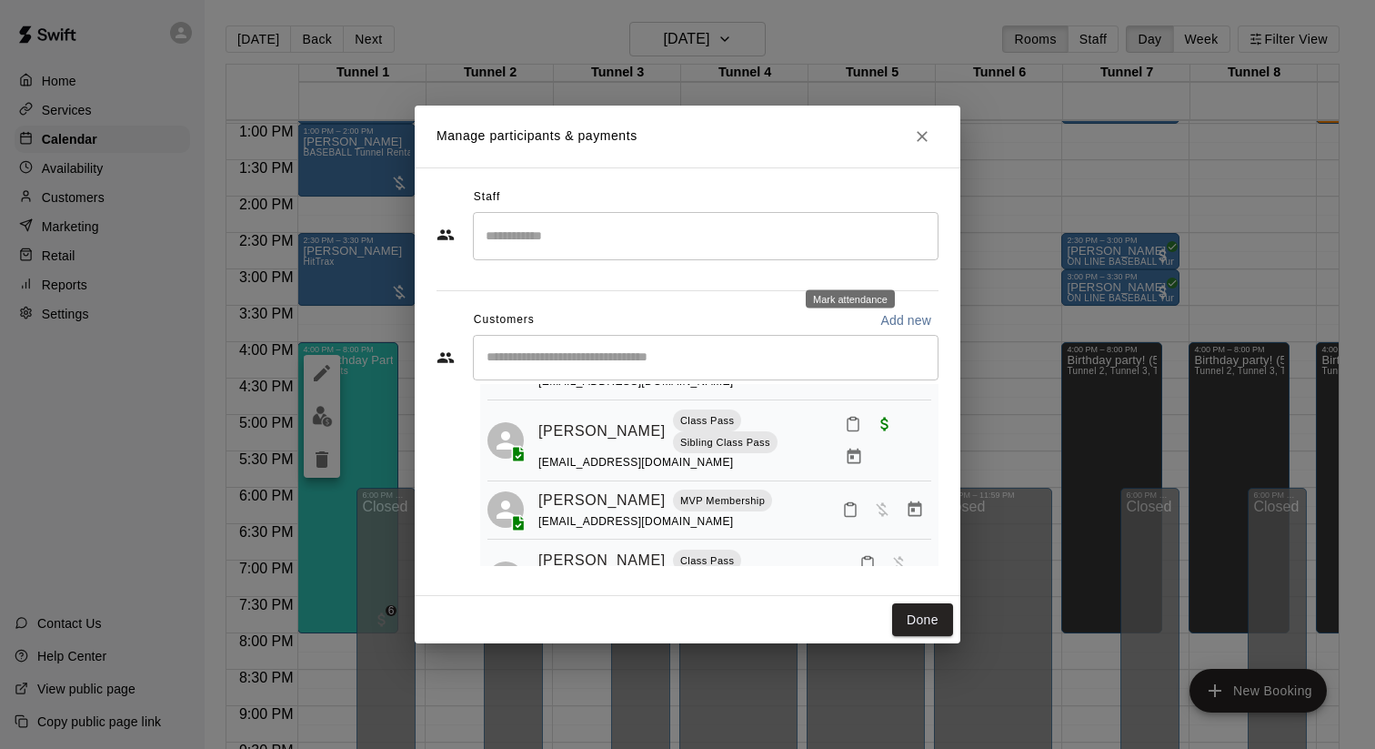
scroll to position [195, 0]
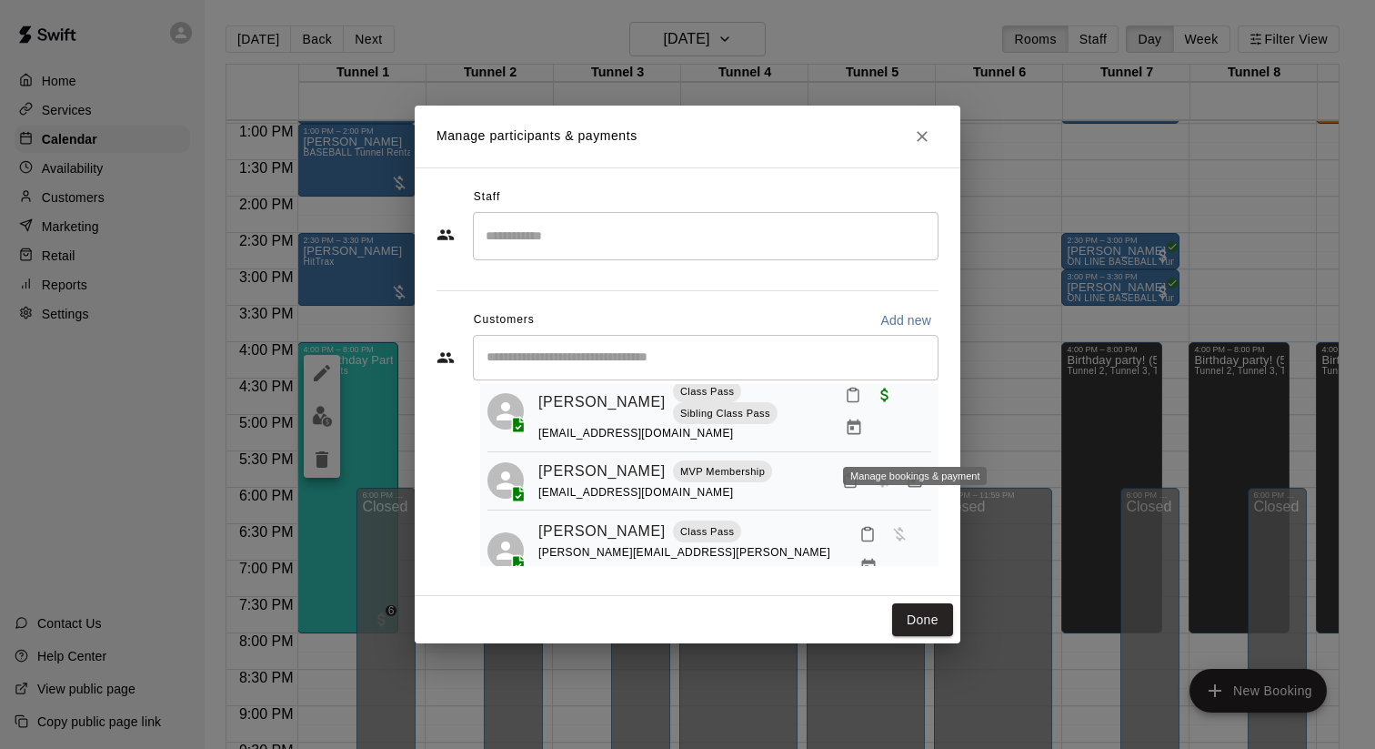
click at [916, 471] on icon "Manage bookings & payment" at bounding box center [915, 480] width 18 height 18
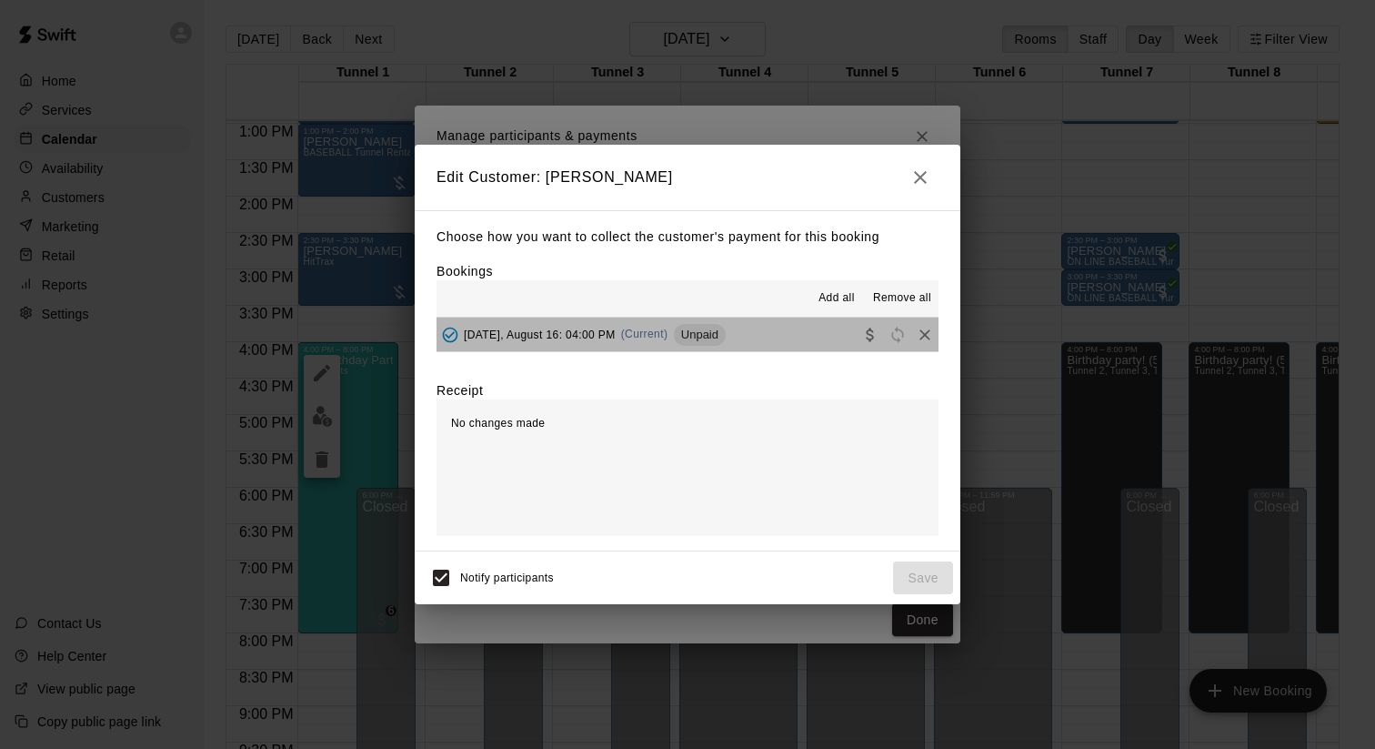
click at [682, 327] on div "[DATE], August 16: 04:00 PM (Current) Unpaid" at bounding box center [581, 334] width 289 height 27
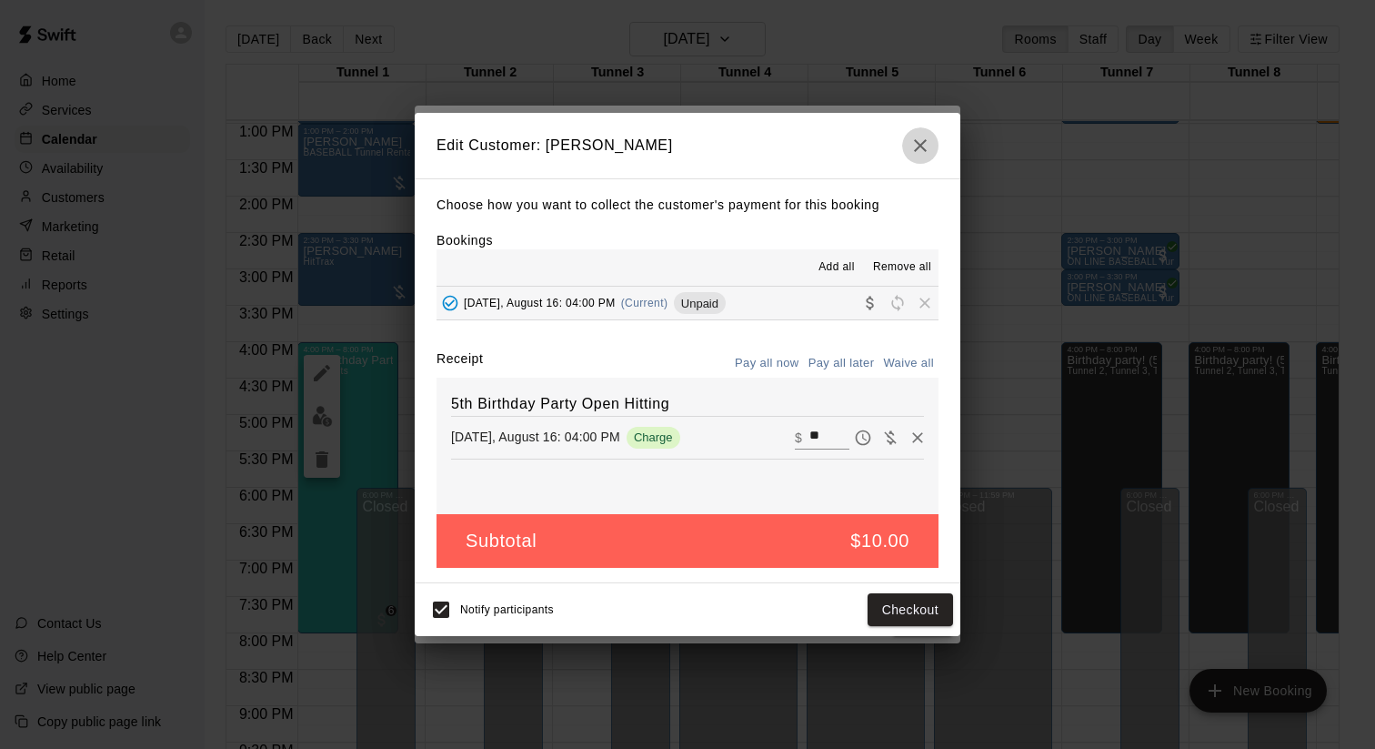
click at [913, 136] on icon "button" at bounding box center [921, 146] width 22 height 22
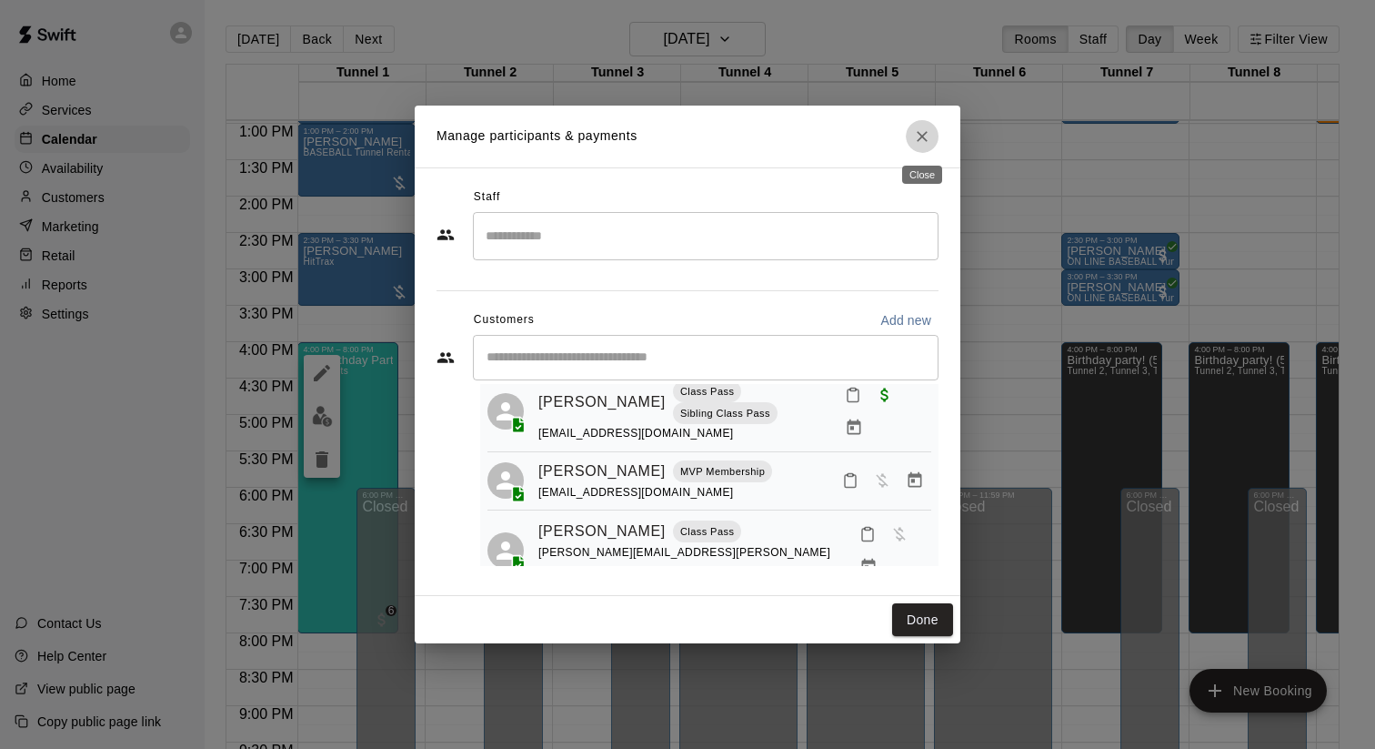
click at [917, 140] on icon "Close" at bounding box center [922, 136] width 18 height 18
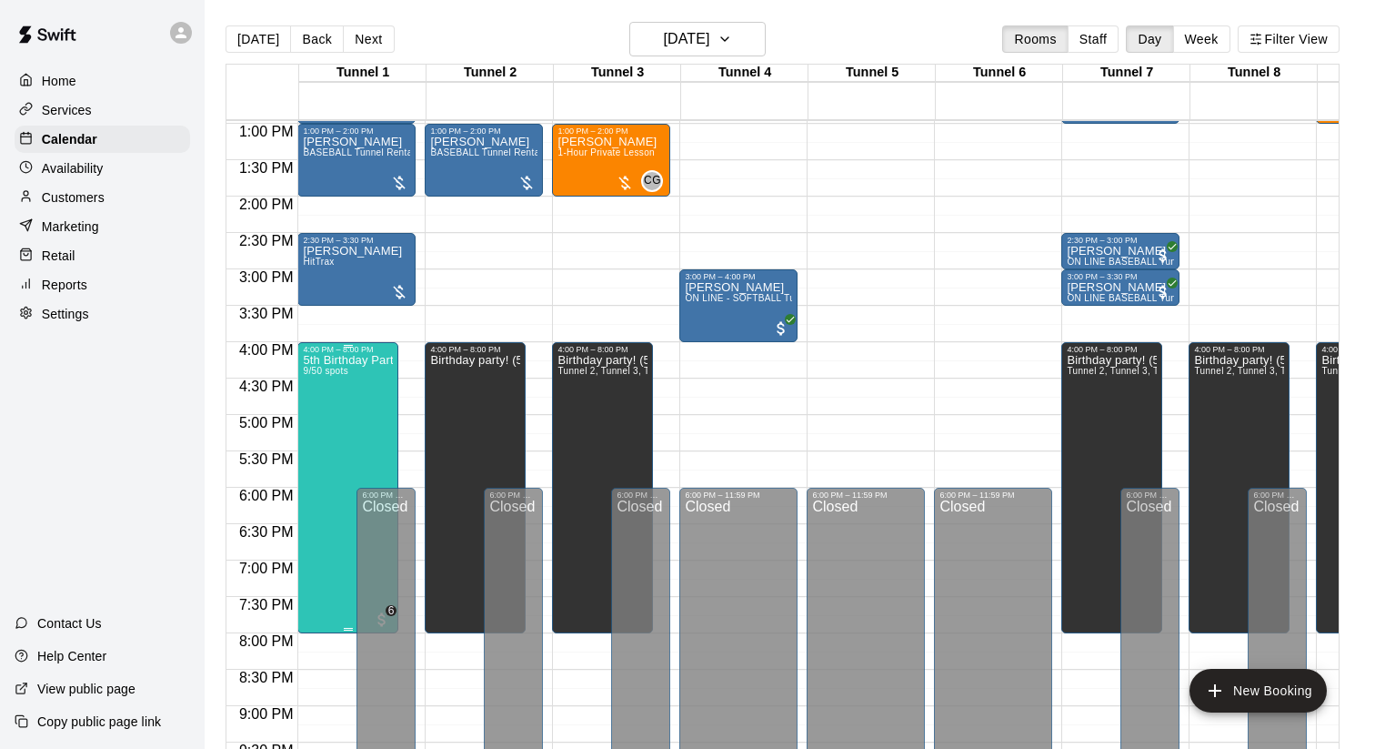
click at [367, 384] on div "5th Birthday Party Open Hitting 9/50 spots" at bounding box center [348, 728] width 90 height 749
click at [314, 413] on img "edit" at bounding box center [322, 416] width 21 height 21
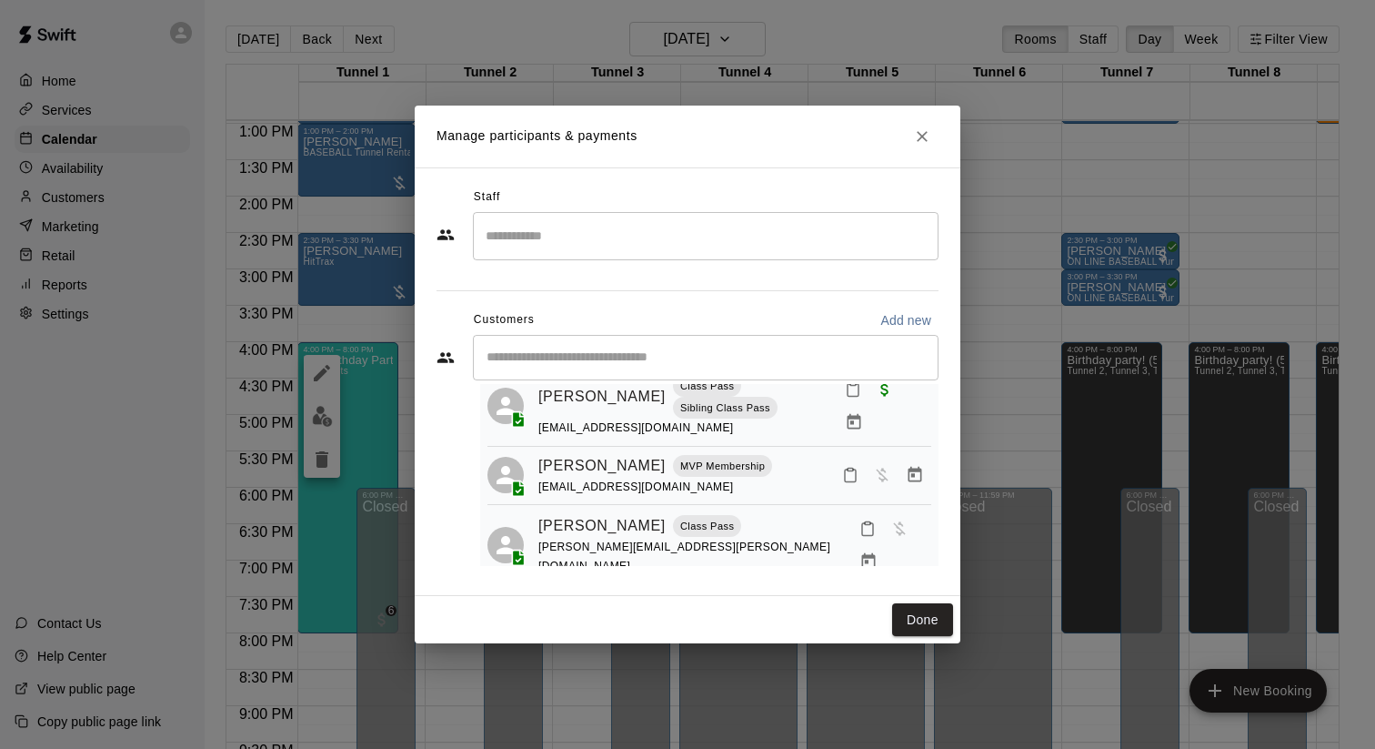
scroll to position [0, 0]
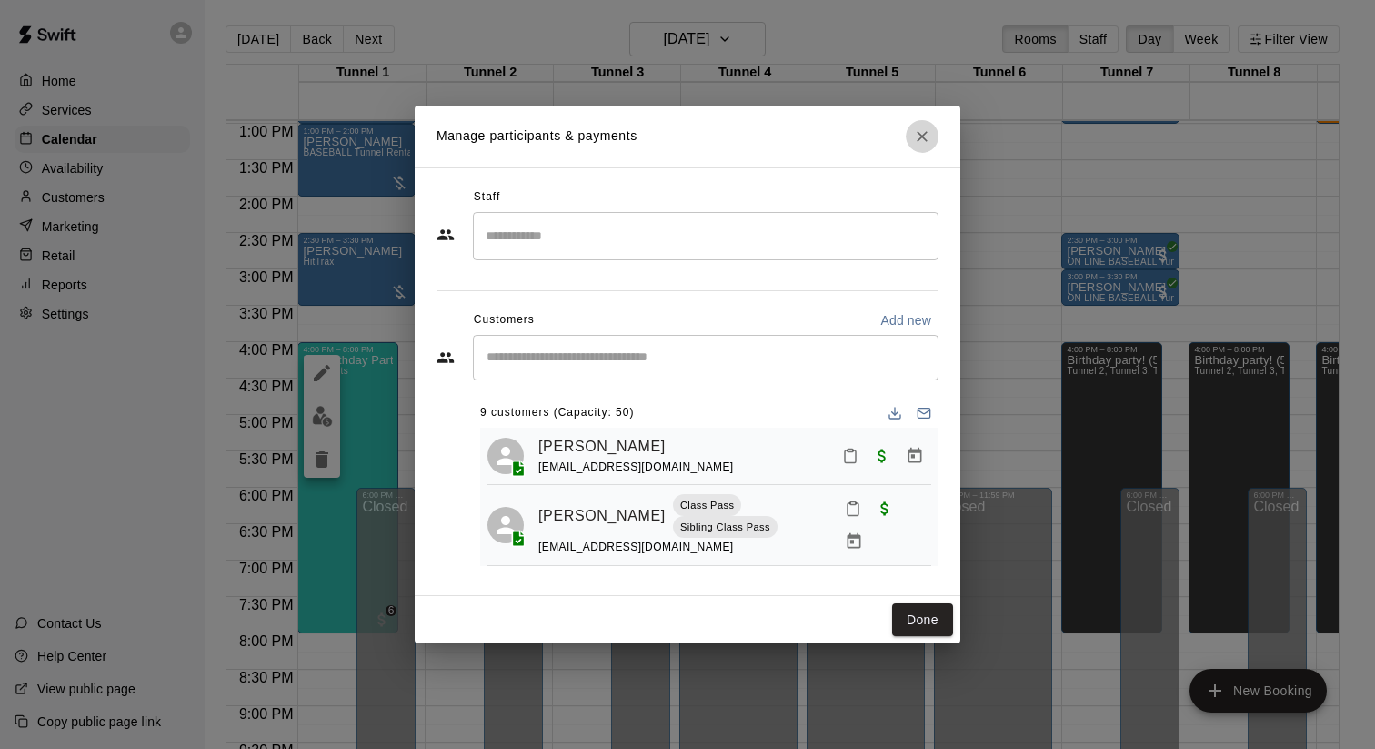
click at [921, 138] on icon "Close" at bounding box center [922, 136] width 11 height 11
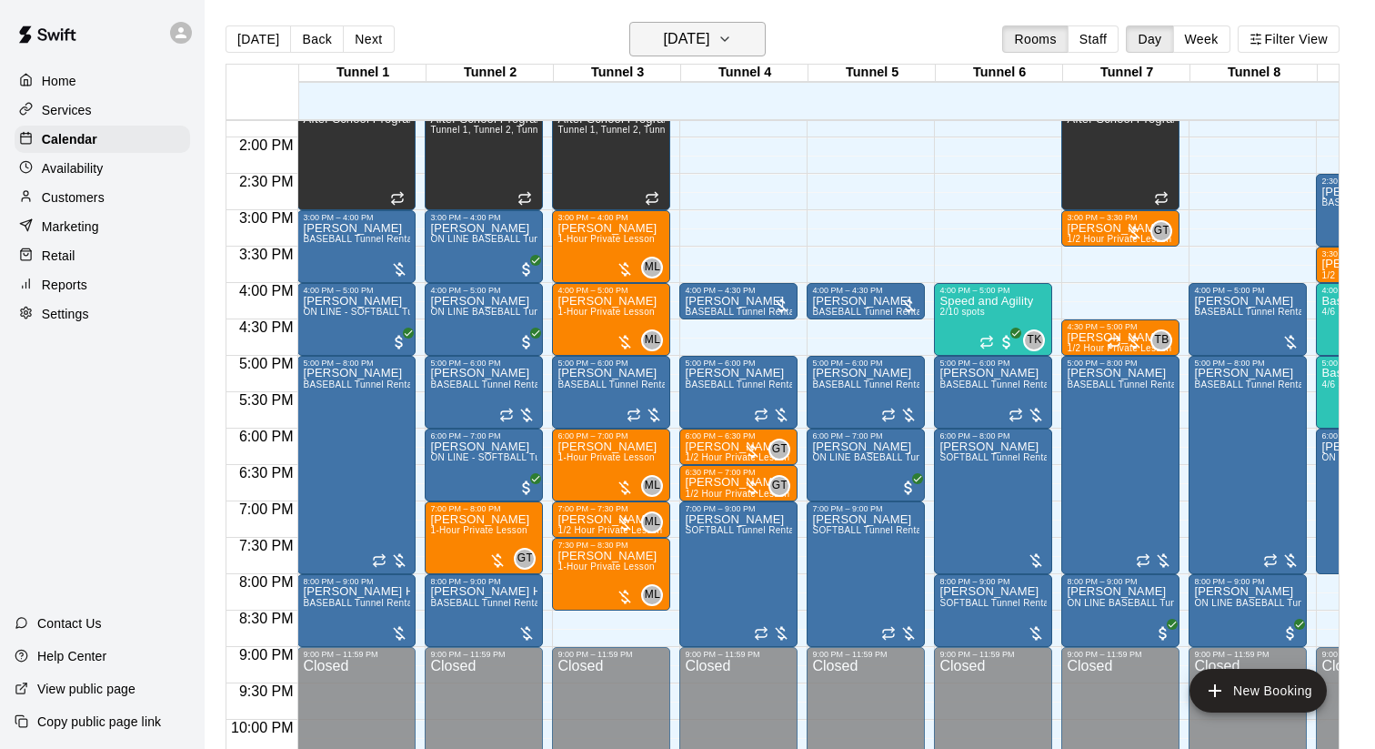
click at [680, 27] on h6 "[DATE]" at bounding box center [686, 38] width 46 height 25
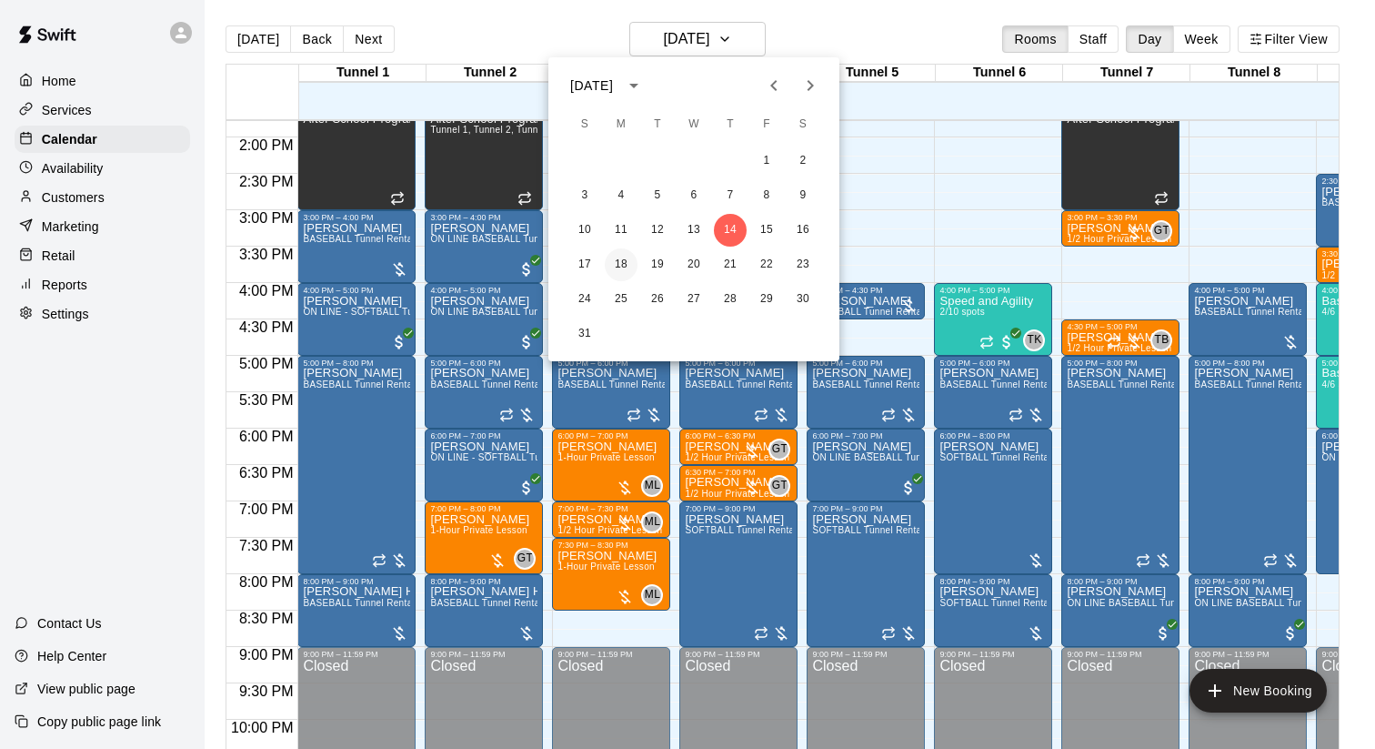
click at [620, 257] on button "18" at bounding box center [621, 264] width 33 height 33
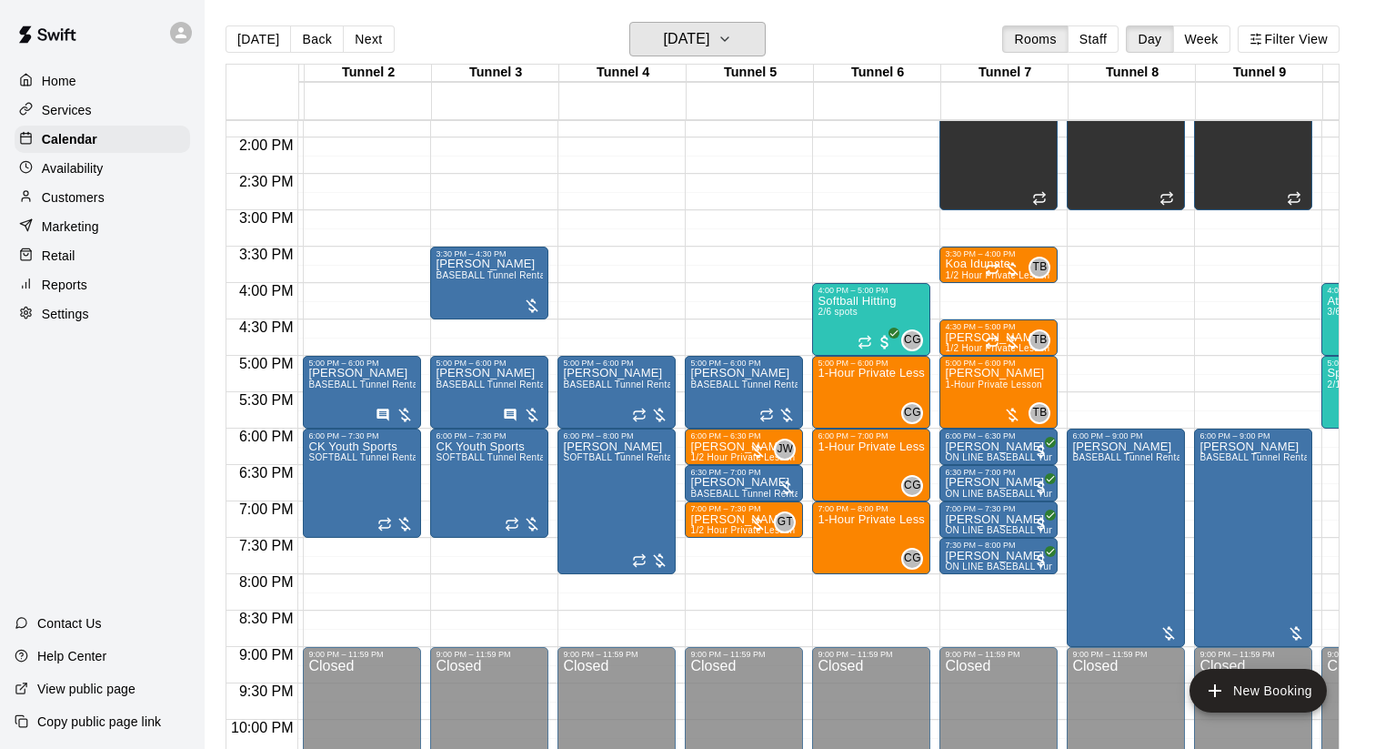
scroll to position [1003, 0]
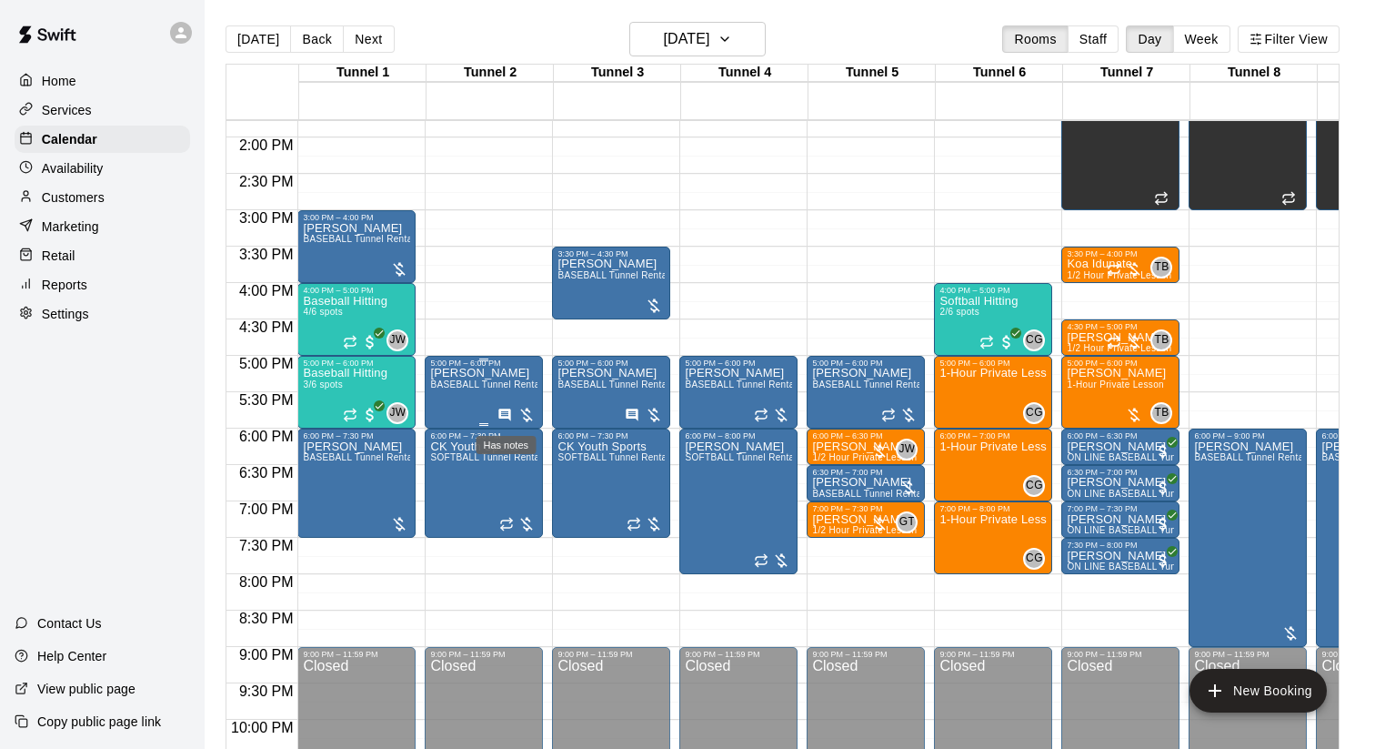
click at [505, 417] on icon "Has notes" at bounding box center [505, 415] width 15 height 15
click at [693, 327] on div at bounding box center [687, 374] width 1375 height 749
click at [1085, 438] on div "6:00 PM – 6:30 PM" at bounding box center [1120, 435] width 107 height 9
click at [1082, 495] on img "edit" at bounding box center [1086, 493] width 21 height 21
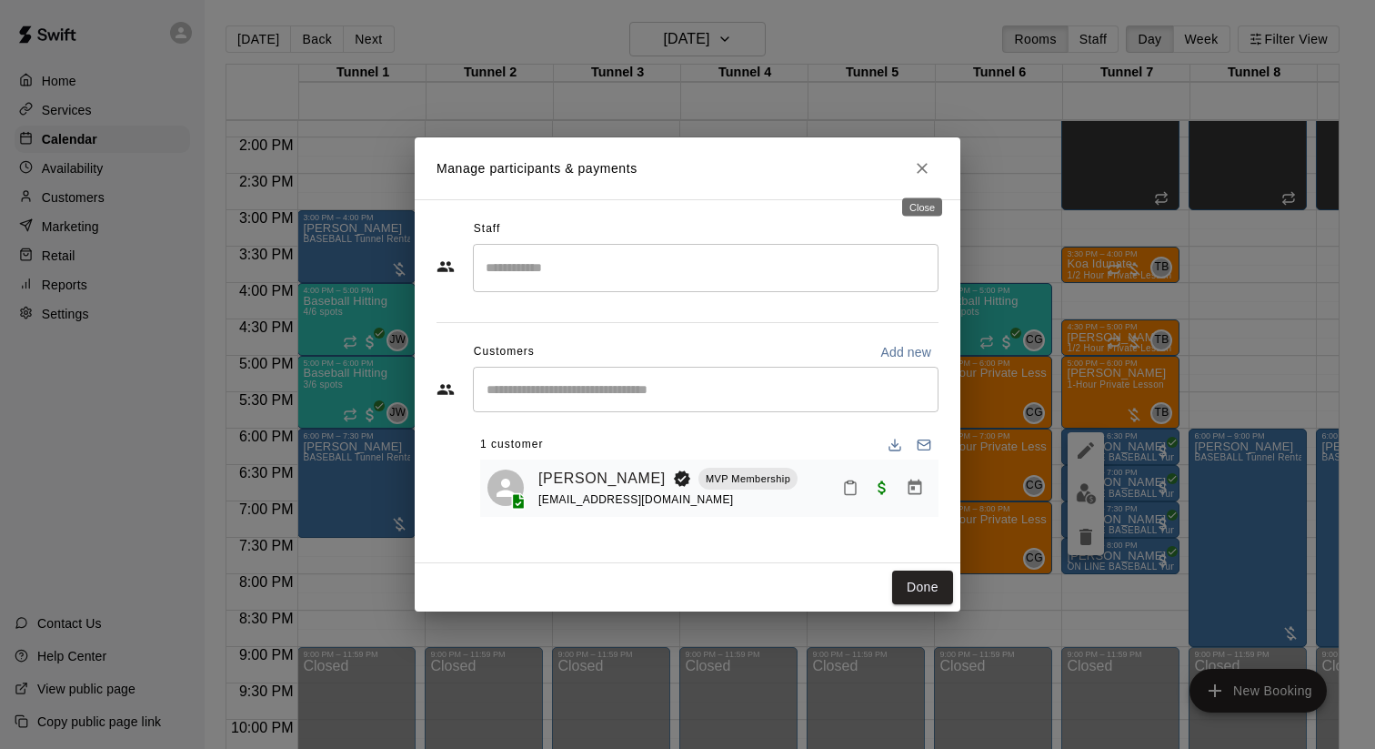
click at [930, 177] on button "Close" at bounding box center [922, 168] width 33 height 33
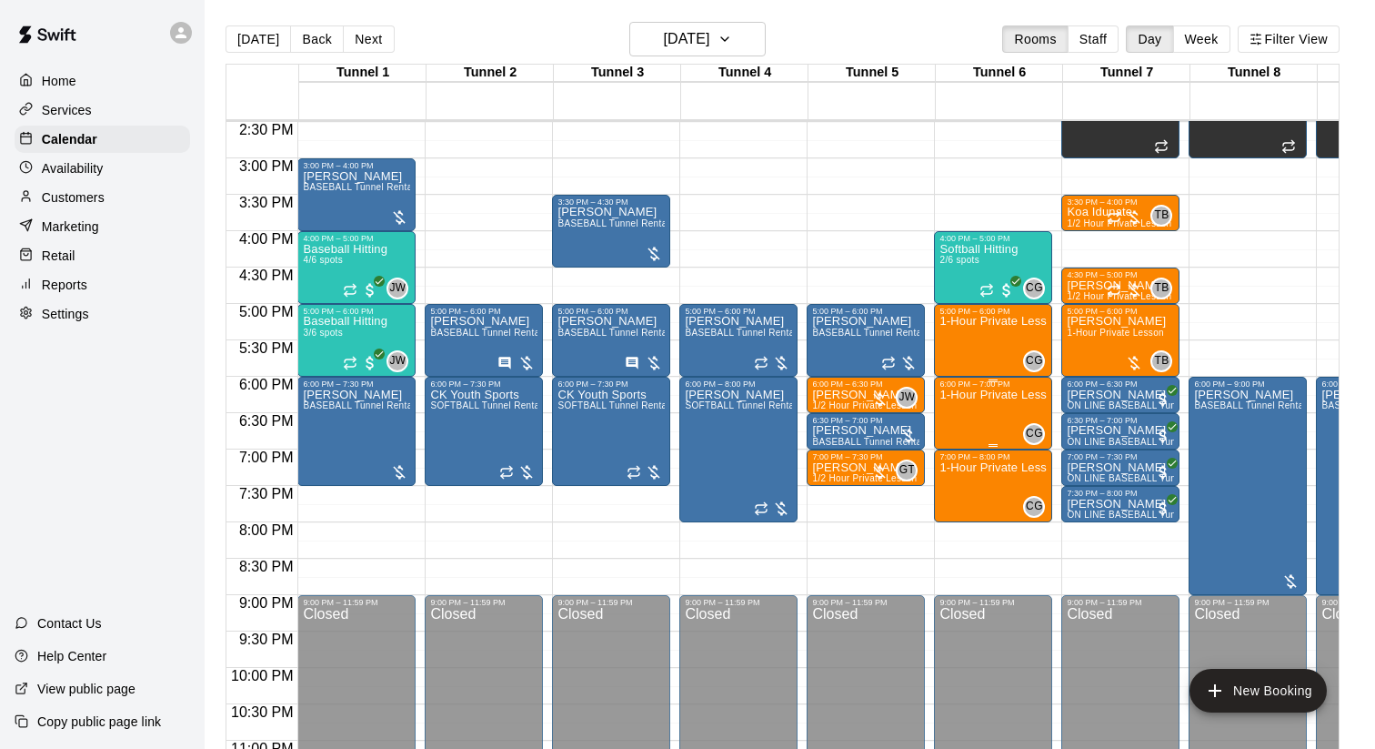
scroll to position [1059, 0]
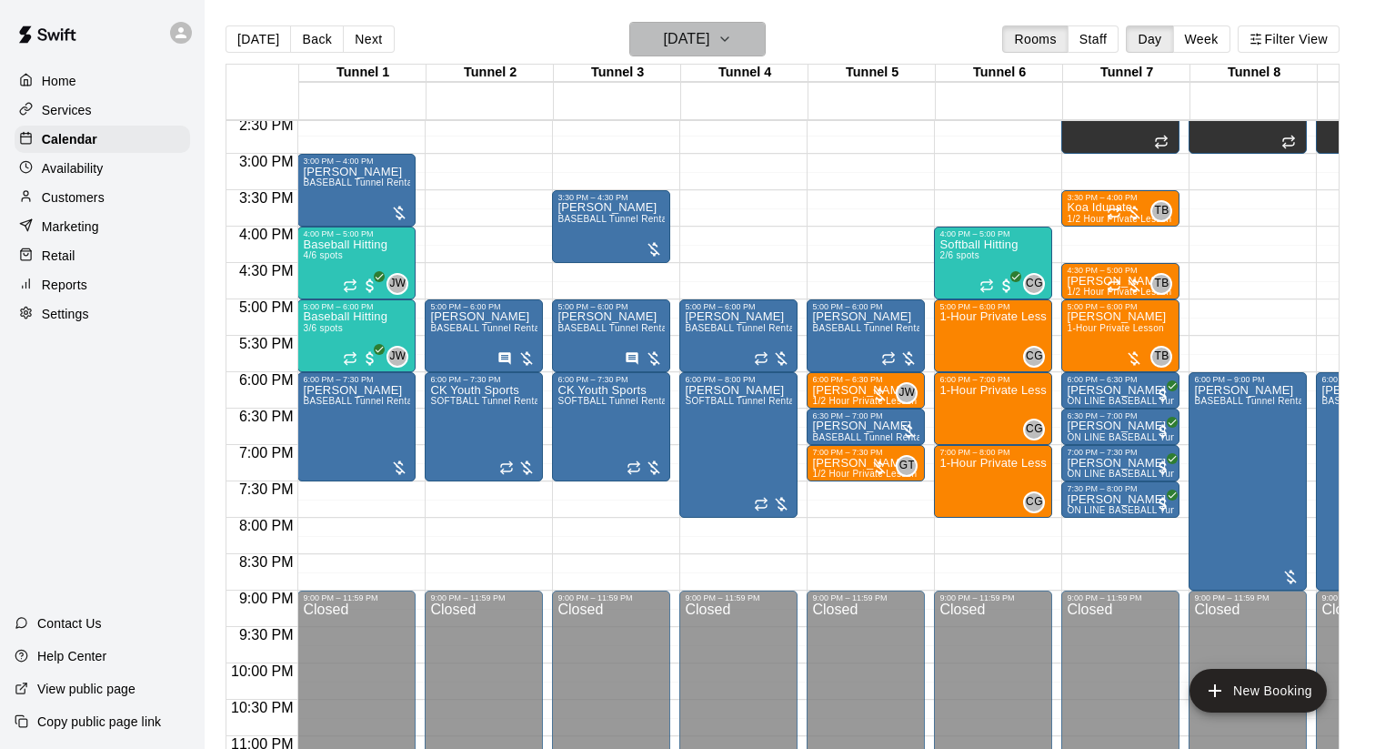
click at [690, 42] on h6 "Monday Aug 18" at bounding box center [686, 38] width 46 height 25
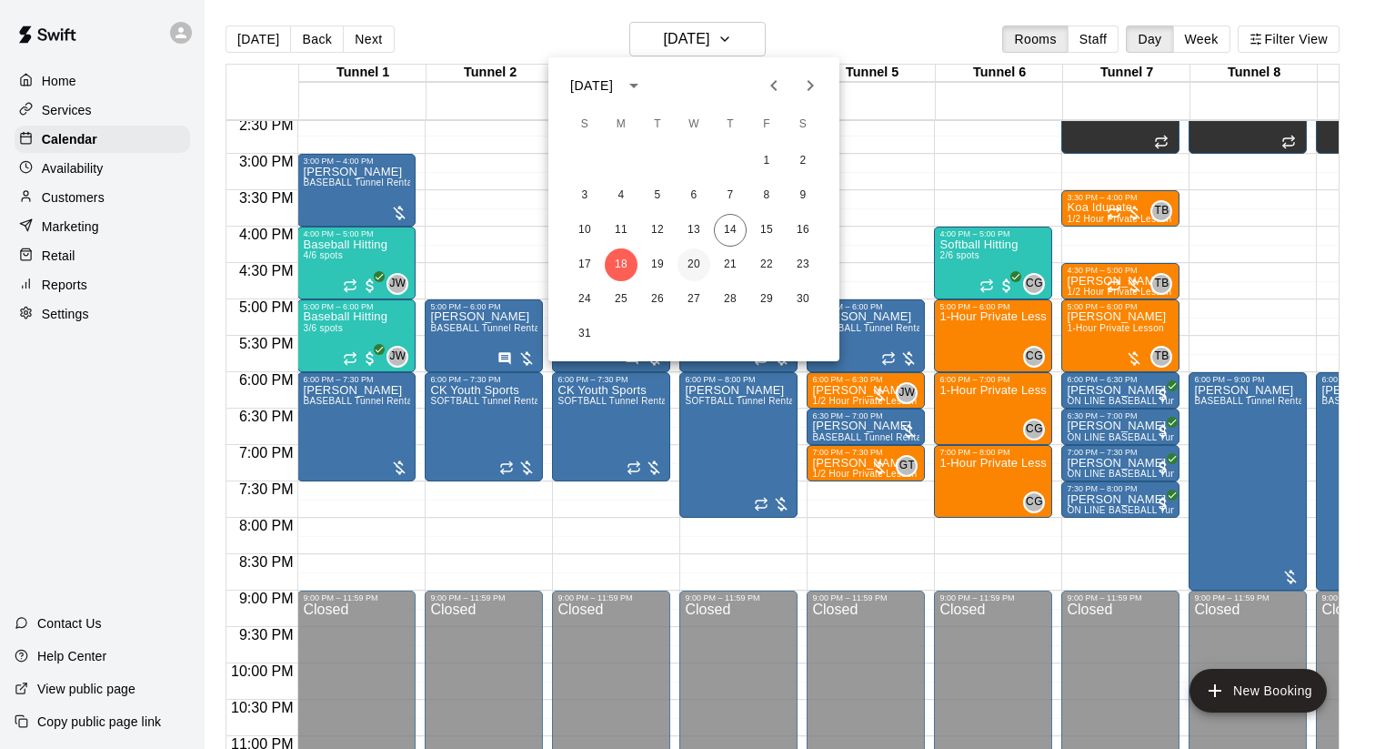
click at [692, 259] on button "20" at bounding box center [694, 264] width 33 height 33
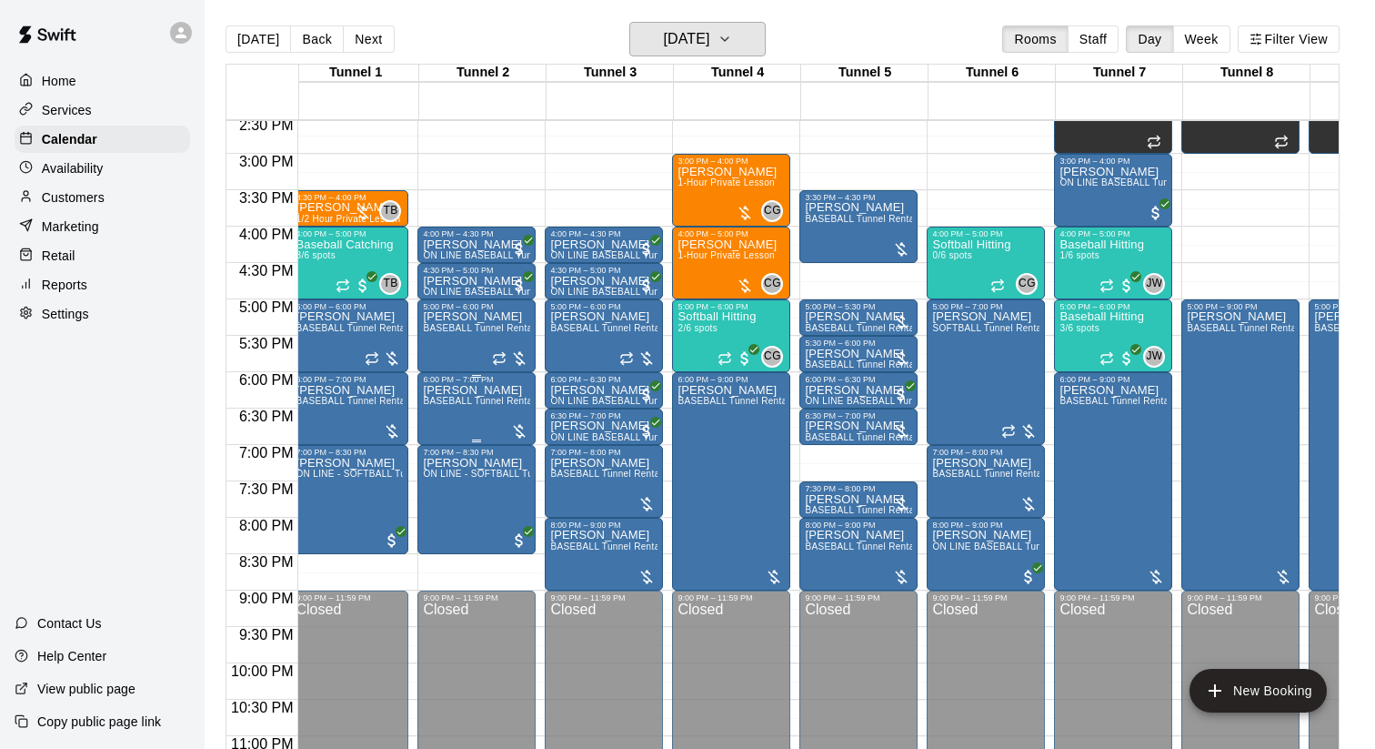
scroll to position [0, 0]
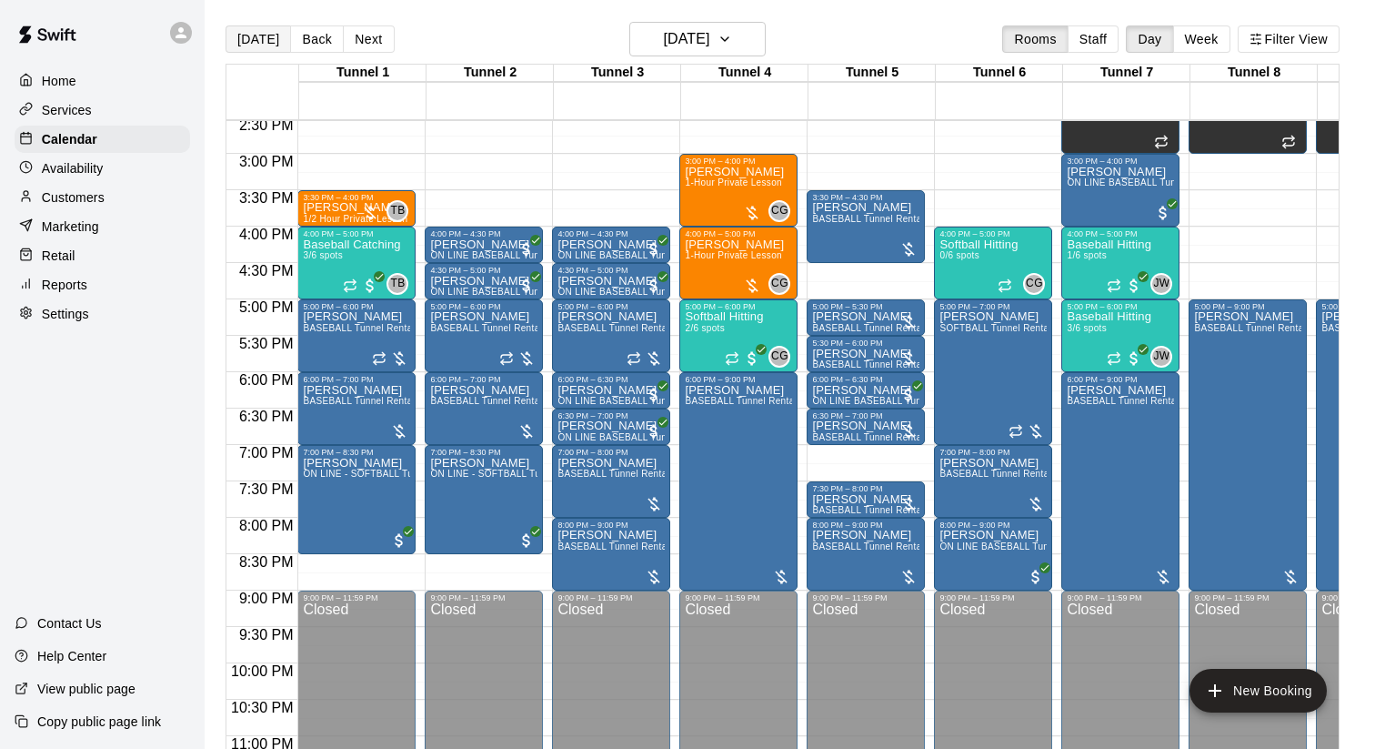
click at [261, 35] on button "[DATE]" at bounding box center [258, 38] width 65 height 27
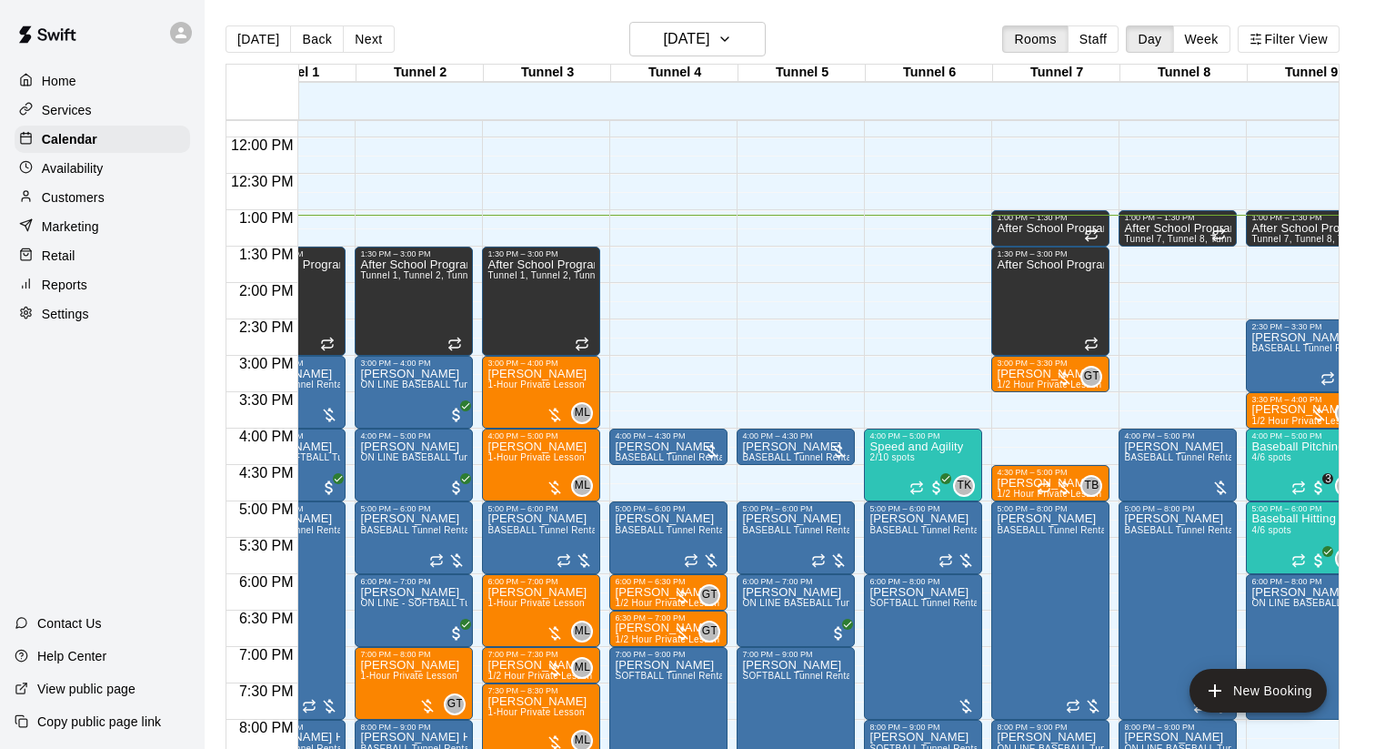
scroll to position [857, 106]
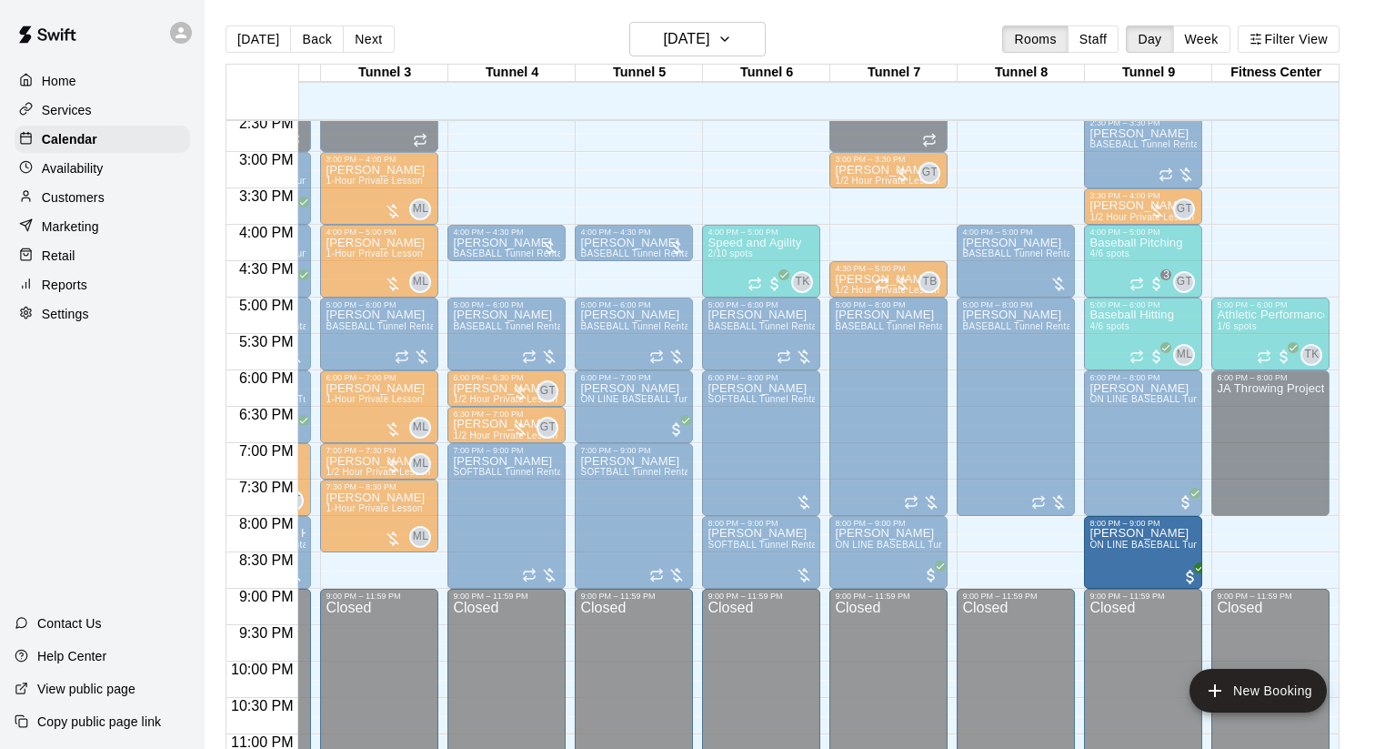
drag, startPoint x: 1014, startPoint y: 553, endPoint x: 1108, endPoint y: 566, distance: 94.6
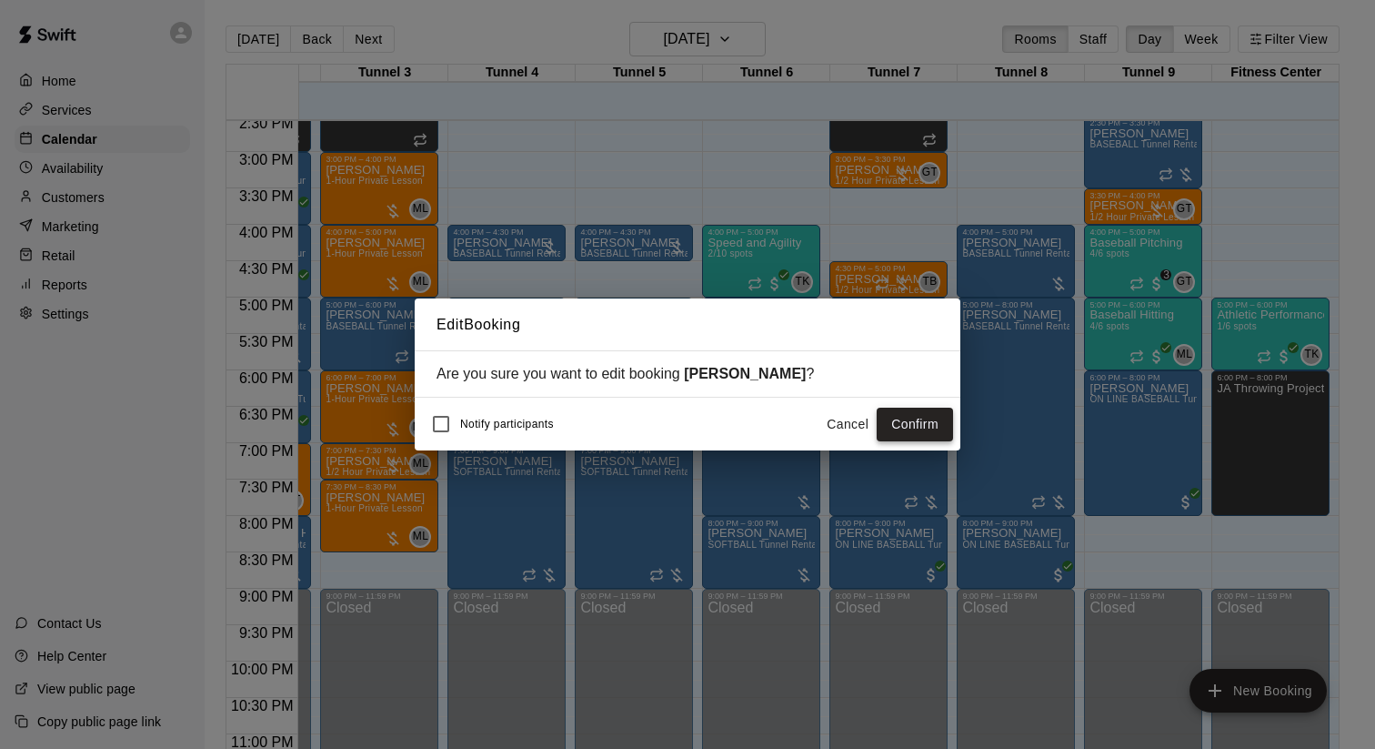
click at [911, 430] on button "Confirm" at bounding box center [915, 425] width 76 height 34
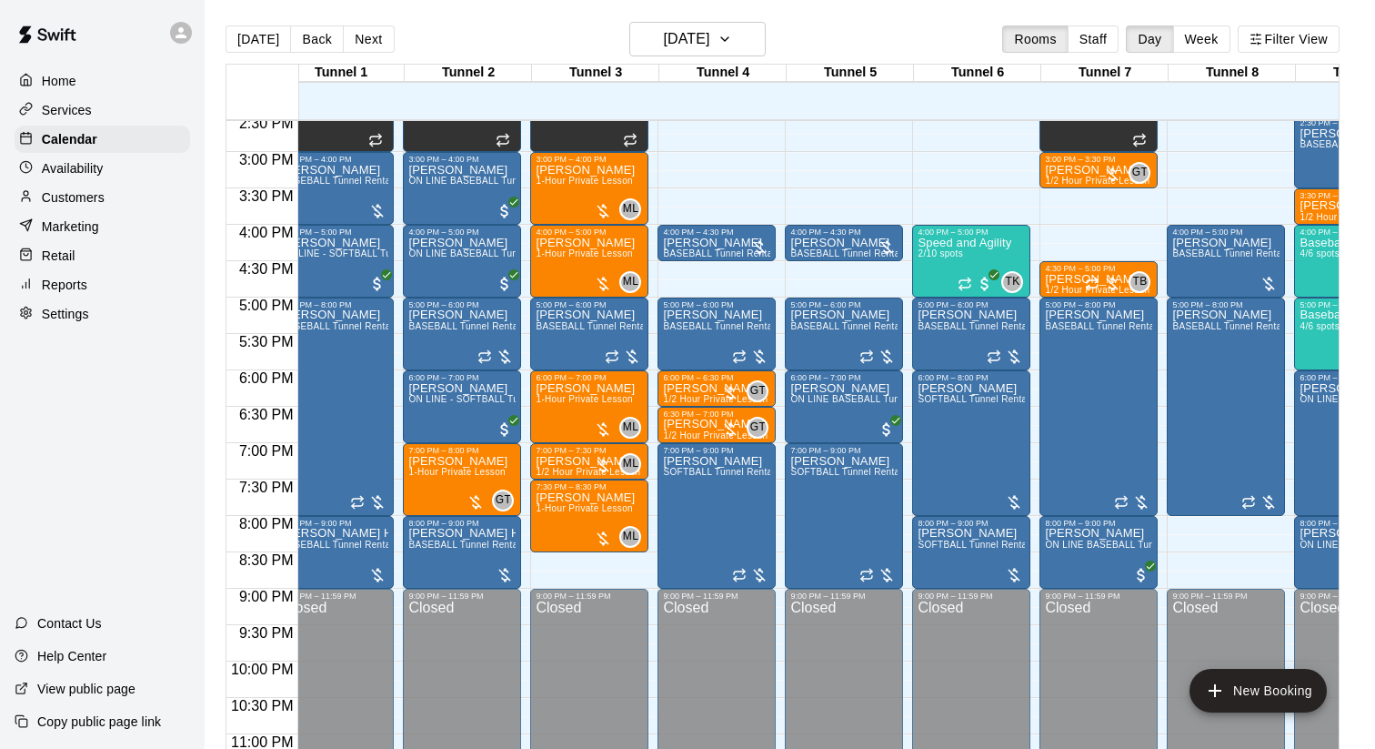
scroll to position [0, 28]
